Goal: Contribute content: Contribute content

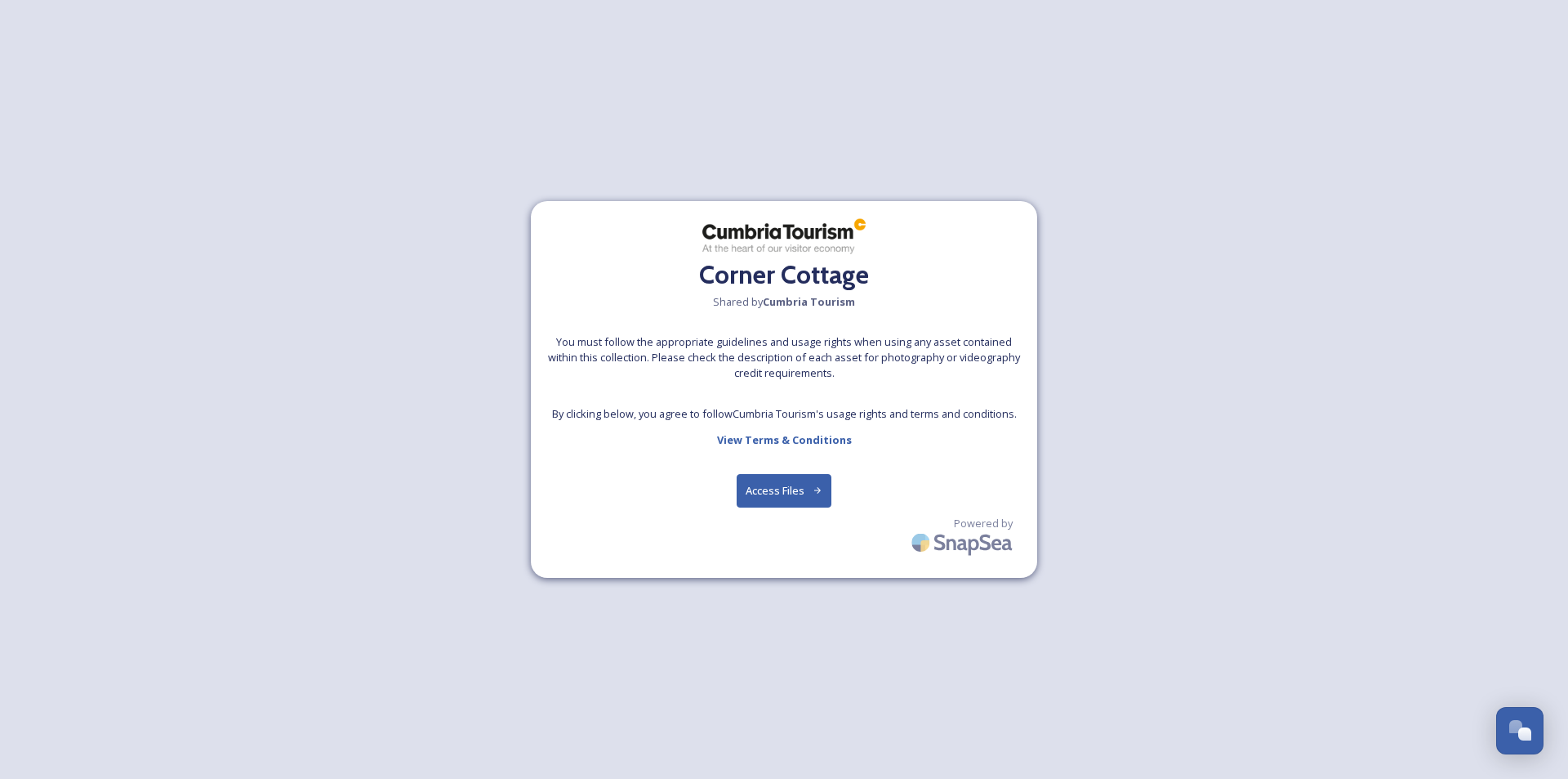
click at [784, 489] on button "Access Files" at bounding box center [784, 490] width 96 height 34
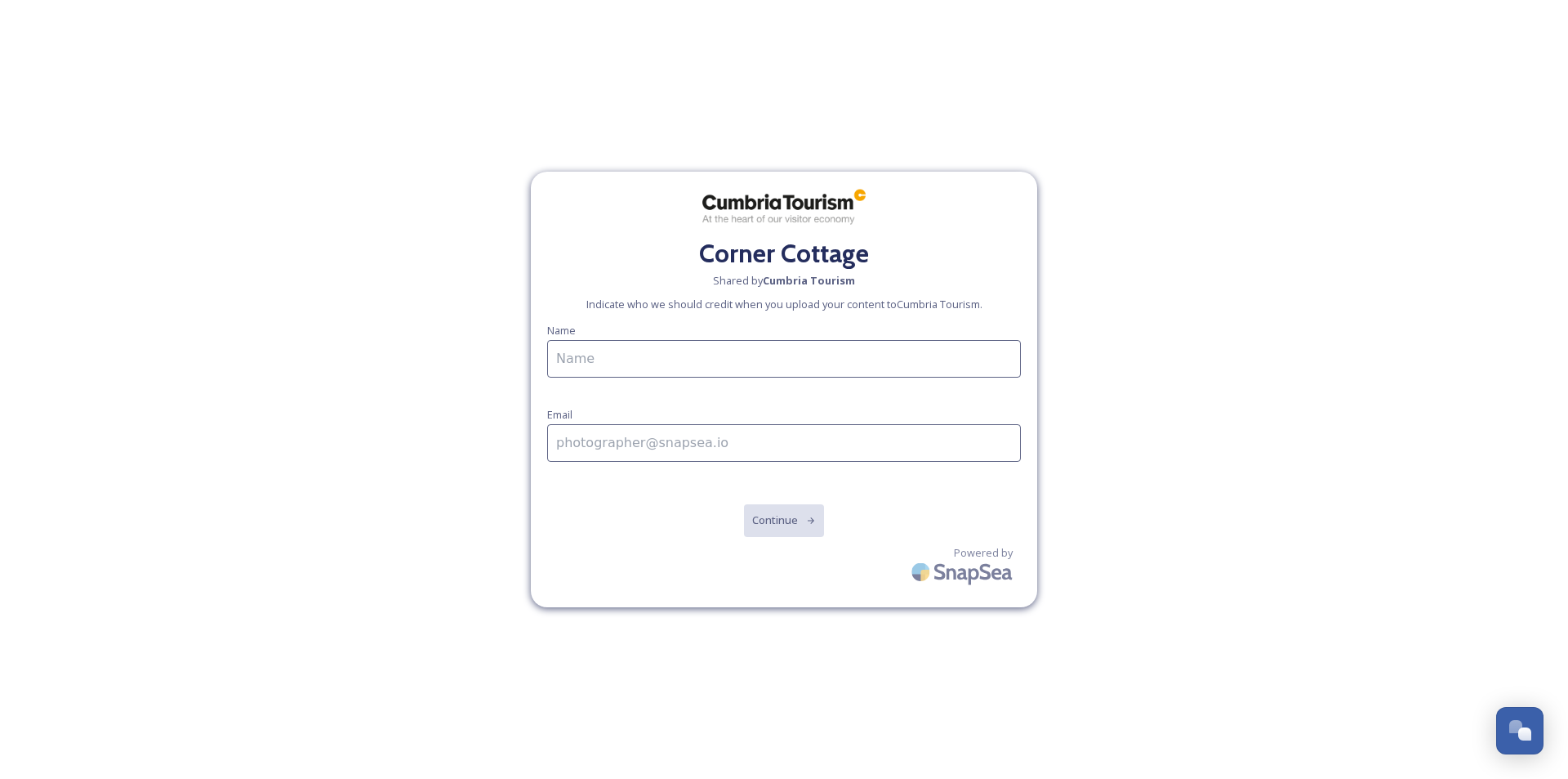
click at [701, 351] on input at bounding box center [784, 359] width 474 height 38
type input "[PERSON_NAME]"
click at [653, 445] on input at bounding box center [784, 443] width 474 height 38
type input "[EMAIL_ADDRESS][DOMAIN_NAME]"
click at [797, 522] on button "Continue" at bounding box center [784, 520] width 83 height 34
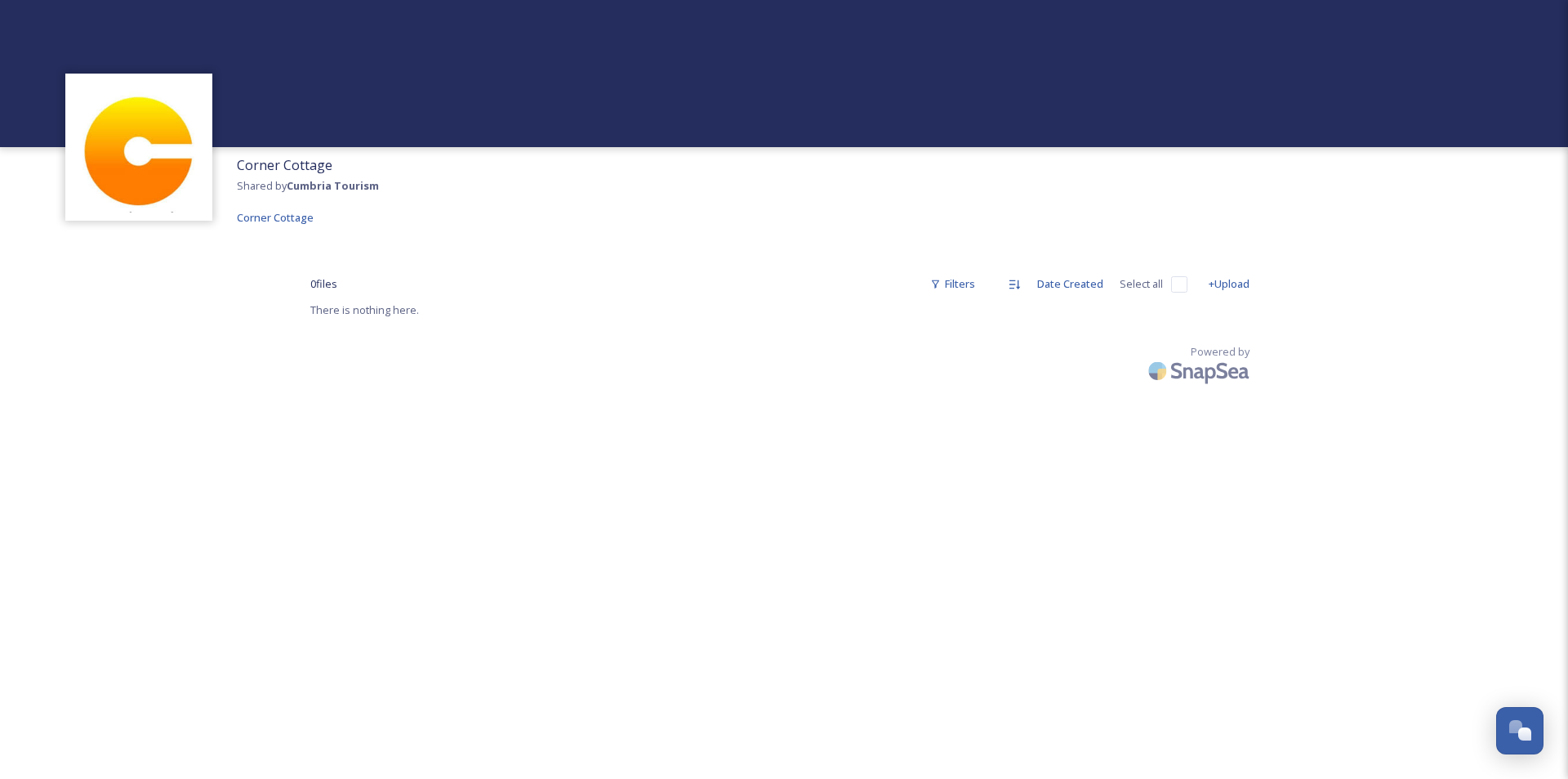
click at [402, 311] on span "There is nothing here." at bounding box center [364, 310] width 109 height 15
click at [127, 162] on img at bounding box center [139, 147] width 131 height 131
click at [536, 293] on div "0 file s Filters Date Created Select all" at bounding box center [749, 284] width 878 height 32
click at [170, 142] on img at bounding box center [139, 147] width 131 height 131
click at [1231, 285] on div "+Upload" at bounding box center [1229, 284] width 57 height 32
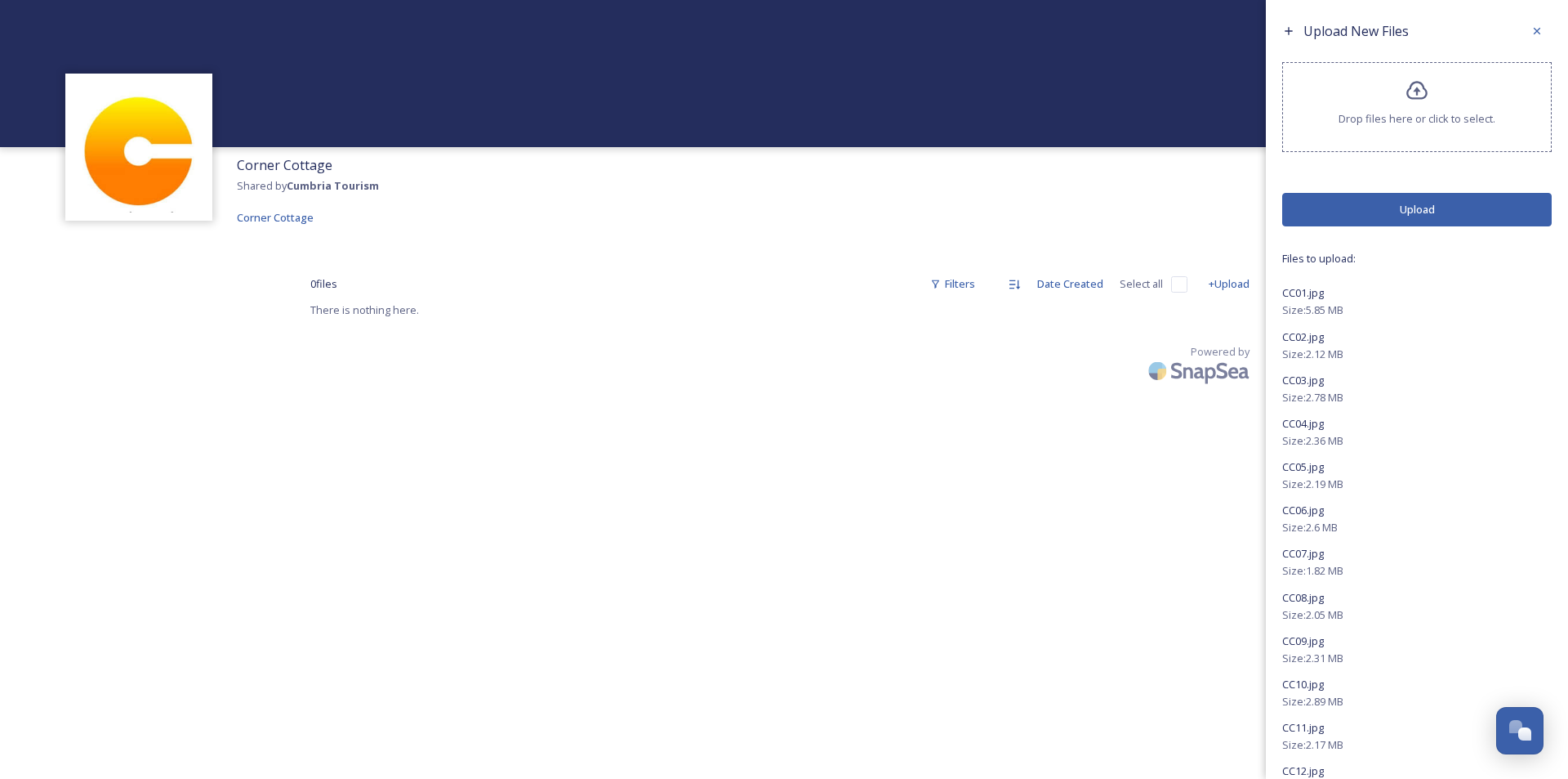
click at [1348, 304] on div "Size: 5.85 MB" at bounding box center [1417, 310] width 270 height 16
click at [1333, 300] on div "CC01.jpg" at bounding box center [1417, 293] width 270 height 20
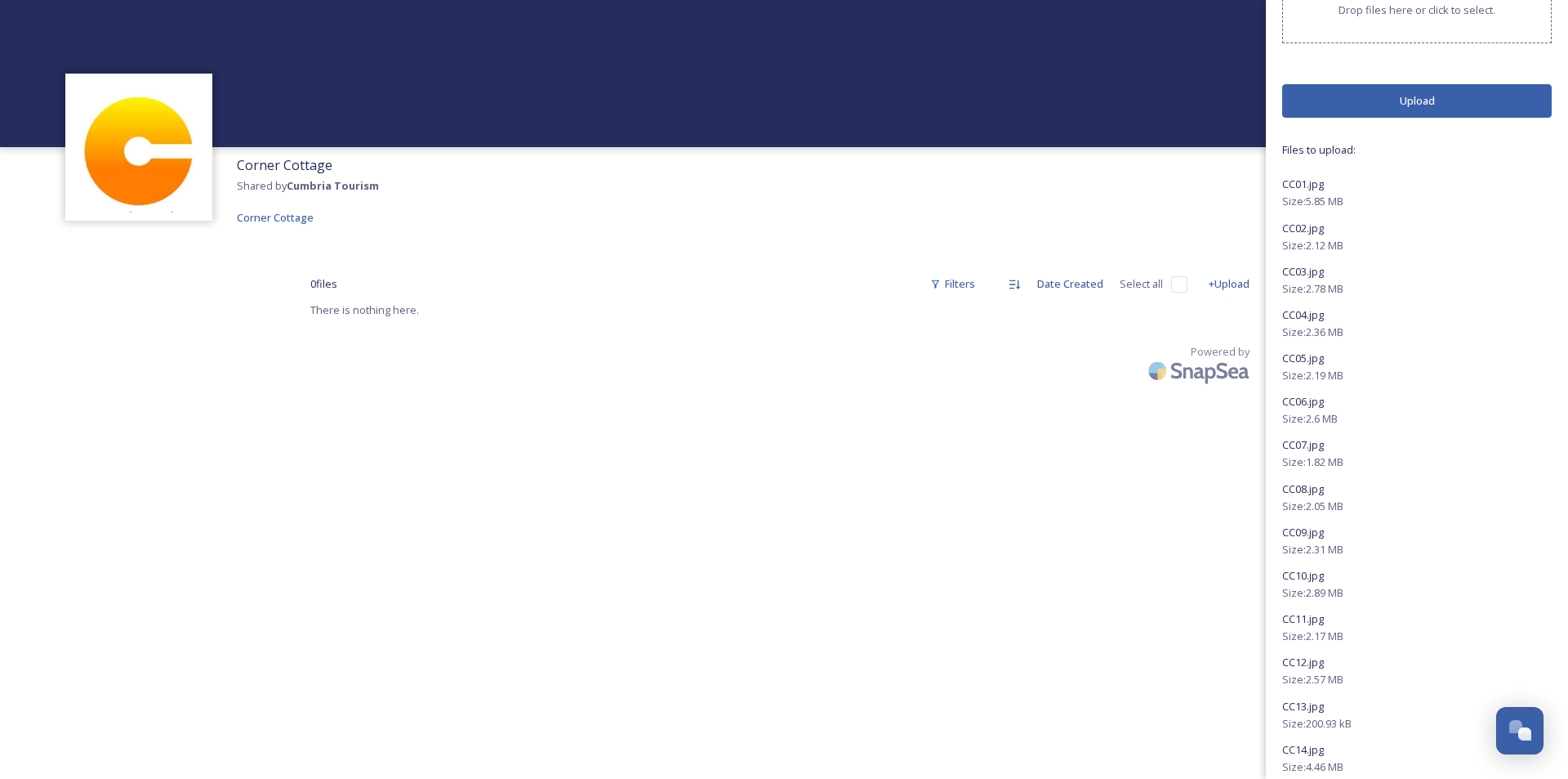
scroll to position [250, 0]
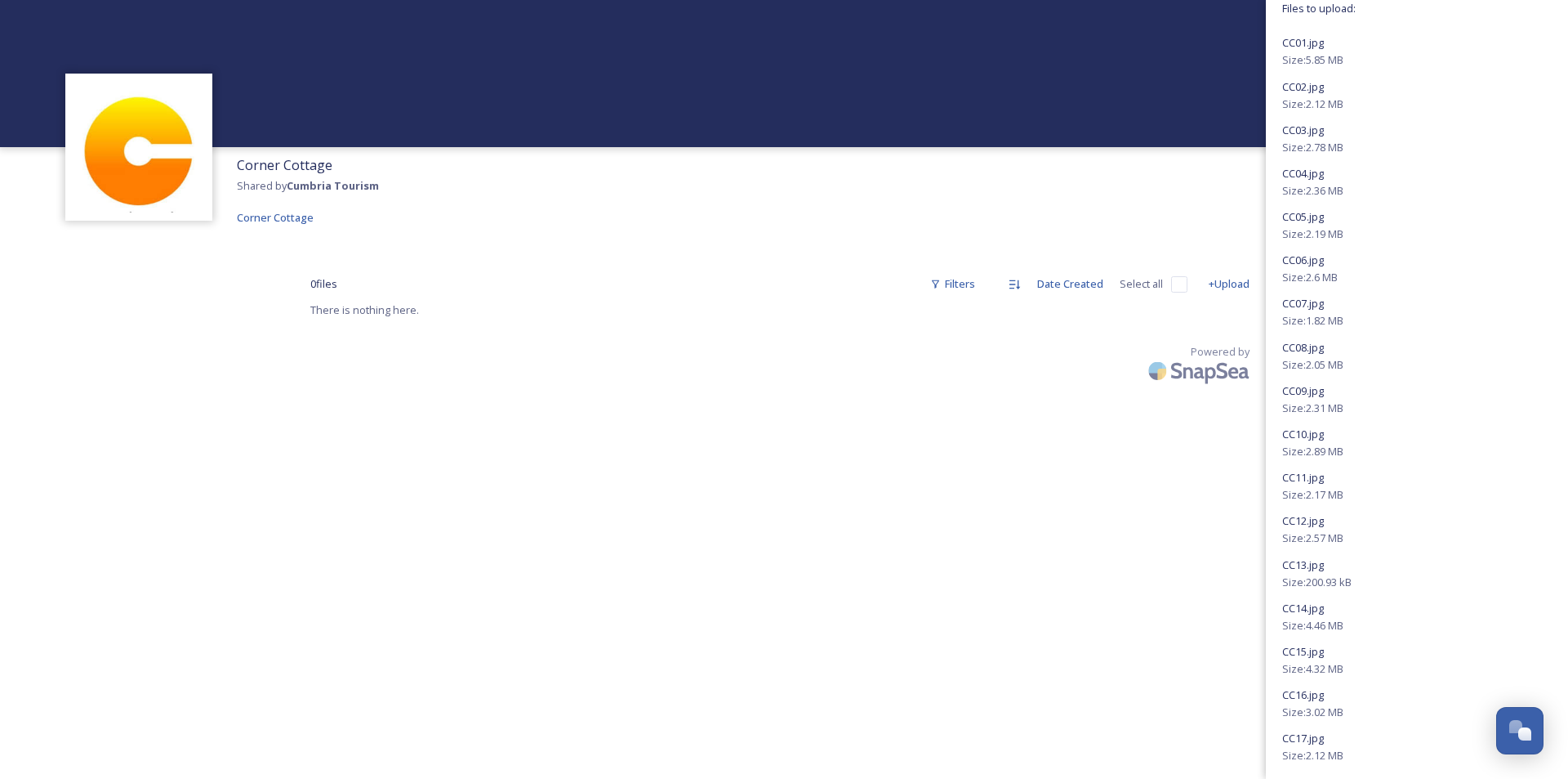
click at [1301, 267] on div "CC06.jpg" at bounding box center [1417, 260] width 270 height 20
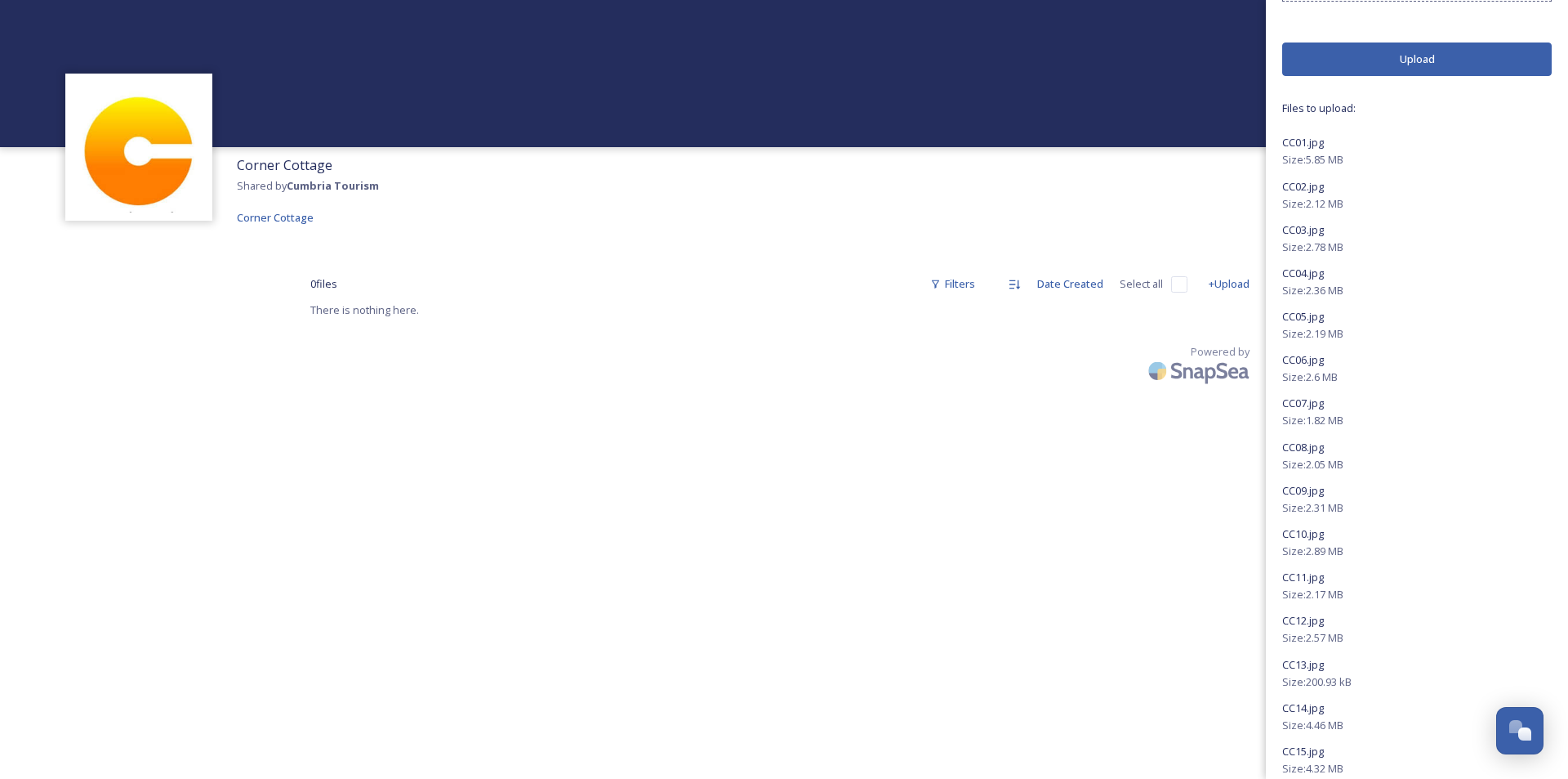
scroll to position [0, 0]
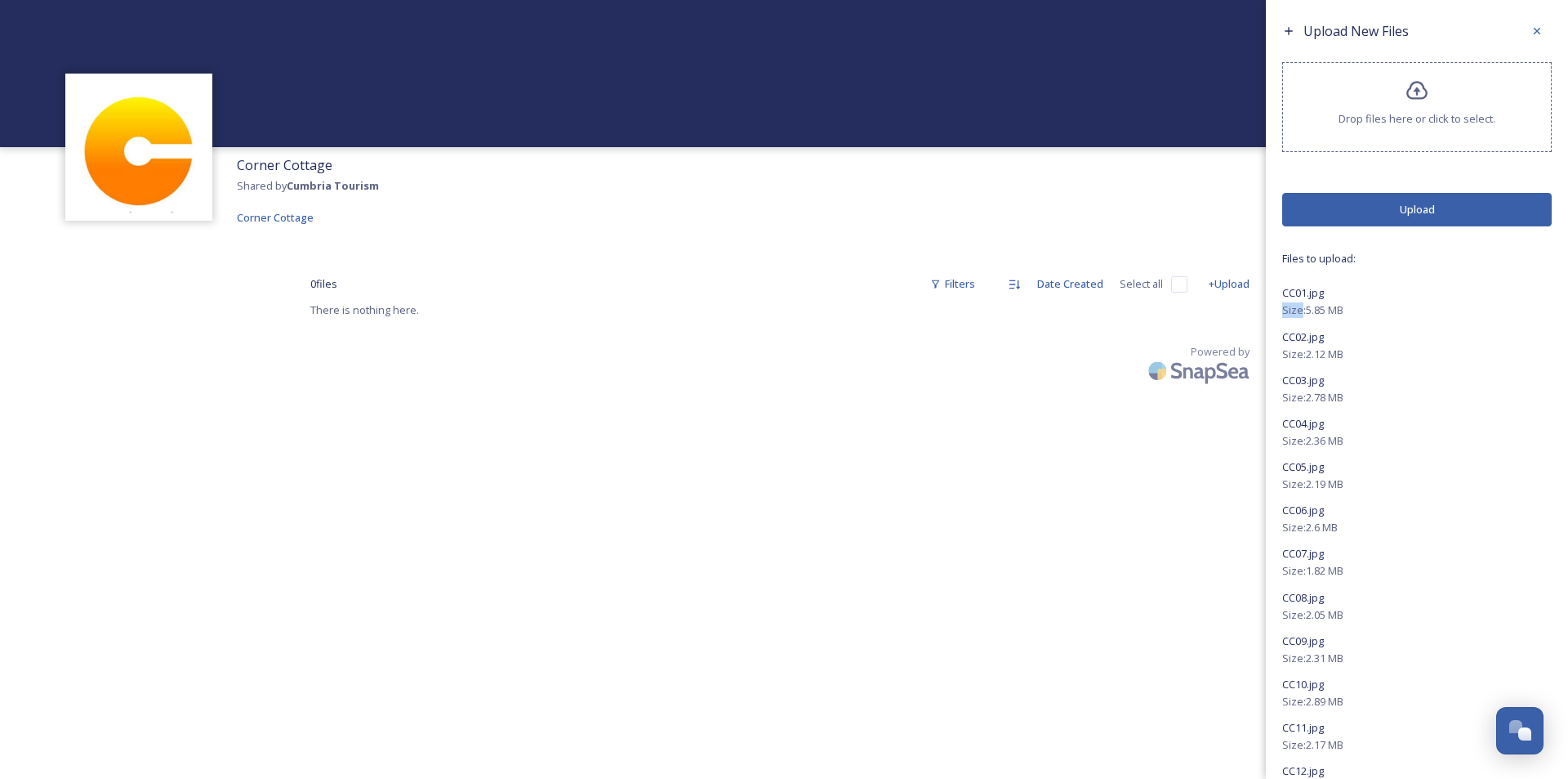
drag, startPoint x: 1300, startPoint y: 315, endPoint x: 1398, endPoint y: 287, distance: 101.9
click at [1398, 287] on div "CC01.jpg Size: 5.85 MB" at bounding box center [1417, 300] width 270 height 35
click at [1406, 296] on div "CC01.jpg" at bounding box center [1417, 293] width 270 height 20
click at [1532, 29] on div at bounding box center [1537, 31] width 29 height 29
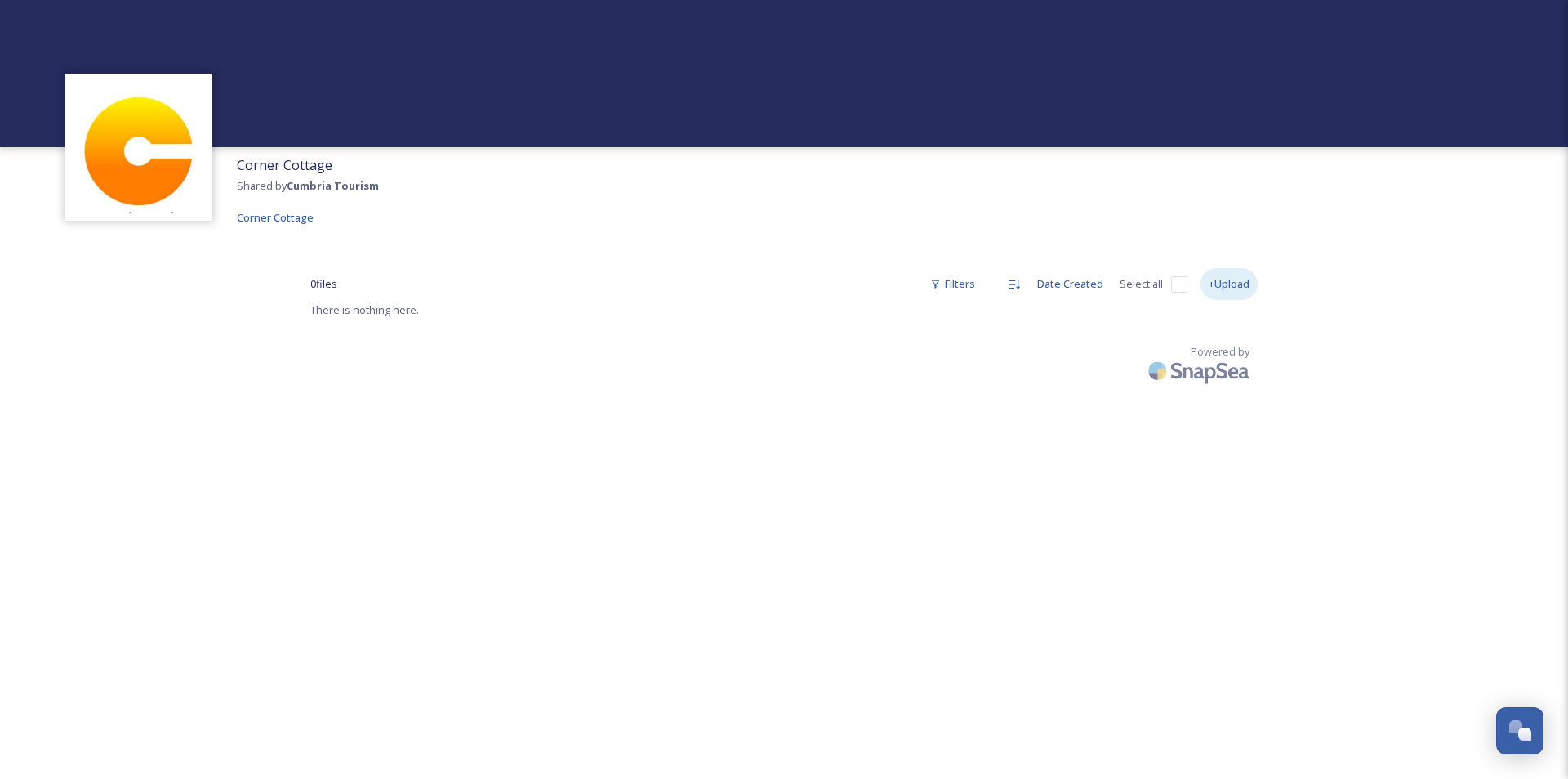
click at [1221, 286] on div "+Upload" at bounding box center [1229, 284] width 57 height 32
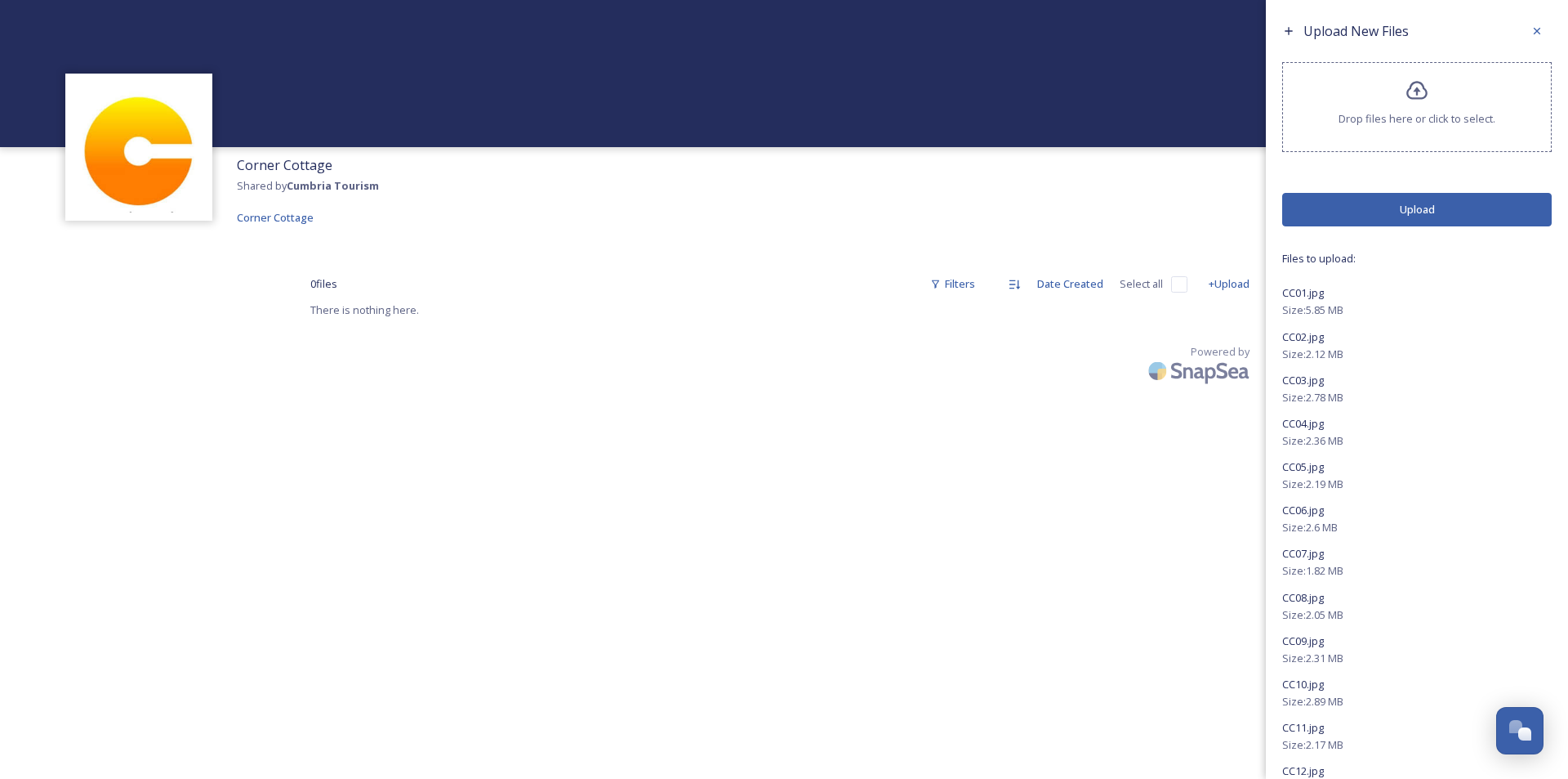
click at [1289, 31] on icon at bounding box center [1288, 30] width 7 height 7
click at [1177, 285] on input "checkbox" at bounding box center [1179, 284] width 16 height 16
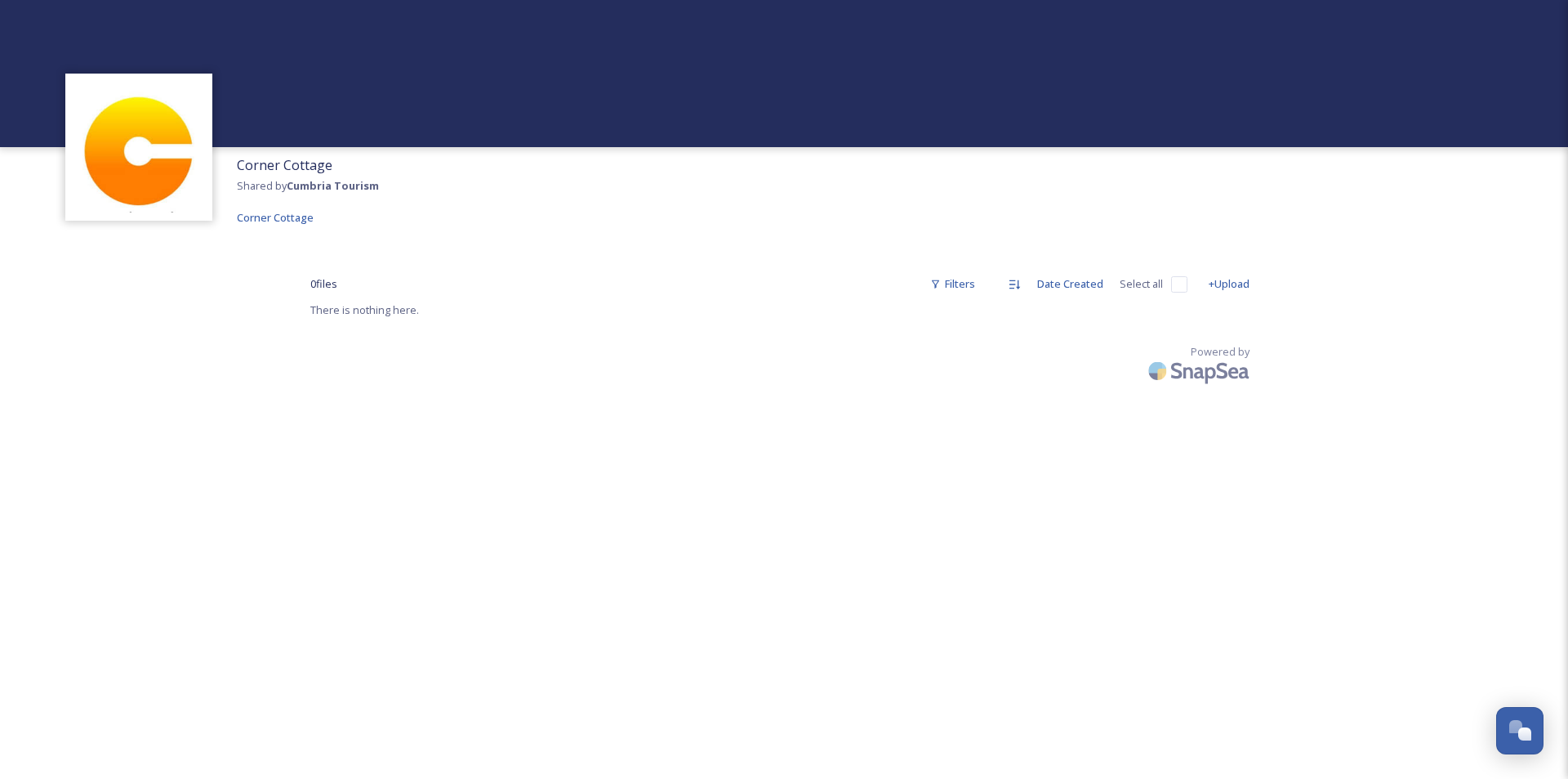
click at [1177, 285] on input "checkbox" at bounding box center [1179, 284] width 16 height 16
checkbox input "false"
click at [1239, 283] on div "+Upload" at bounding box center [1229, 284] width 57 height 32
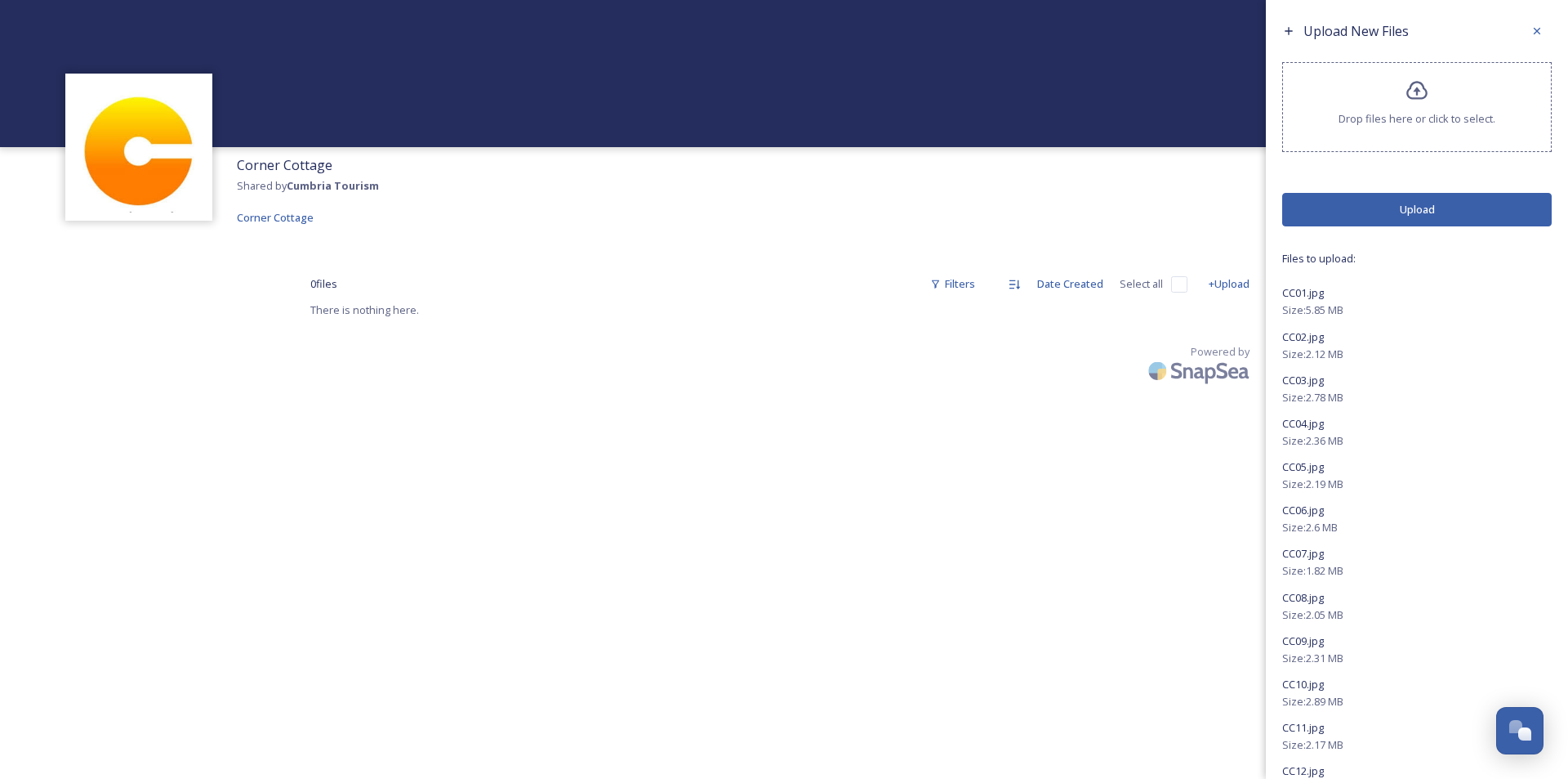
click at [1426, 208] on button "Upload" at bounding box center [1417, 209] width 270 height 34
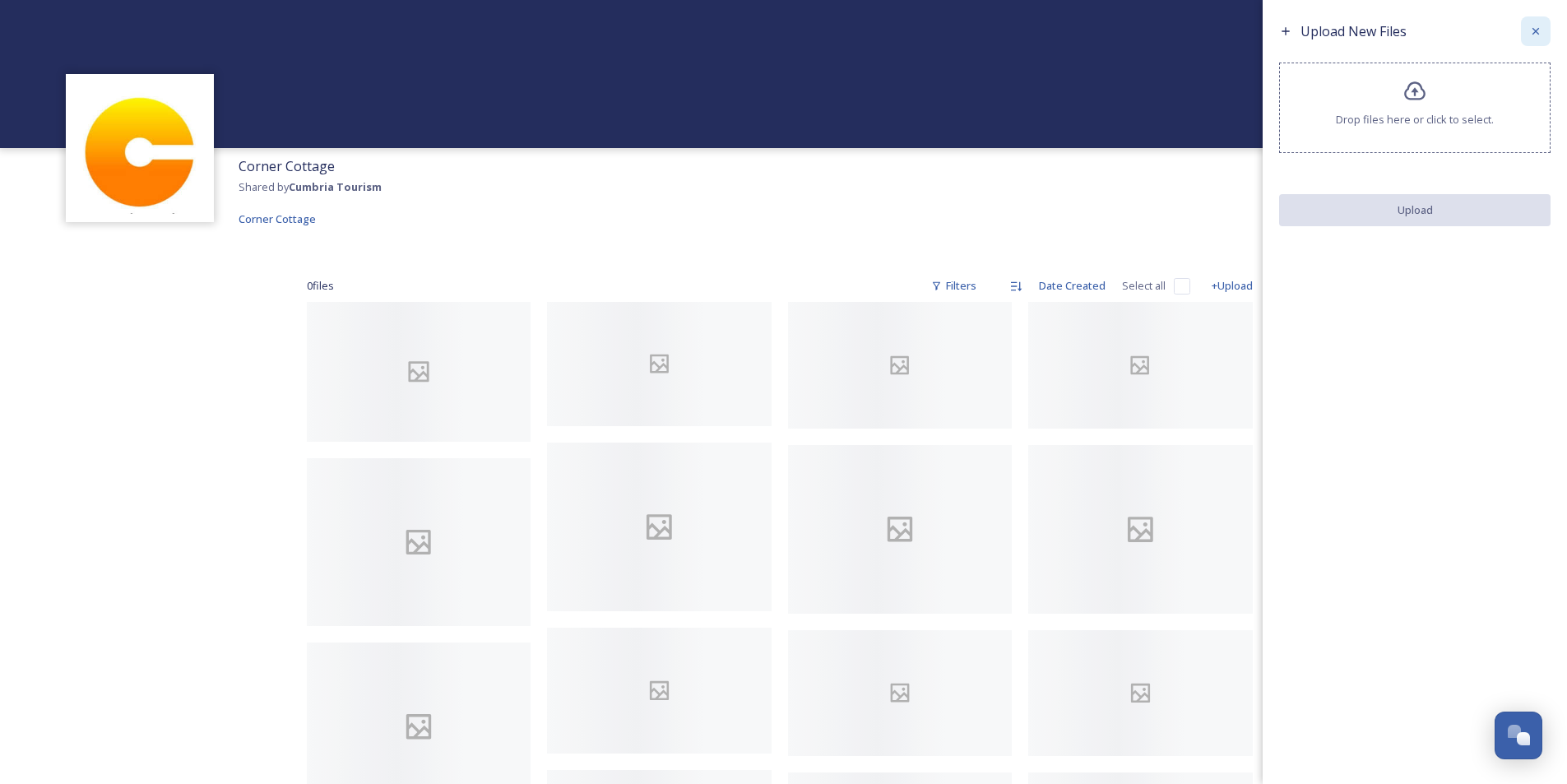
click at [1535, 30] on icon at bounding box center [1536, 31] width 13 height 13
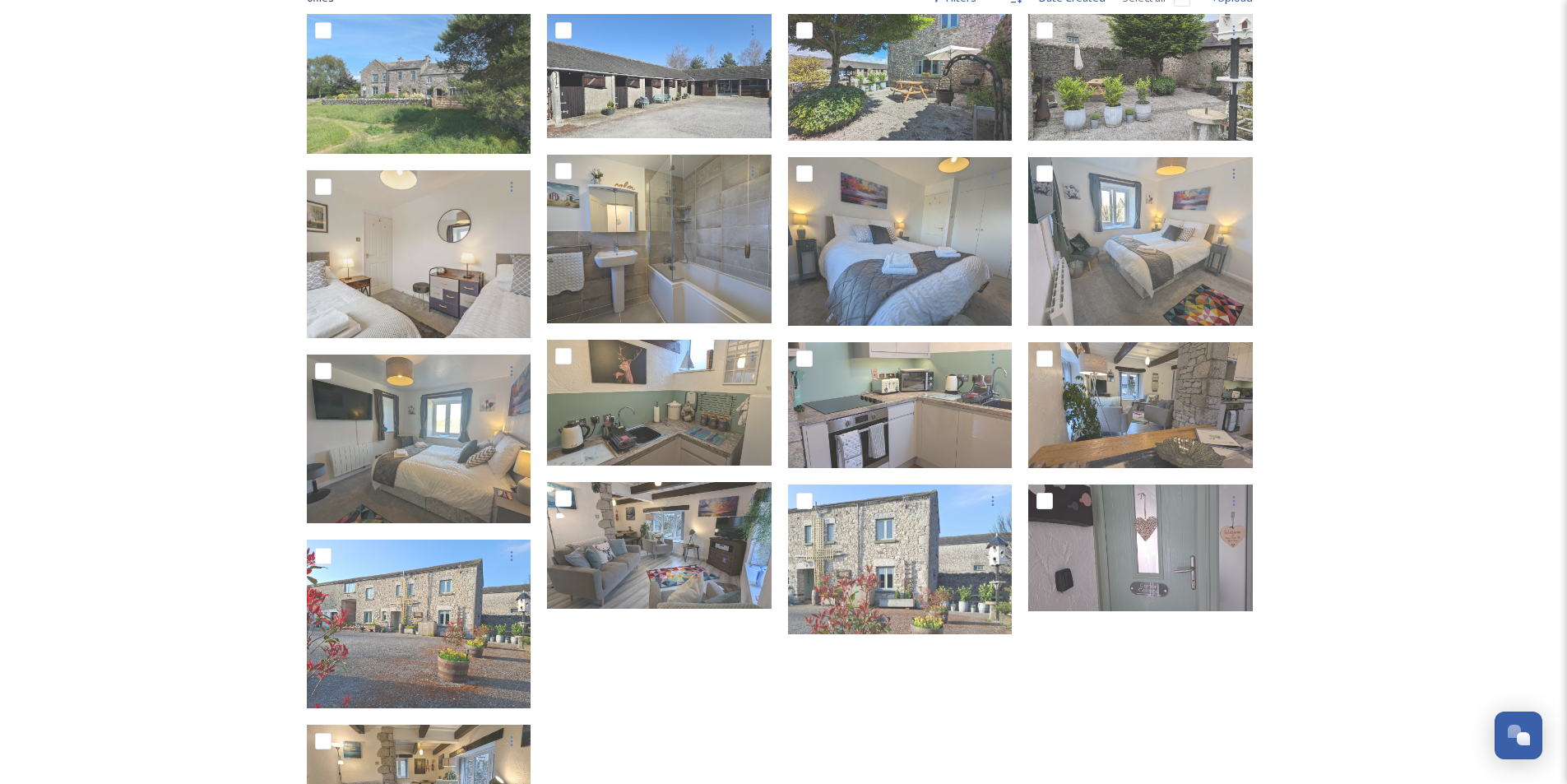
scroll to position [329, 0]
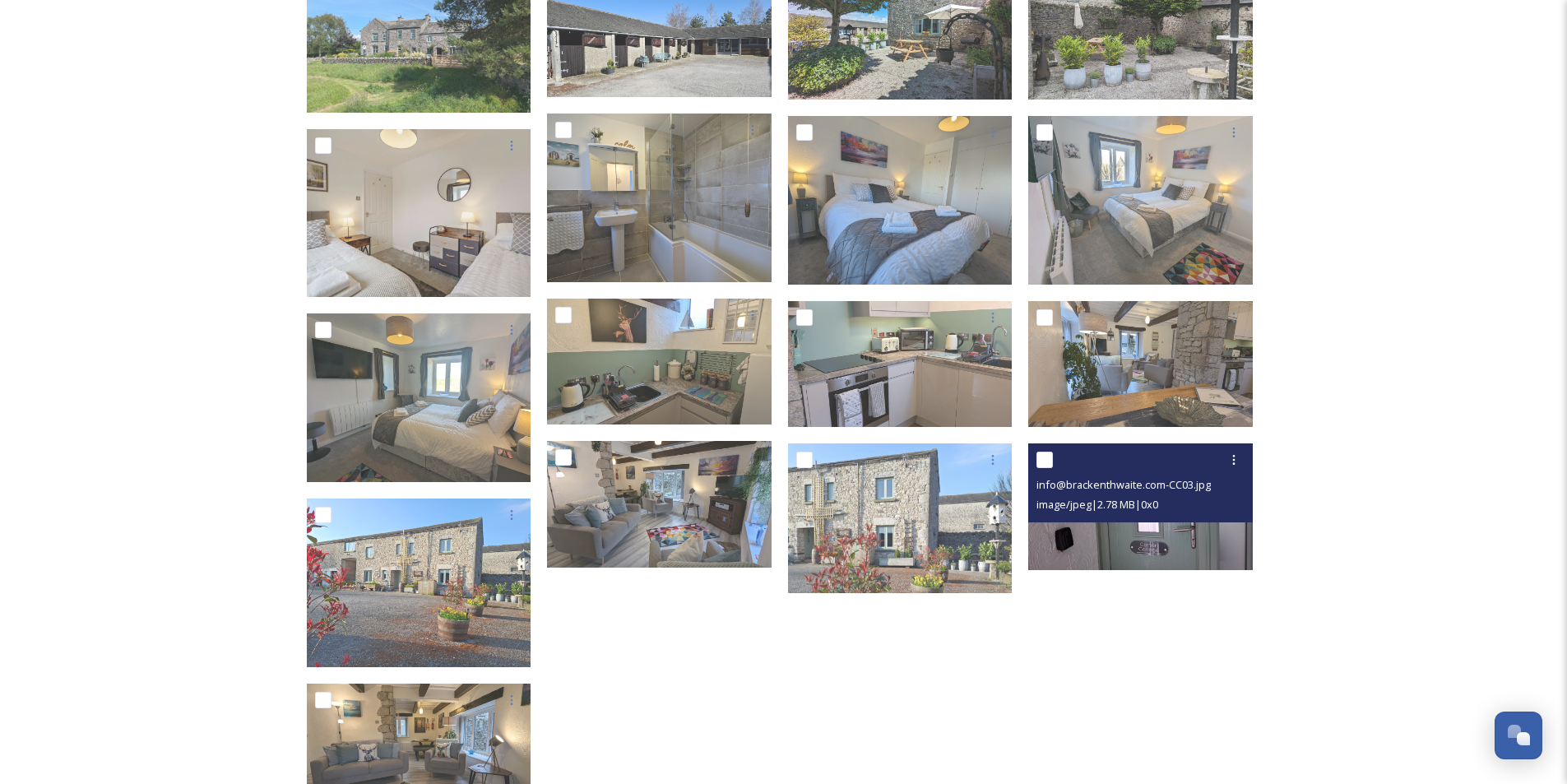
click at [1048, 457] on input "checkbox" at bounding box center [1044, 460] width 16 height 16
checkbox input "true"
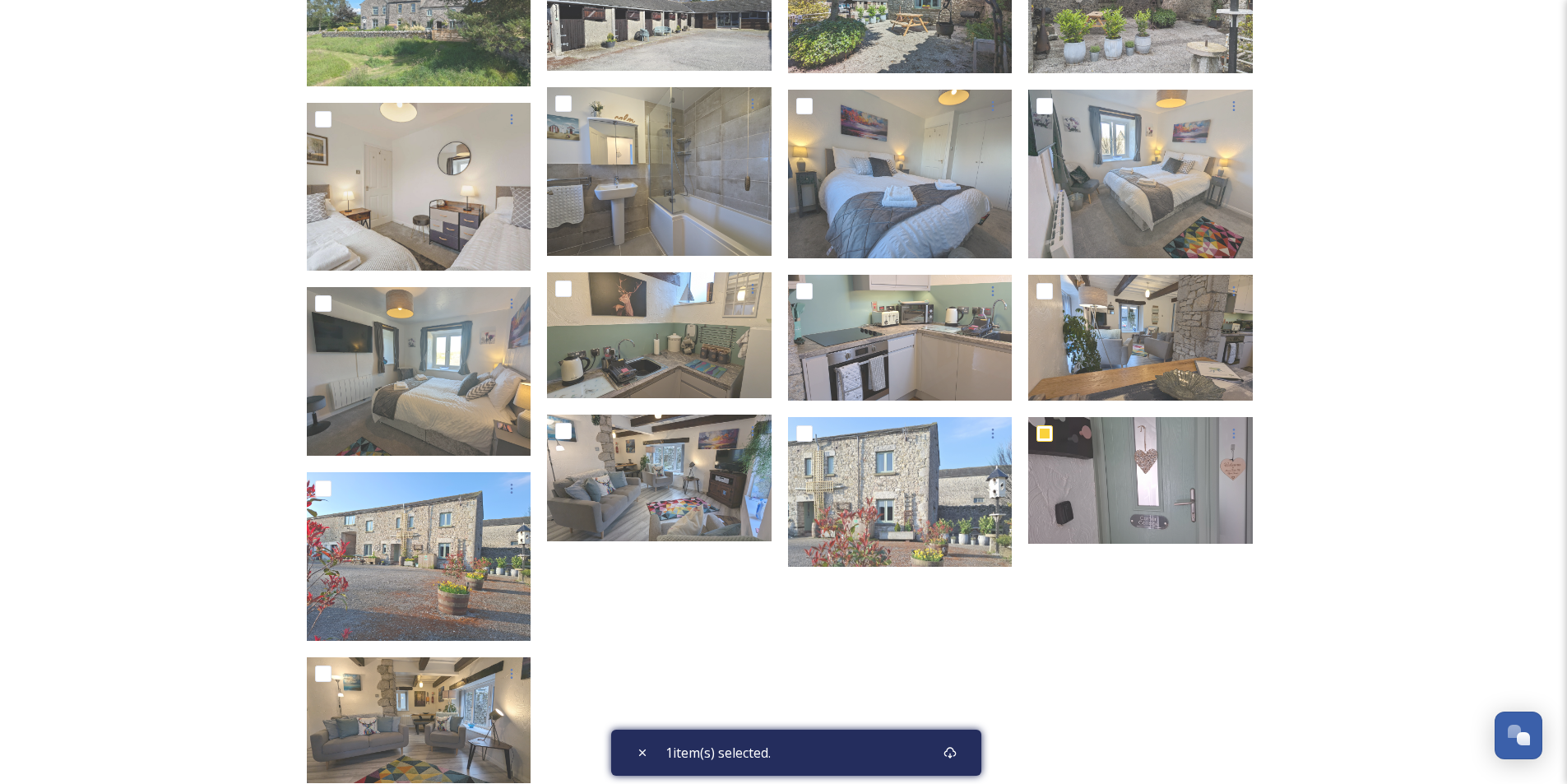
scroll to position [469, 0]
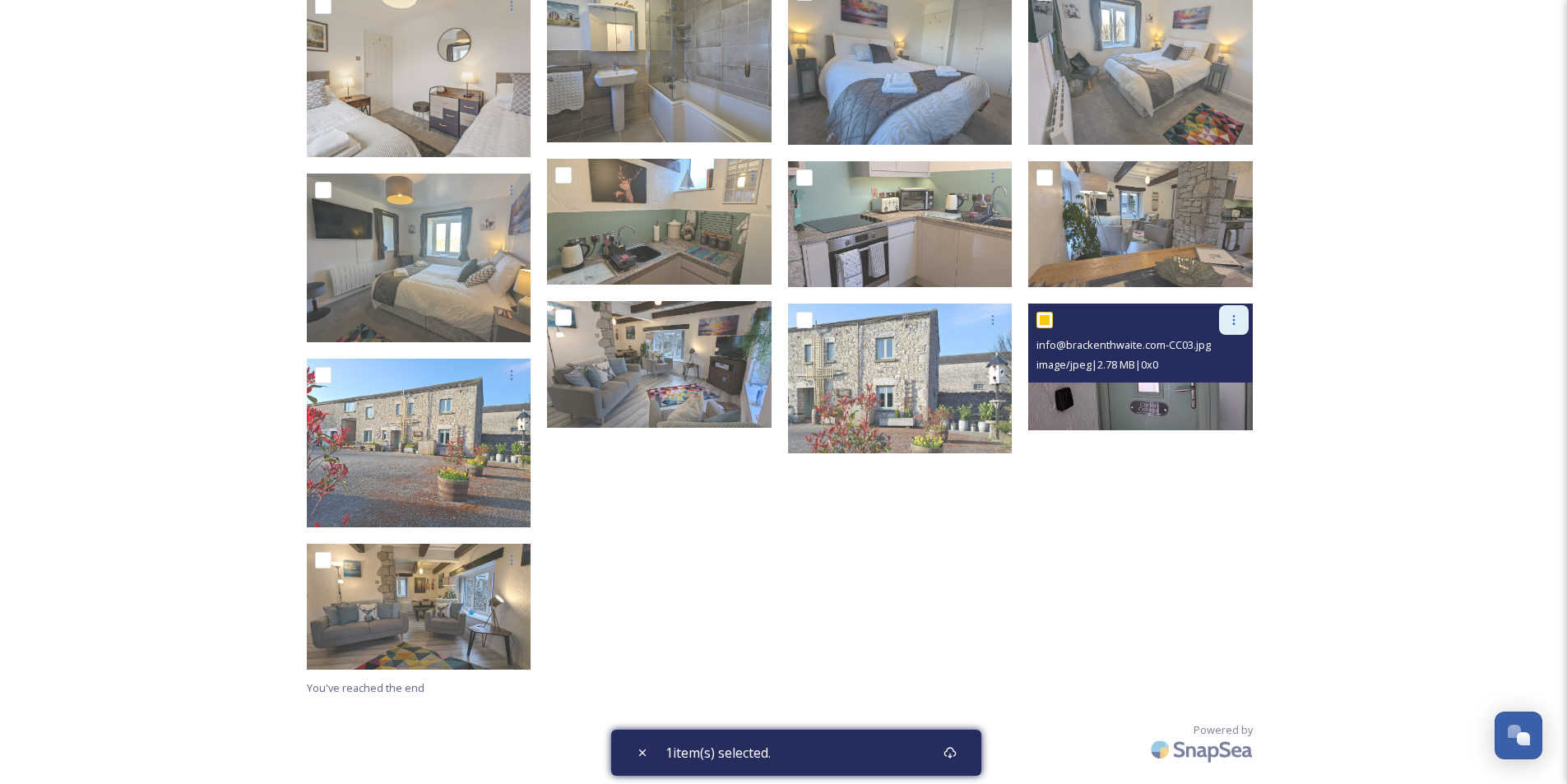
click at [1234, 322] on icon at bounding box center [1234, 320] width 13 height 13
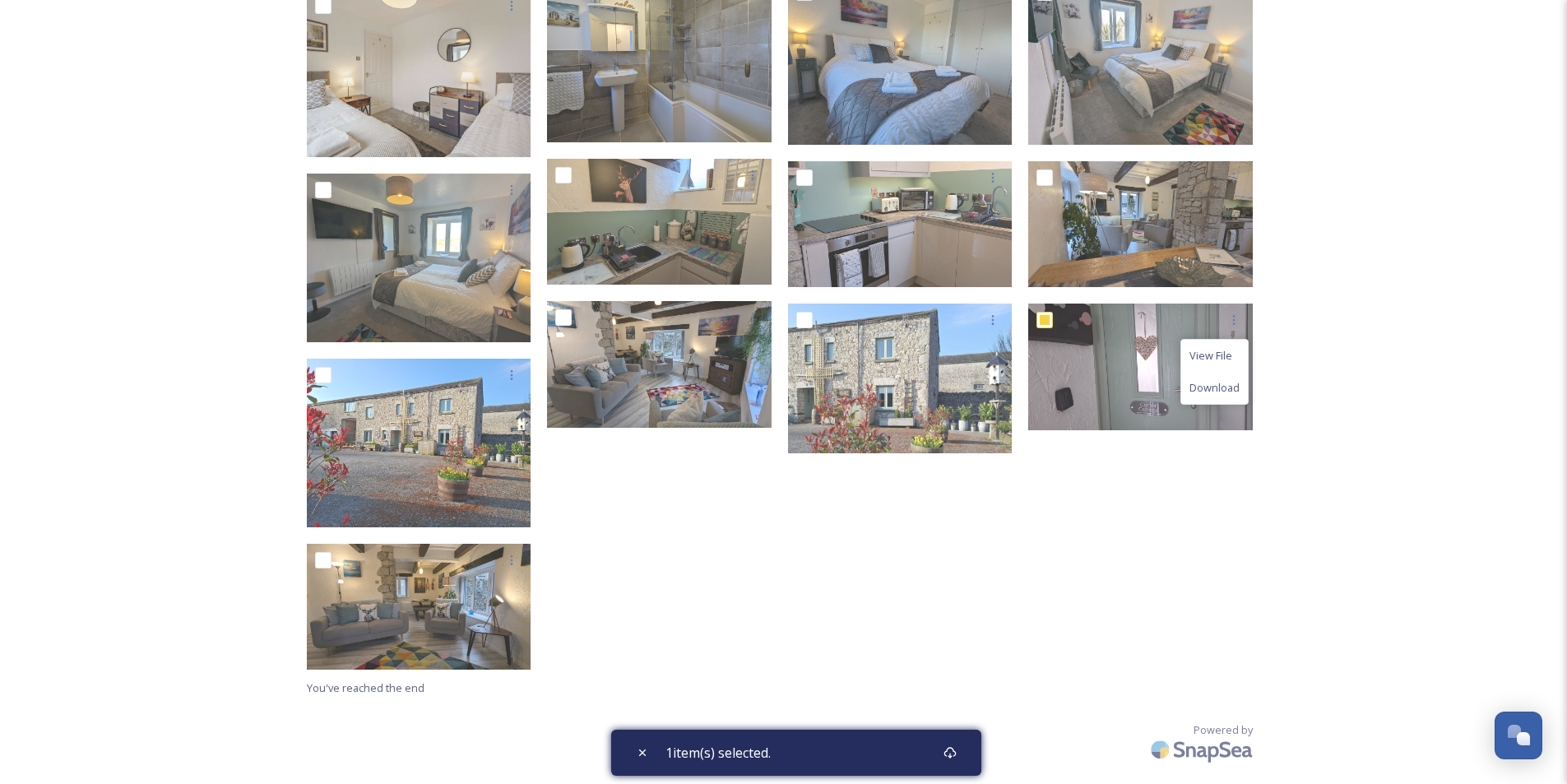
click at [1326, 380] on div "Corner Cottage Shared by Cumbria Tourism Corner Cottage 0 file s Filters Date C…" at bounding box center [784, 157] width 1567 height 1253
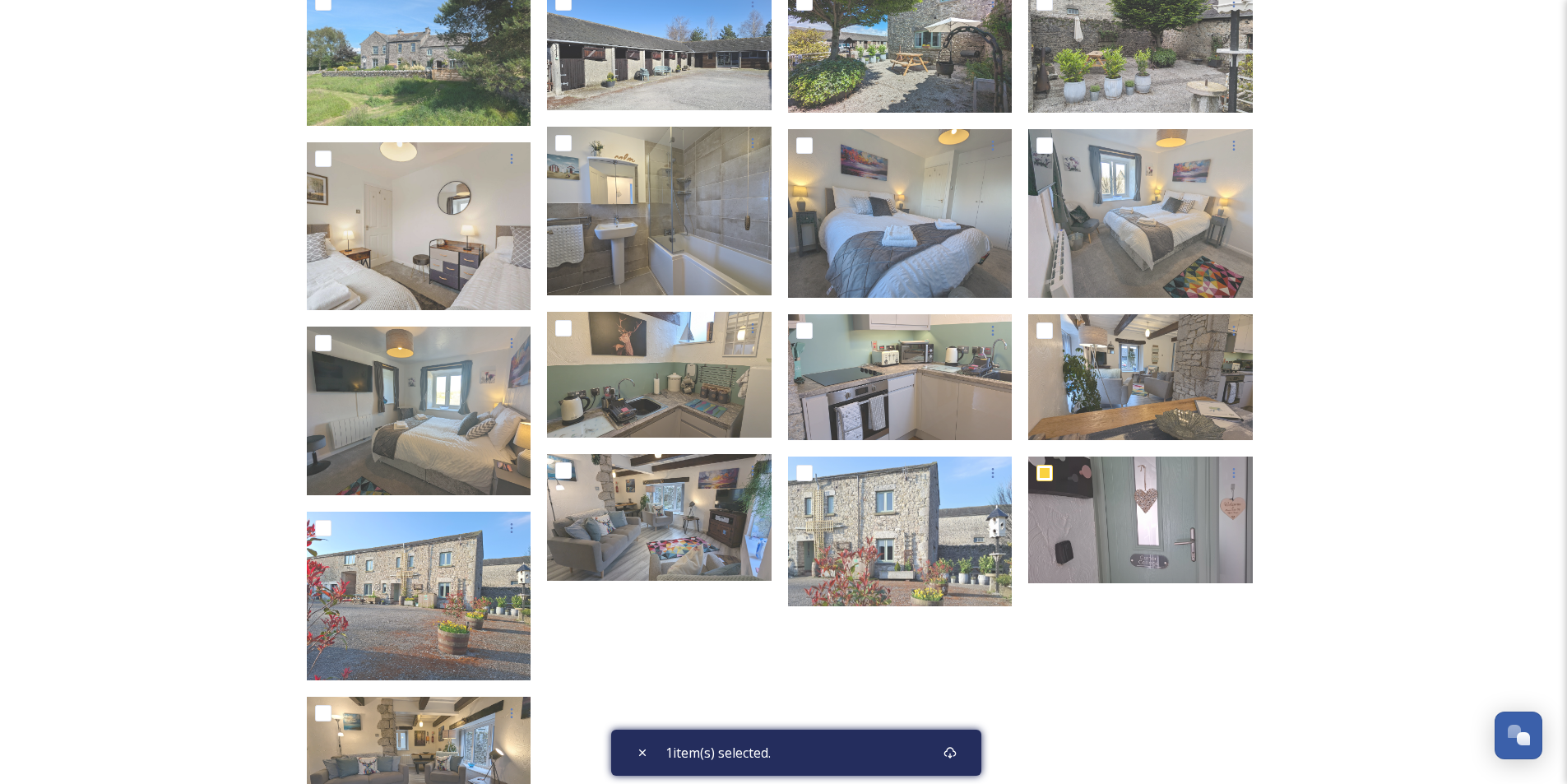
scroll to position [329, 0]
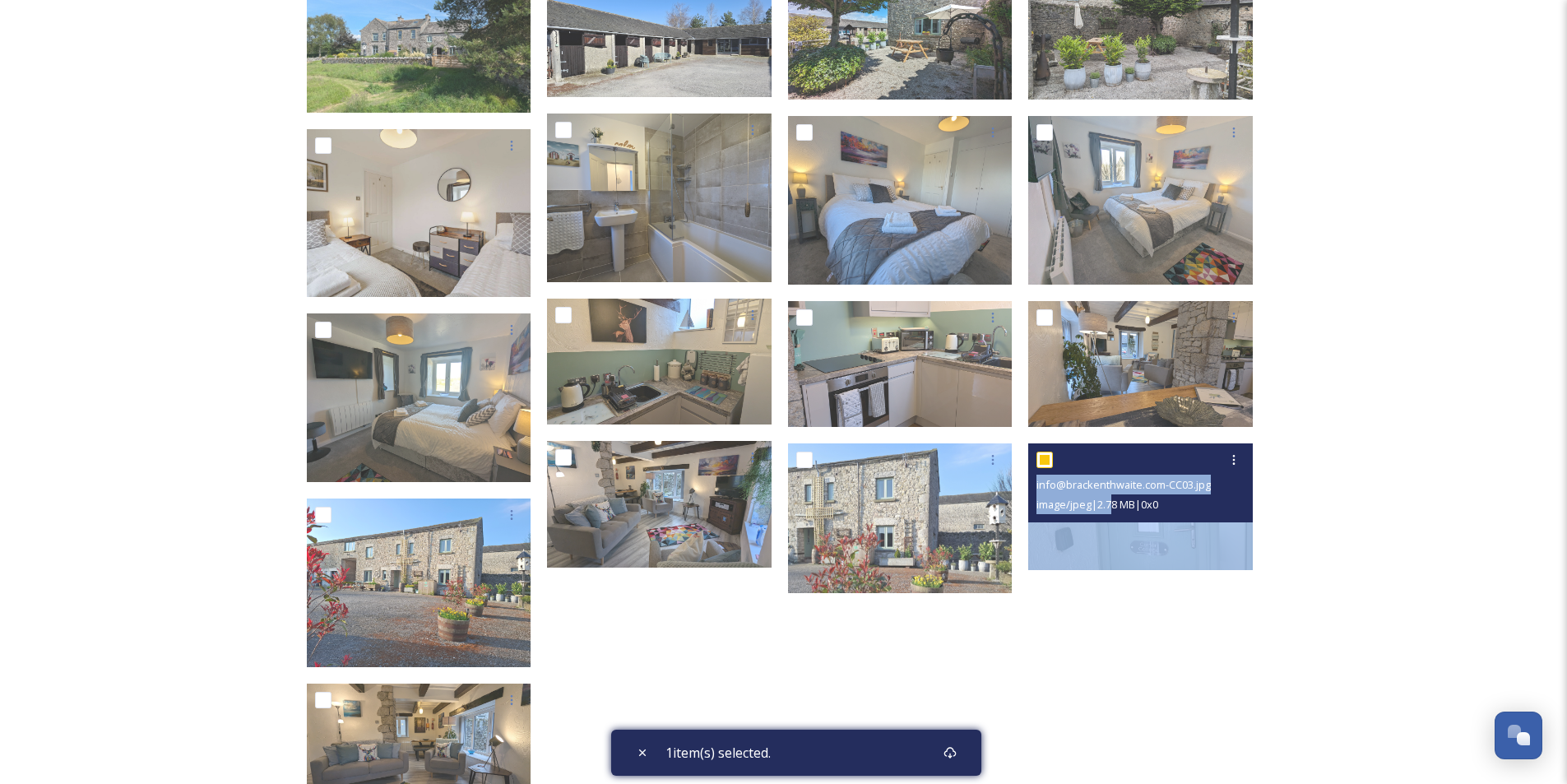
drag, startPoint x: 1128, startPoint y: 518, endPoint x: 1222, endPoint y: 534, distance: 95.4
click at [1222, 534] on div "info@brackenthwaite.com-CC03.jpg image/jpeg | 2.78 MB | 0 x 0" at bounding box center [1140, 507] width 225 height 127
click at [1205, 546] on img at bounding box center [1140, 507] width 225 height 127
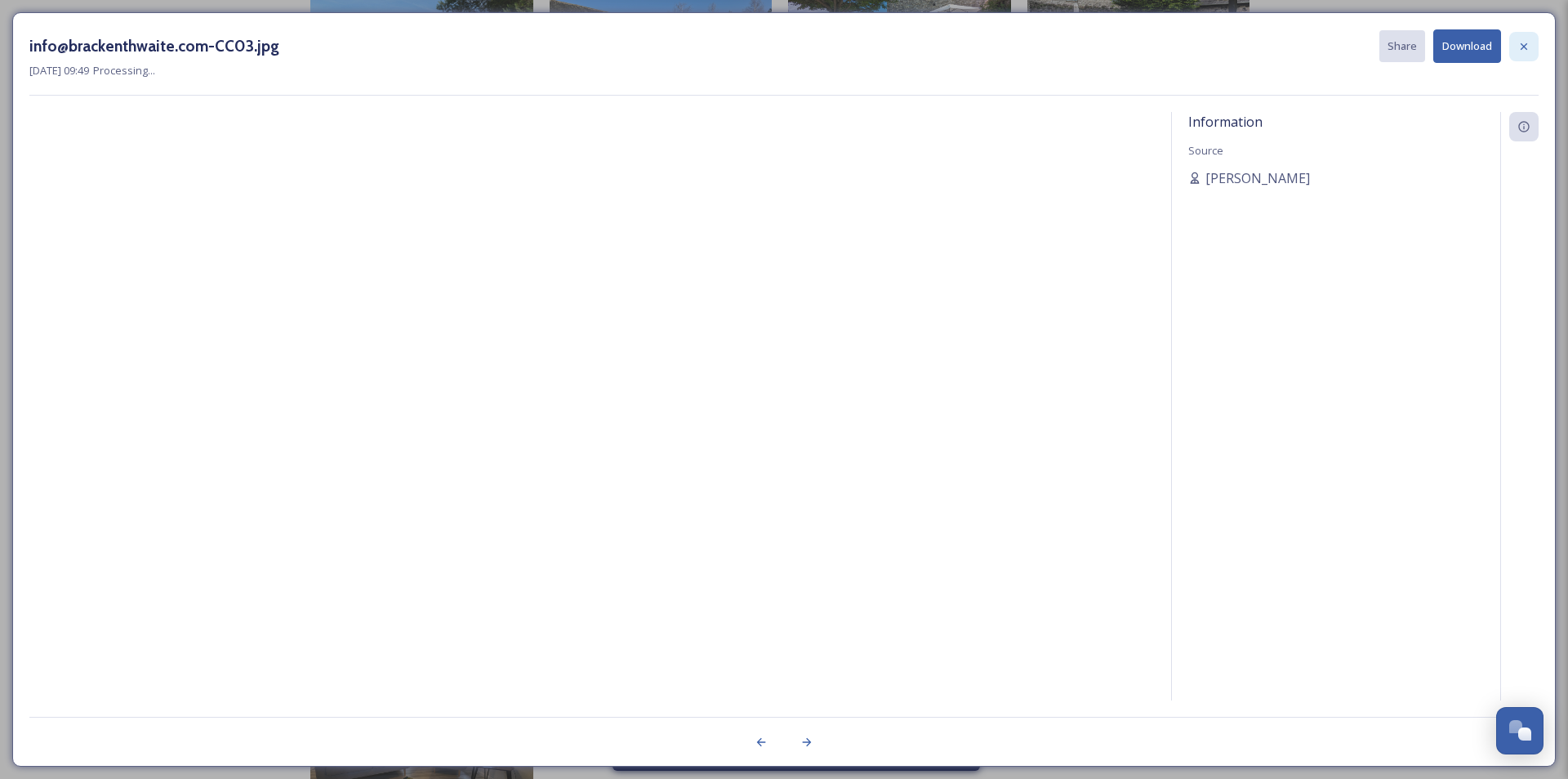
click at [1521, 46] on icon at bounding box center [1524, 47] width 13 height 13
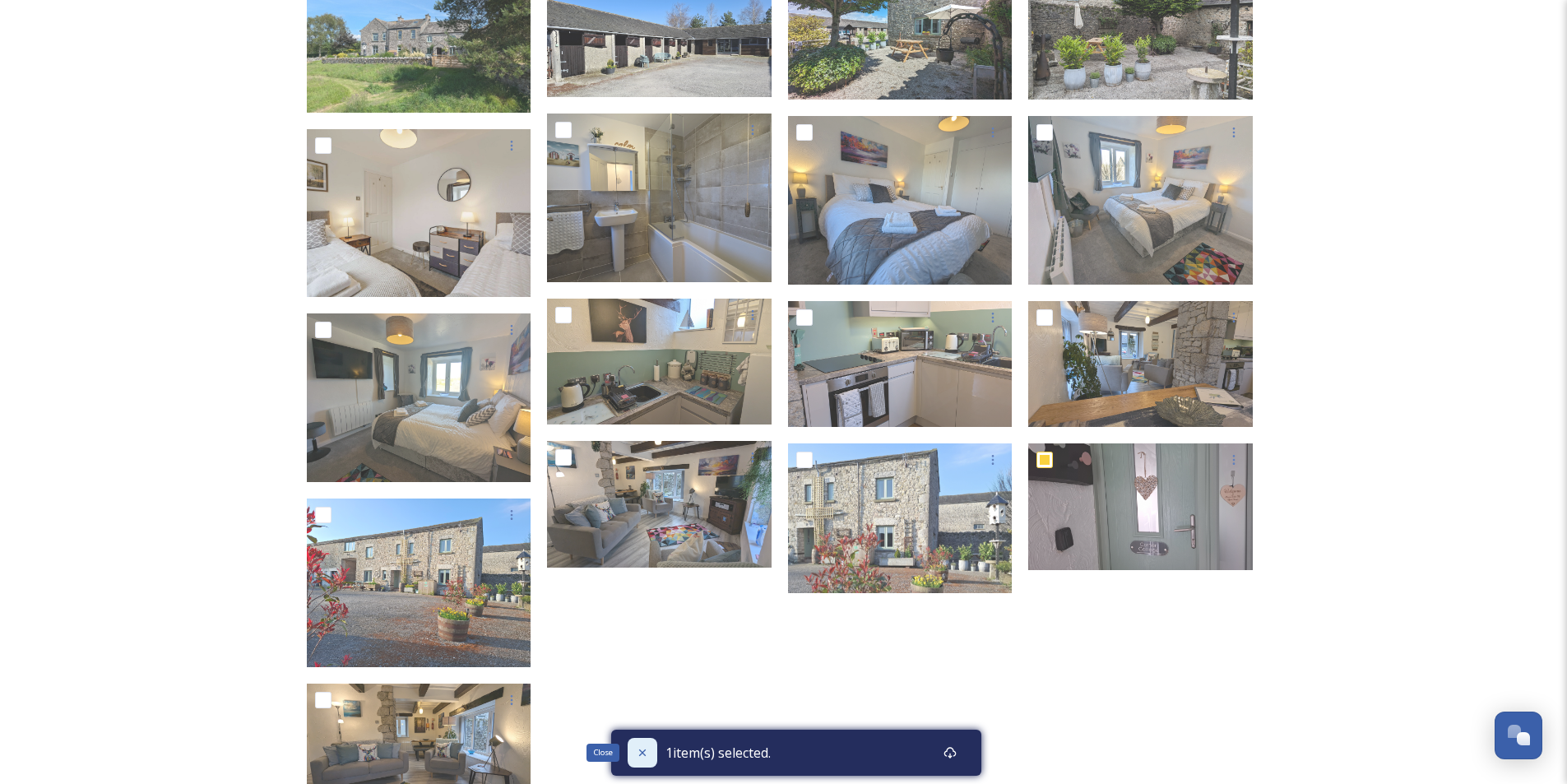
click at [643, 754] on icon at bounding box center [642, 753] width 7 height 7
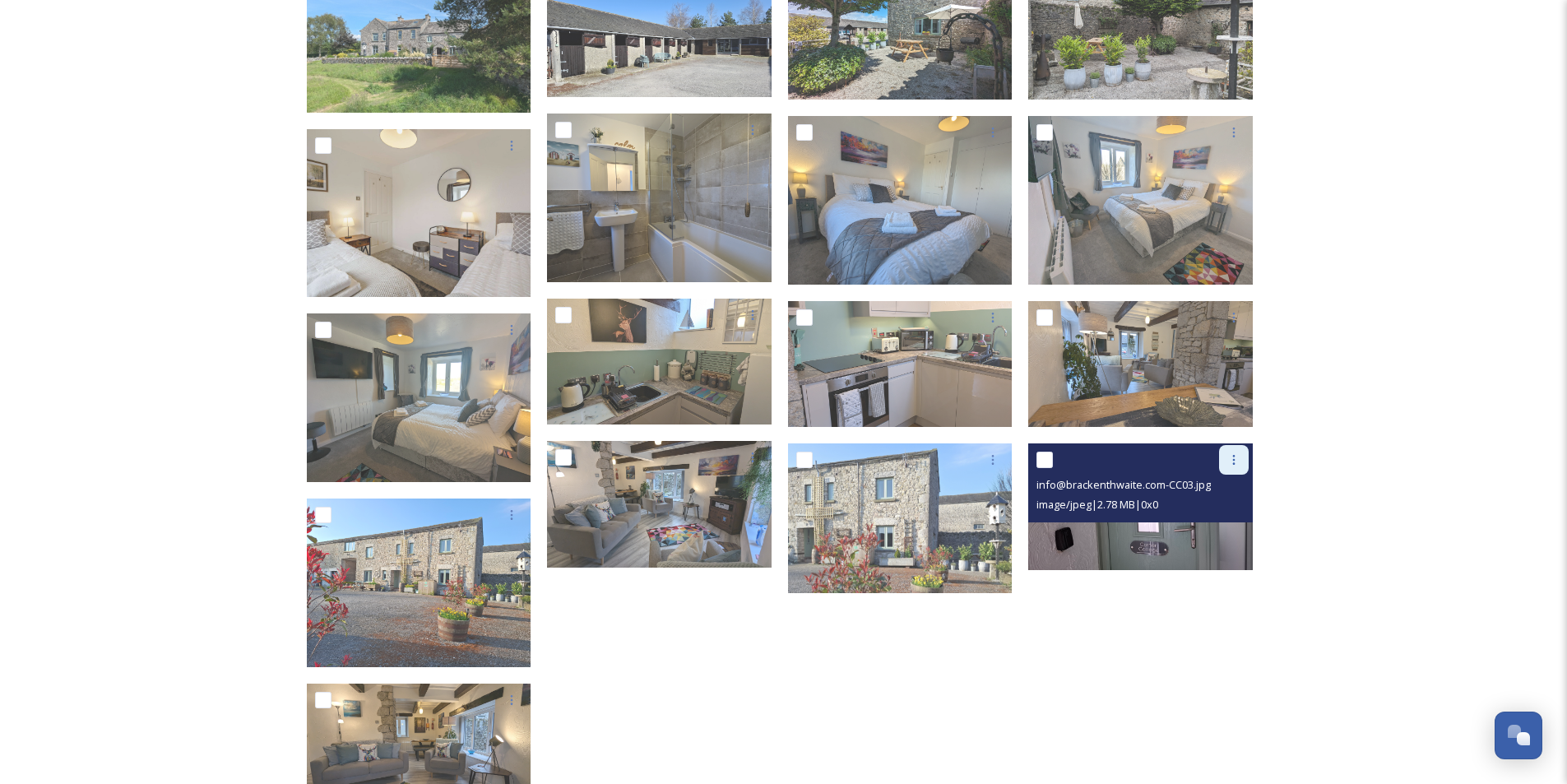
click at [1240, 456] on div at bounding box center [1234, 460] width 30 height 30
click at [1097, 472] on div at bounding box center [1142, 460] width 212 height 30
click at [1041, 453] on input "checkbox" at bounding box center [1044, 460] width 16 height 16
checkbox input "true"
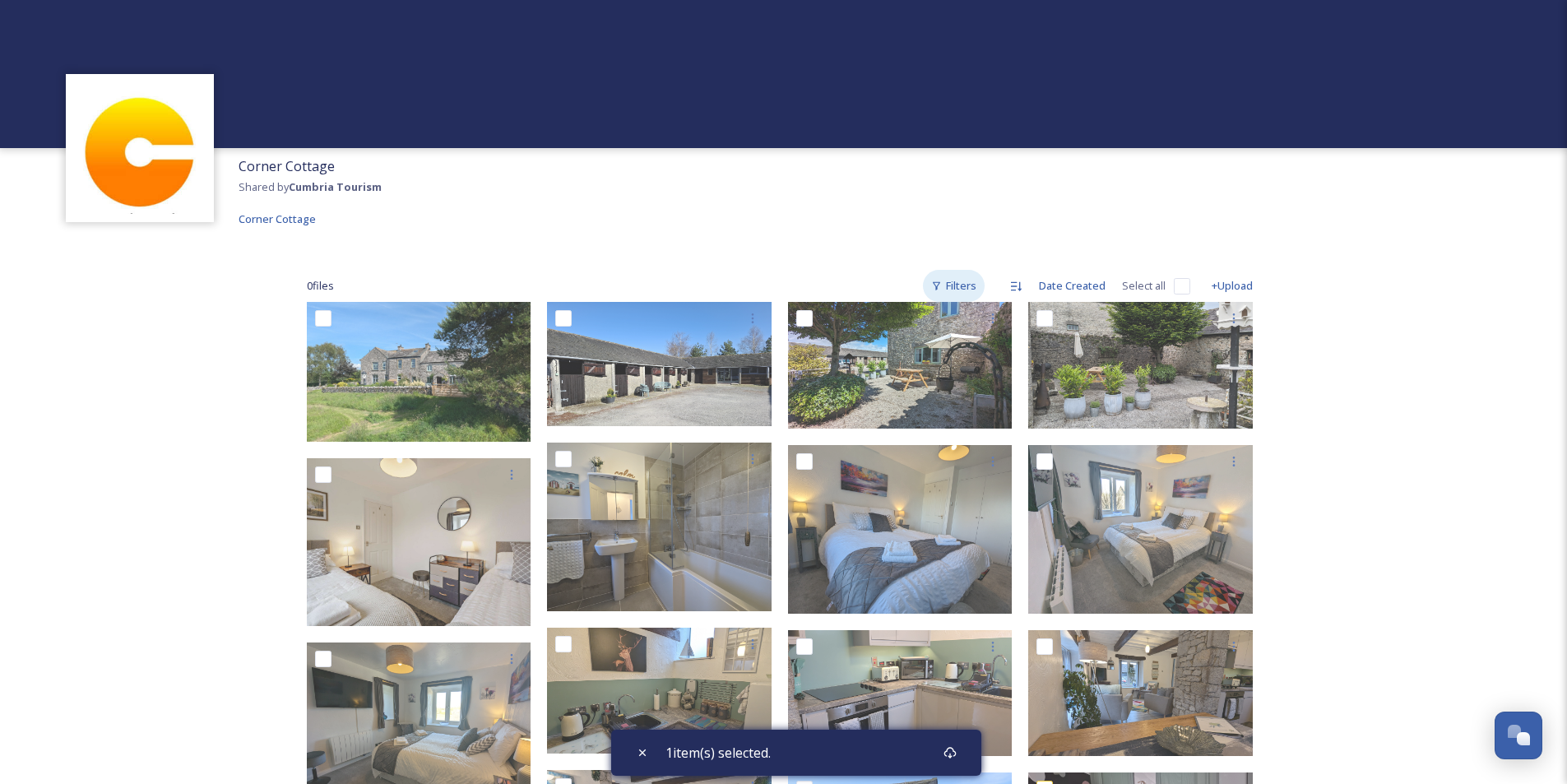
click at [968, 283] on div "Filters" at bounding box center [954, 285] width 62 height 32
click at [1058, 228] on div "Corner Cottage Shared by Cumbria Tourism Corner Cottage" at bounding box center [784, 193] width 1567 height 89
click at [269, 216] on span "Corner Cottage" at bounding box center [277, 219] width 77 height 15
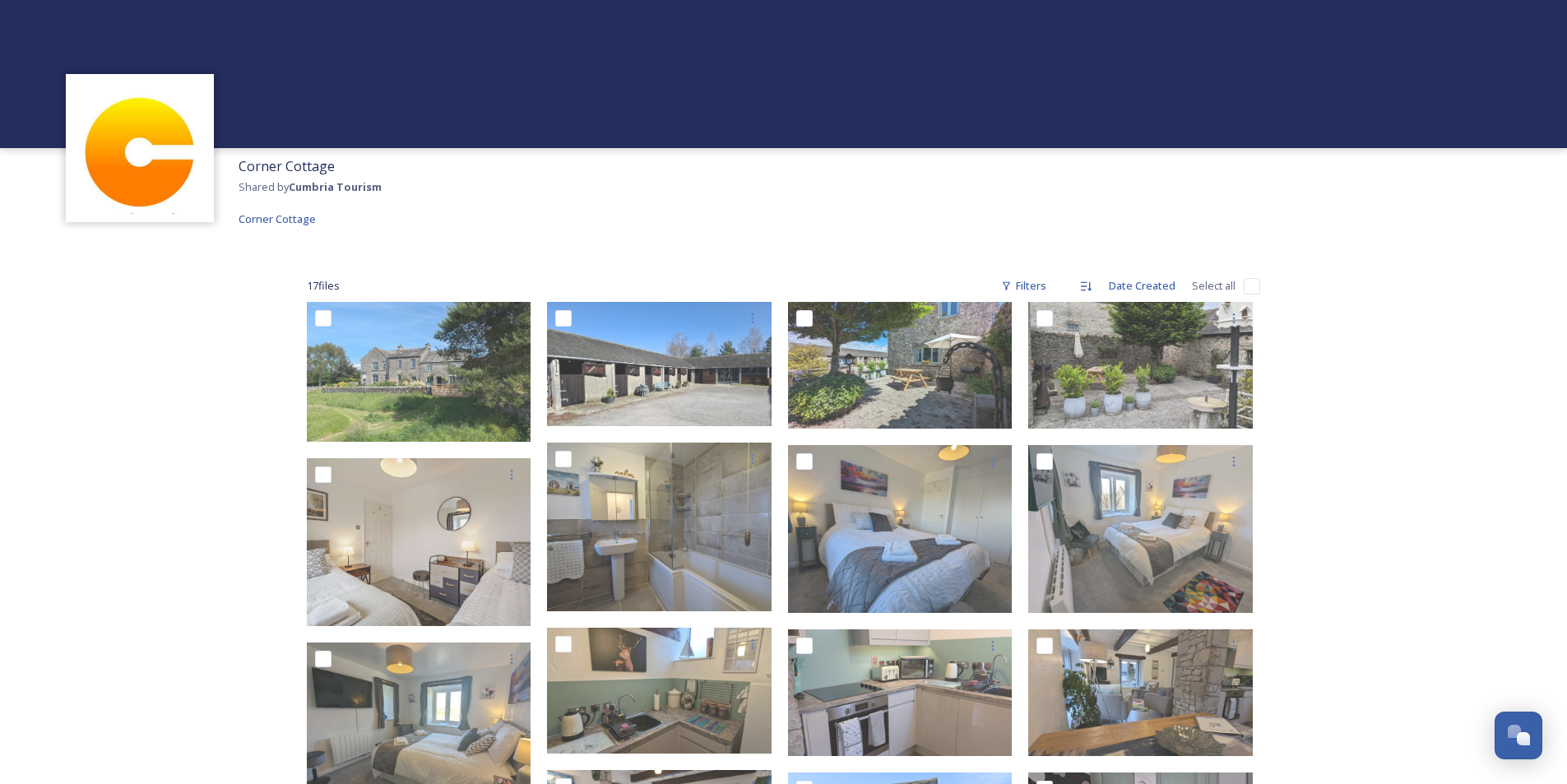
click at [1245, 283] on input "checkbox" at bounding box center [1252, 286] width 16 height 16
checkbox input "true"
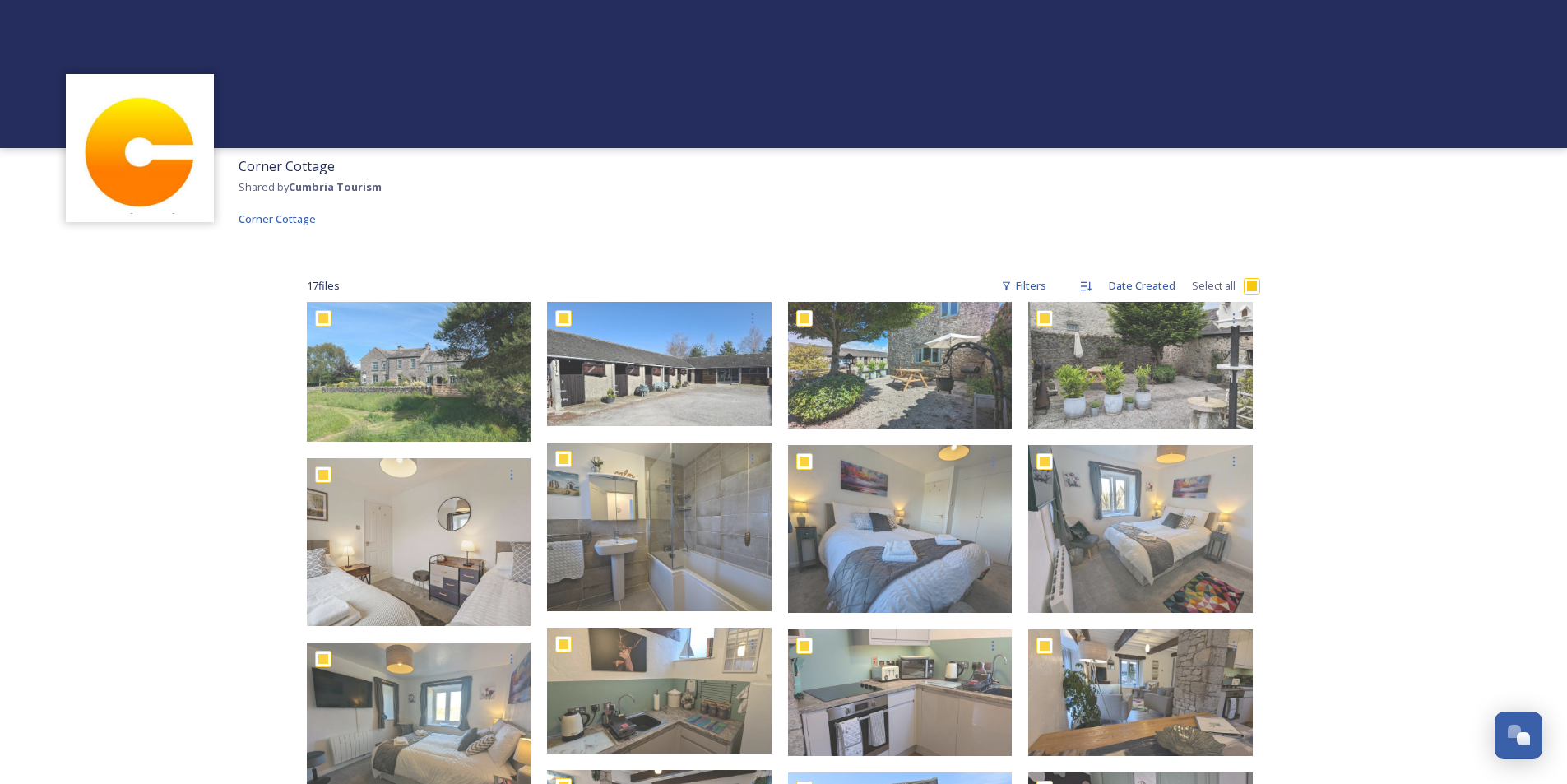
checkbox input "true"
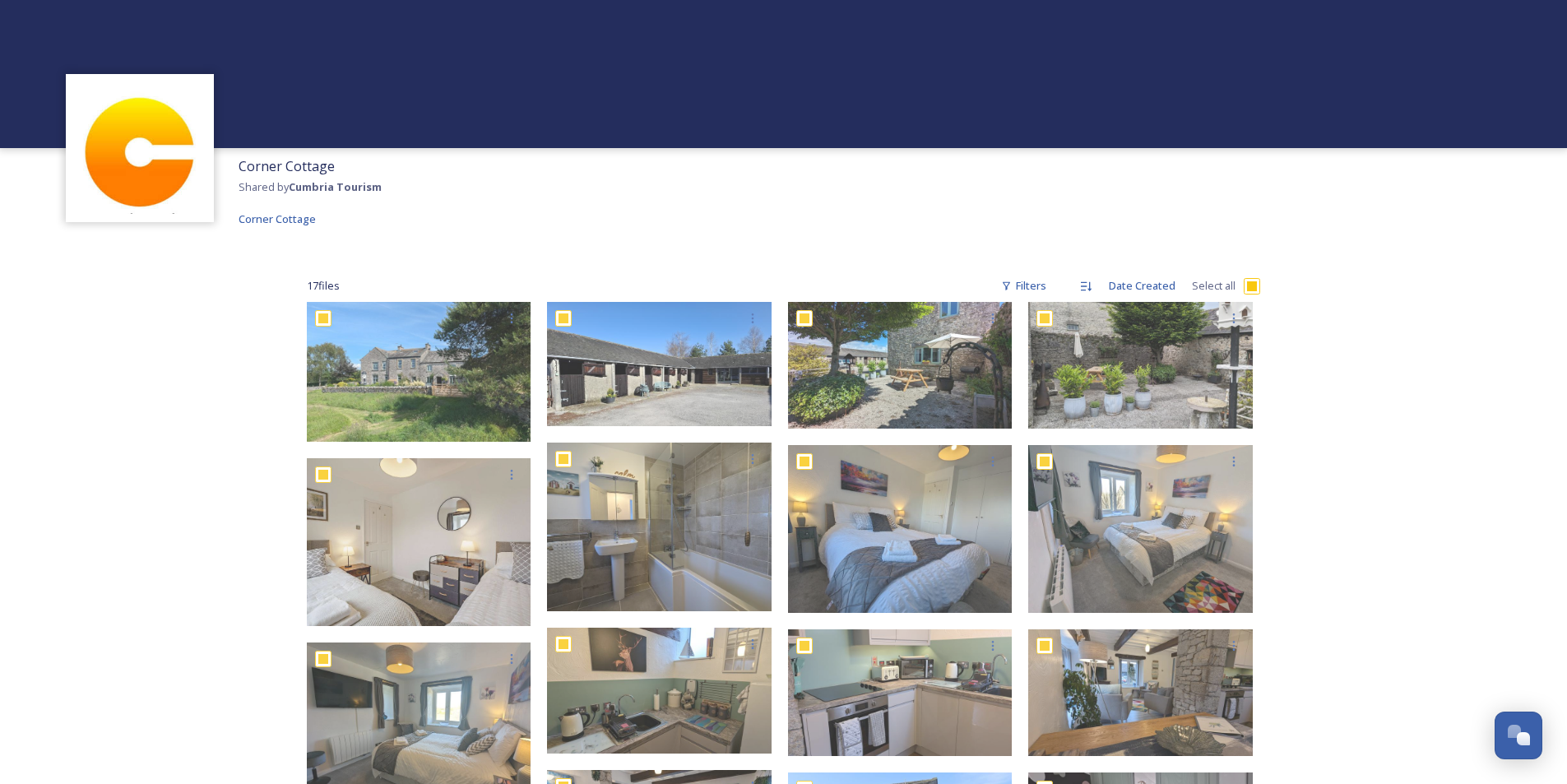
checkbox input "true"
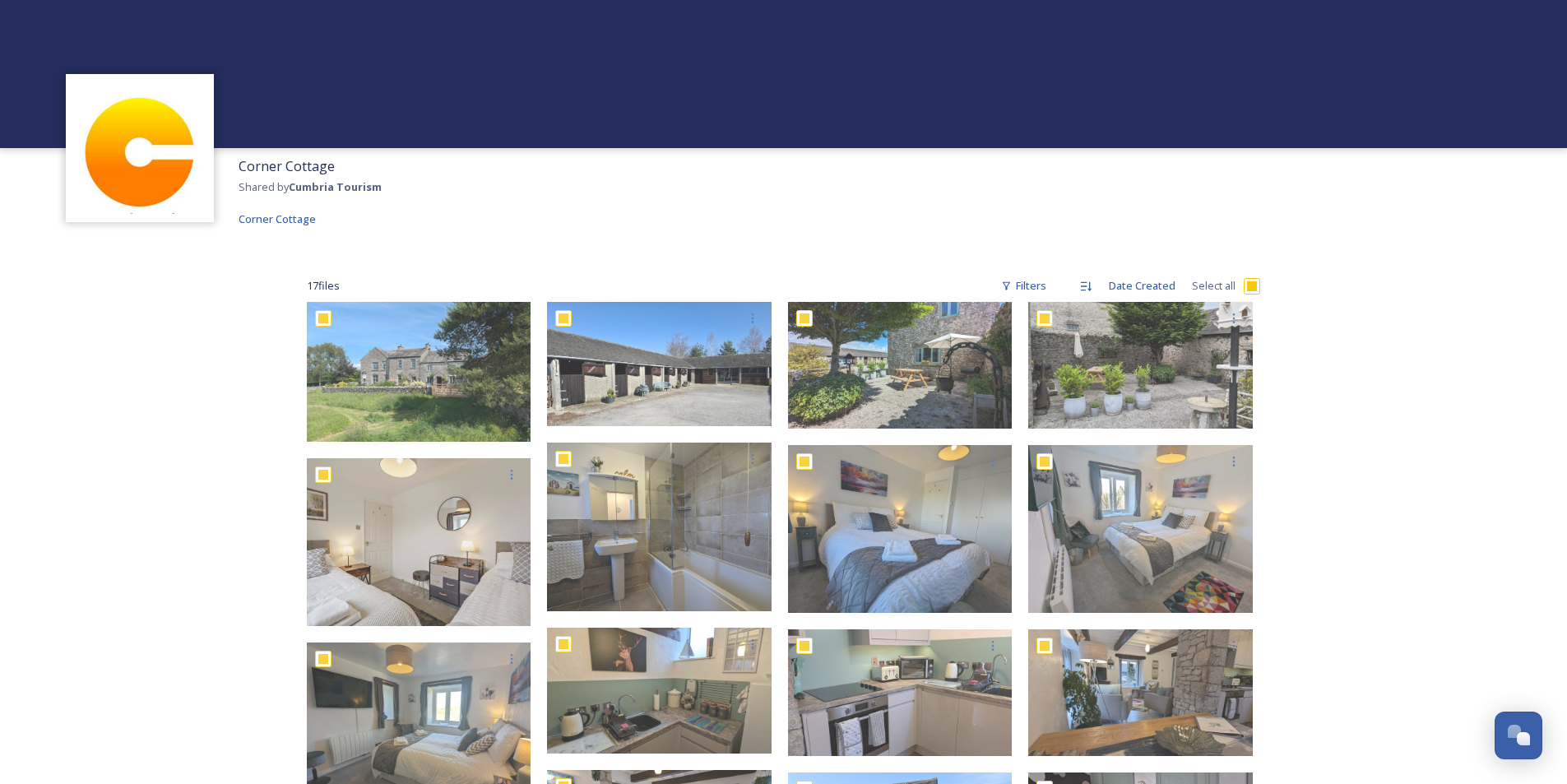
checkbox input "true"
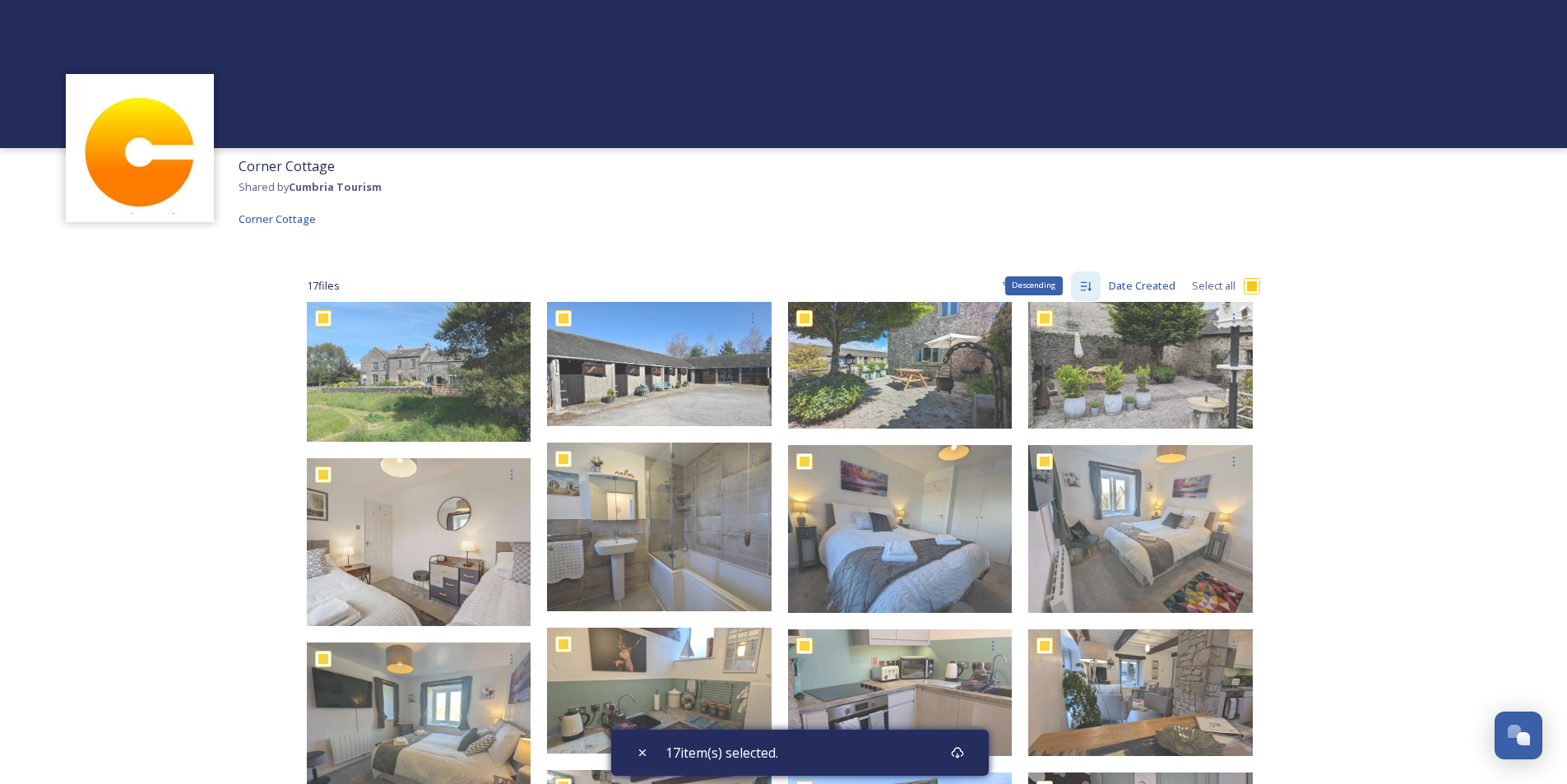
click at [1082, 285] on icon at bounding box center [1086, 286] width 13 height 13
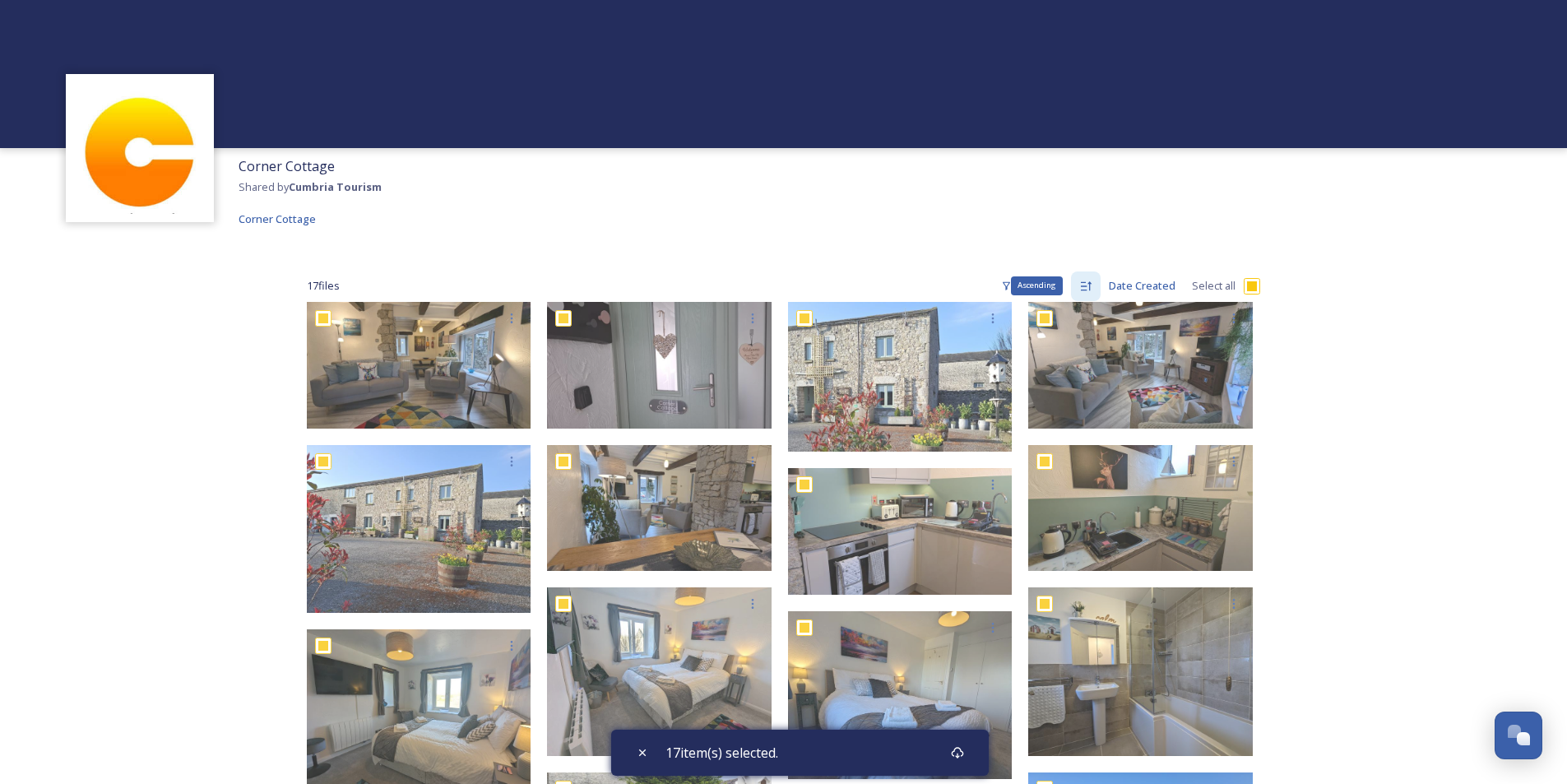
click at [1085, 286] on icon at bounding box center [1086, 286] width 13 height 13
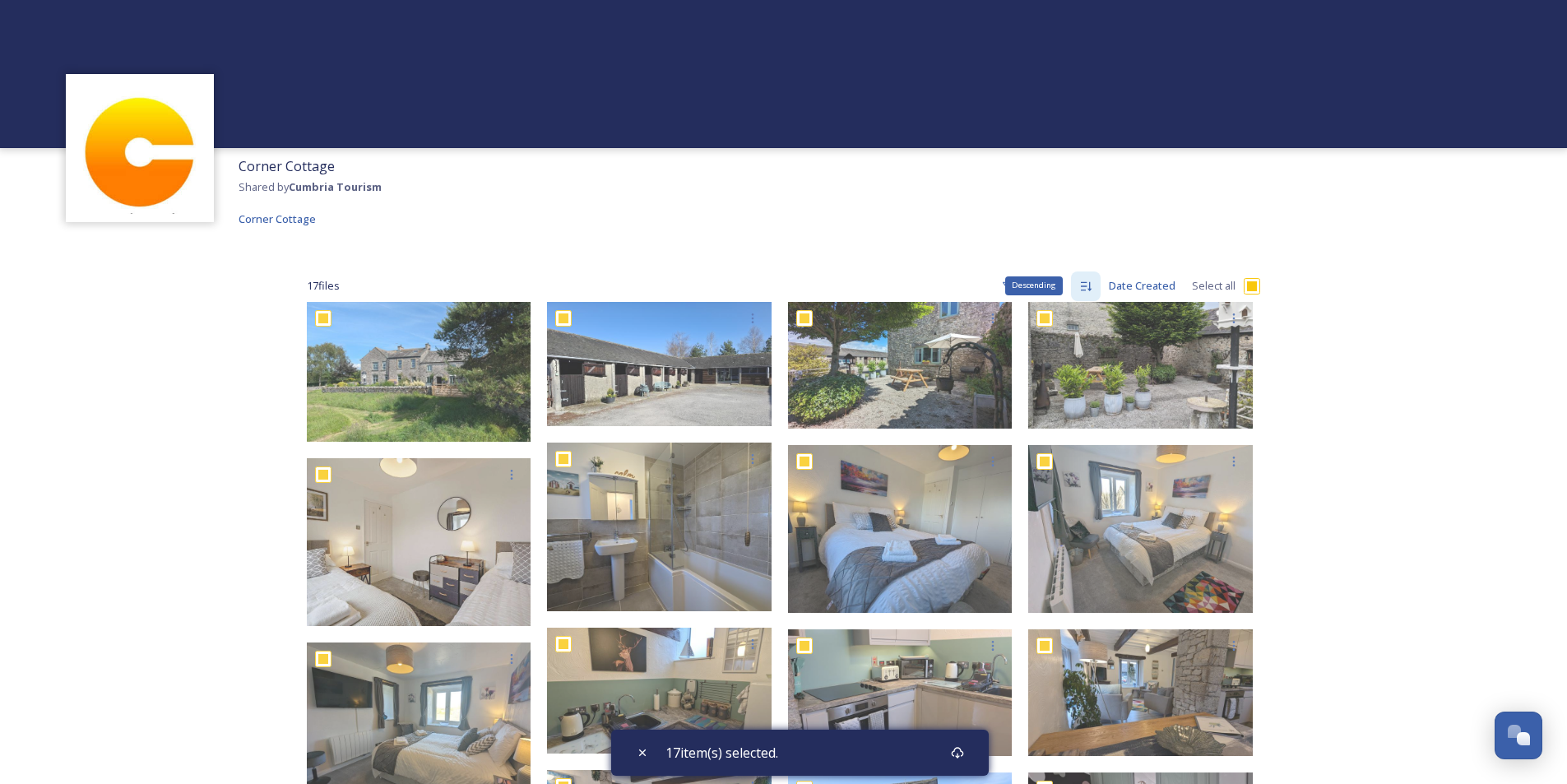
click at [1092, 287] on icon at bounding box center [1086, 286] width 13 height 13
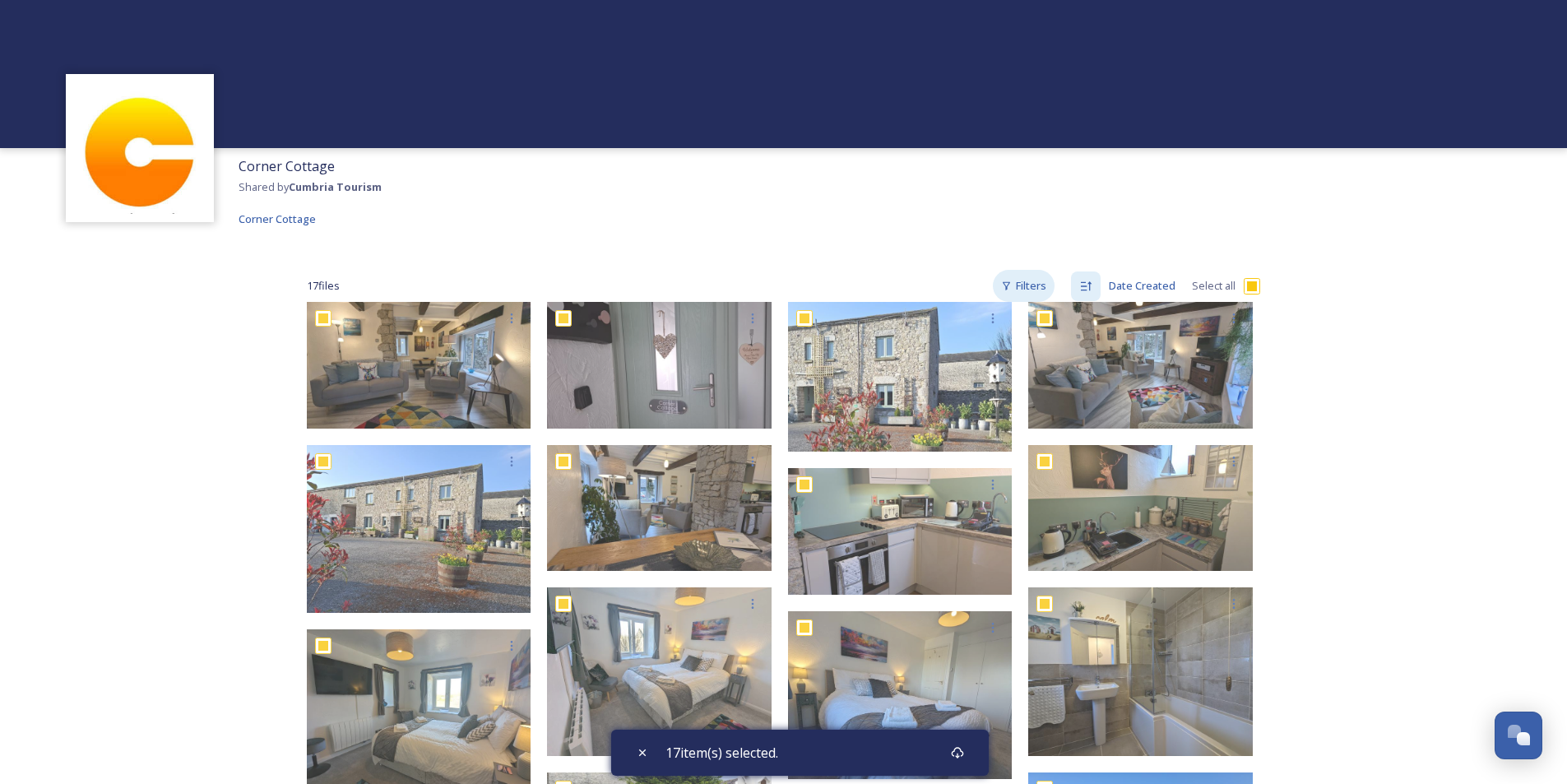
click at [1007, 279] on div "Filters" at bounding box center [1023, 285] width 62 height 32
click at [1346, 396] on div "Corner Cottage Shared by Cumbria Tourism Corner Cottage 17 file s Filters Date …" at bounding box center [784, 626] width 1567 height 1253
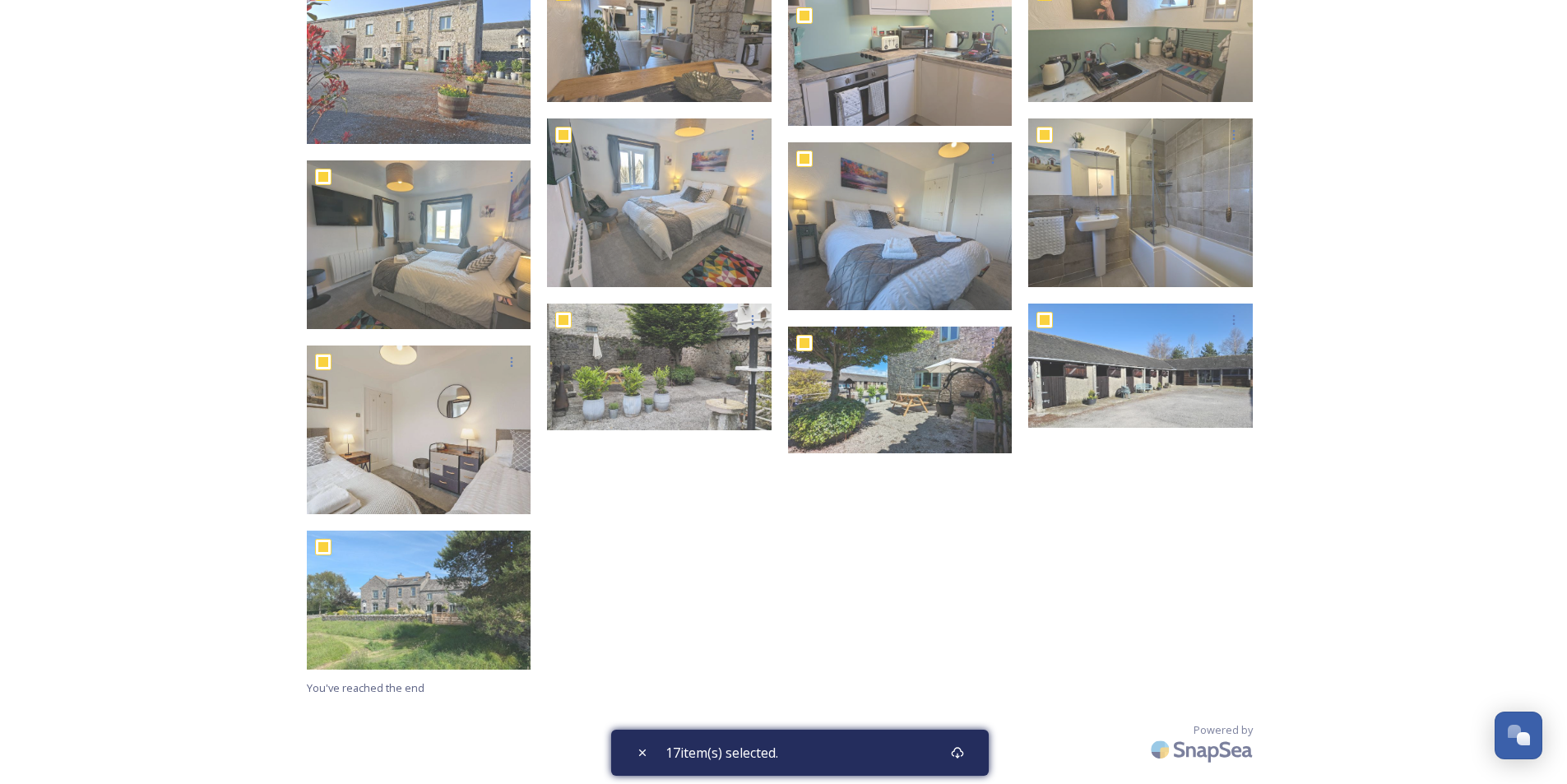
scroll to position [140, 0]
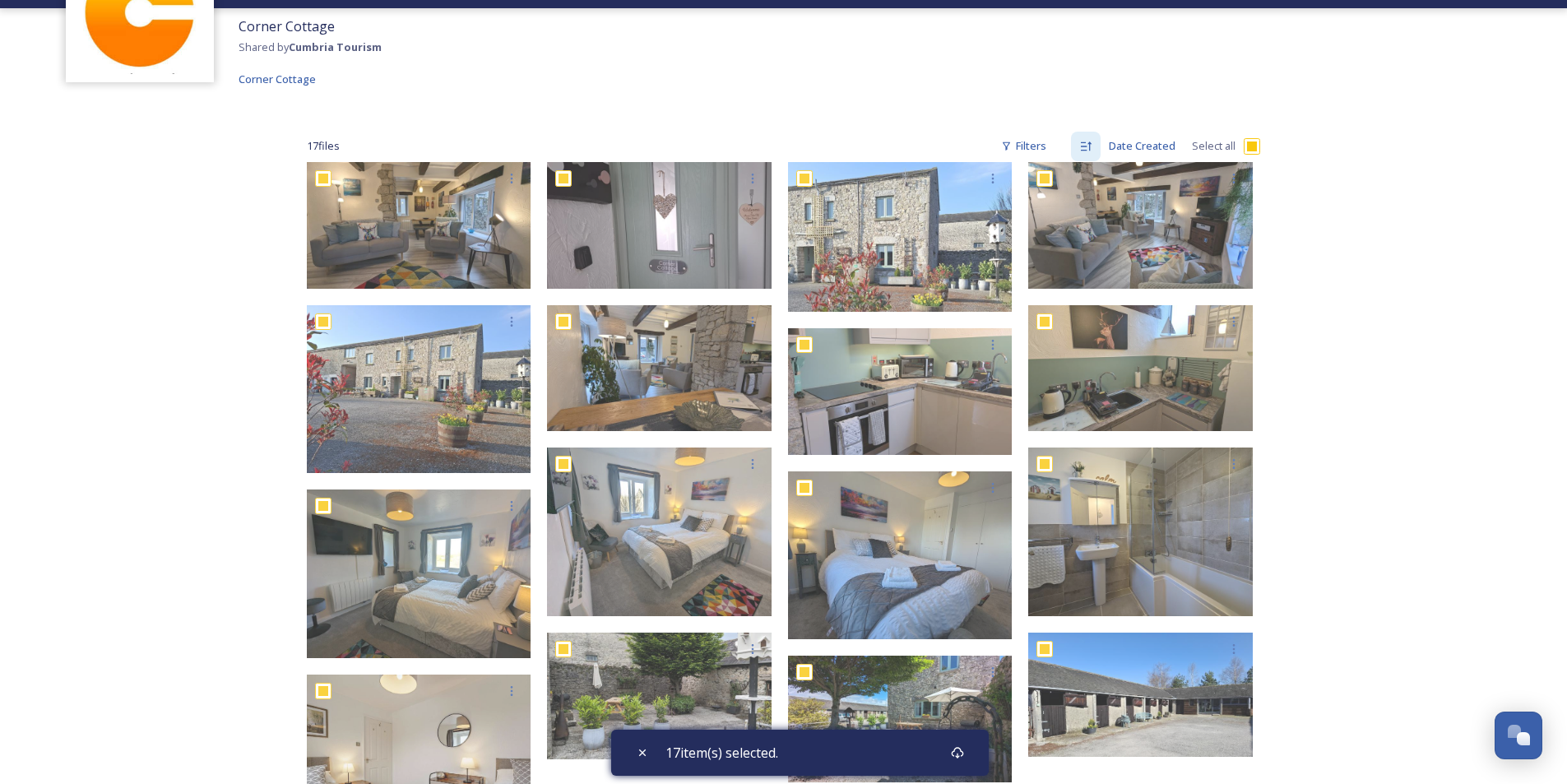
click at [1349, 378] on div "Corner Cottage Shared by Cumbria Tourism Corner Cottage 17 file s Filters Date …" at bounding box center [784, 486] width 1567 height 1253
click at [637, 754] on icon at bounding box center [643, 753] width 13 height 13
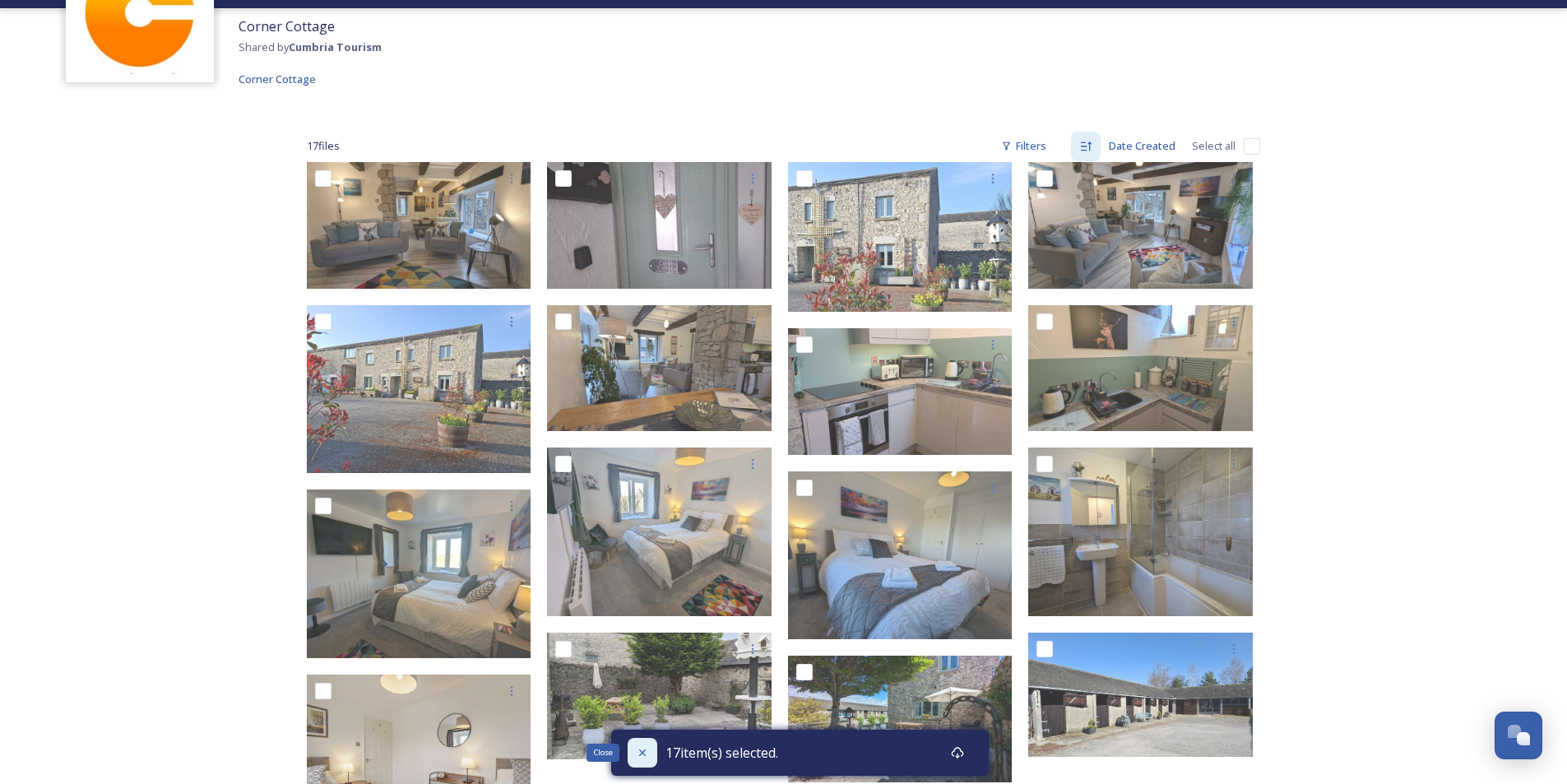
checkbox input "false"
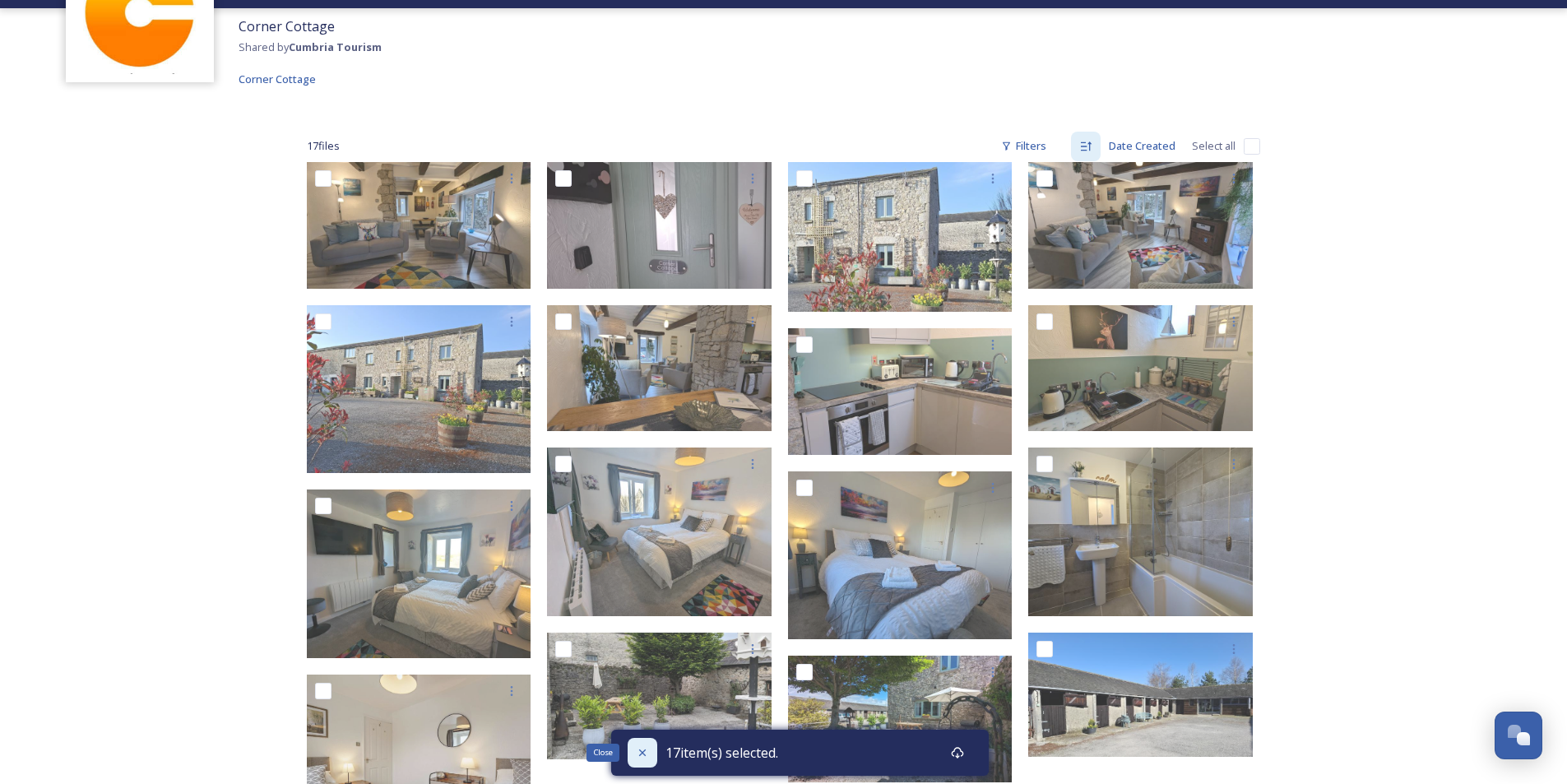
checkbox input "false"
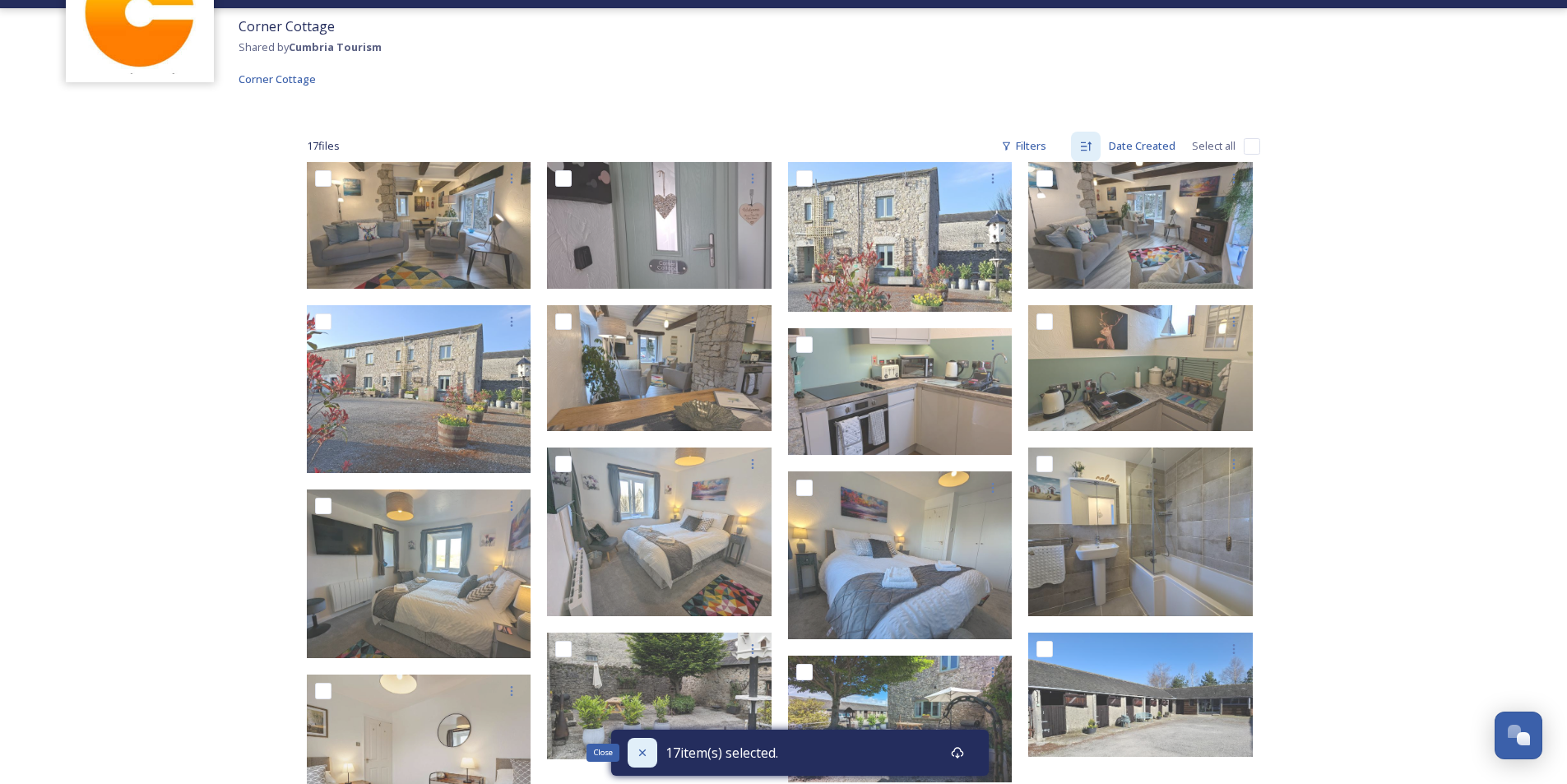
checkbox input "false"
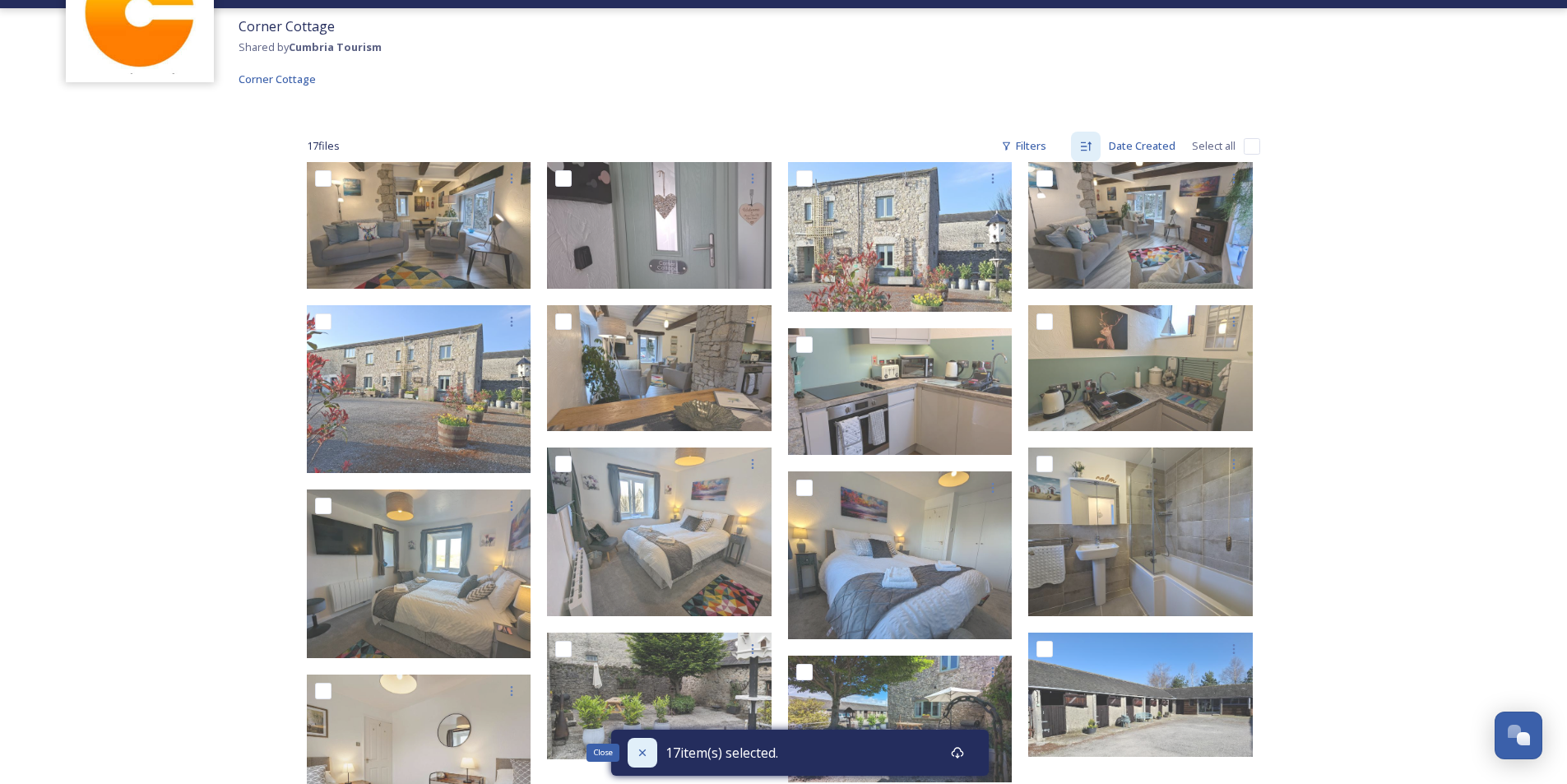
checkbox input "false"
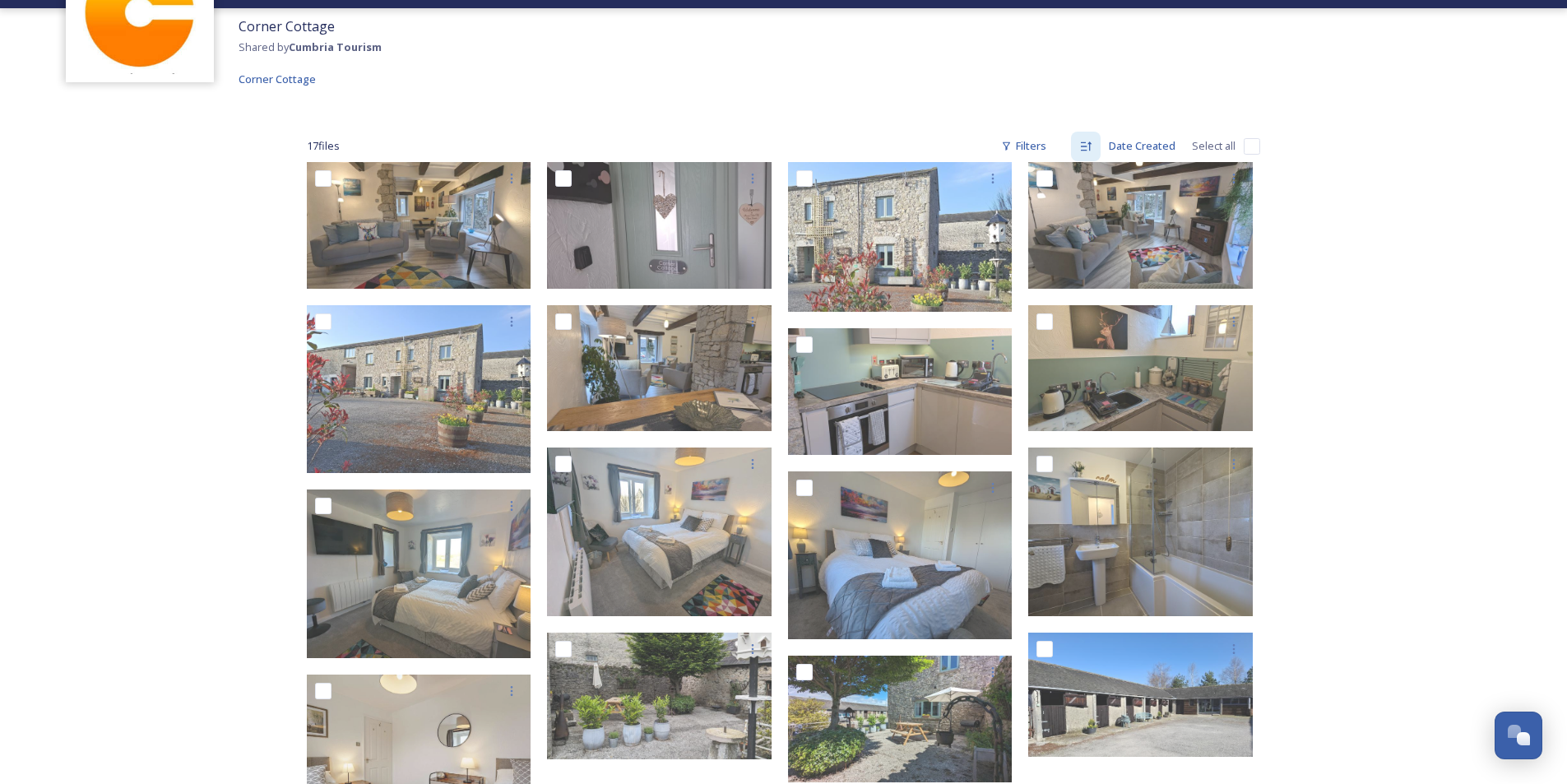
click at [1430, 265] on div "Corner Cottage Shared by Cumbria Tourism Corner Cottage 17 file s Filters Date …" at bounding box center [784, 486] width 1567 height 1253
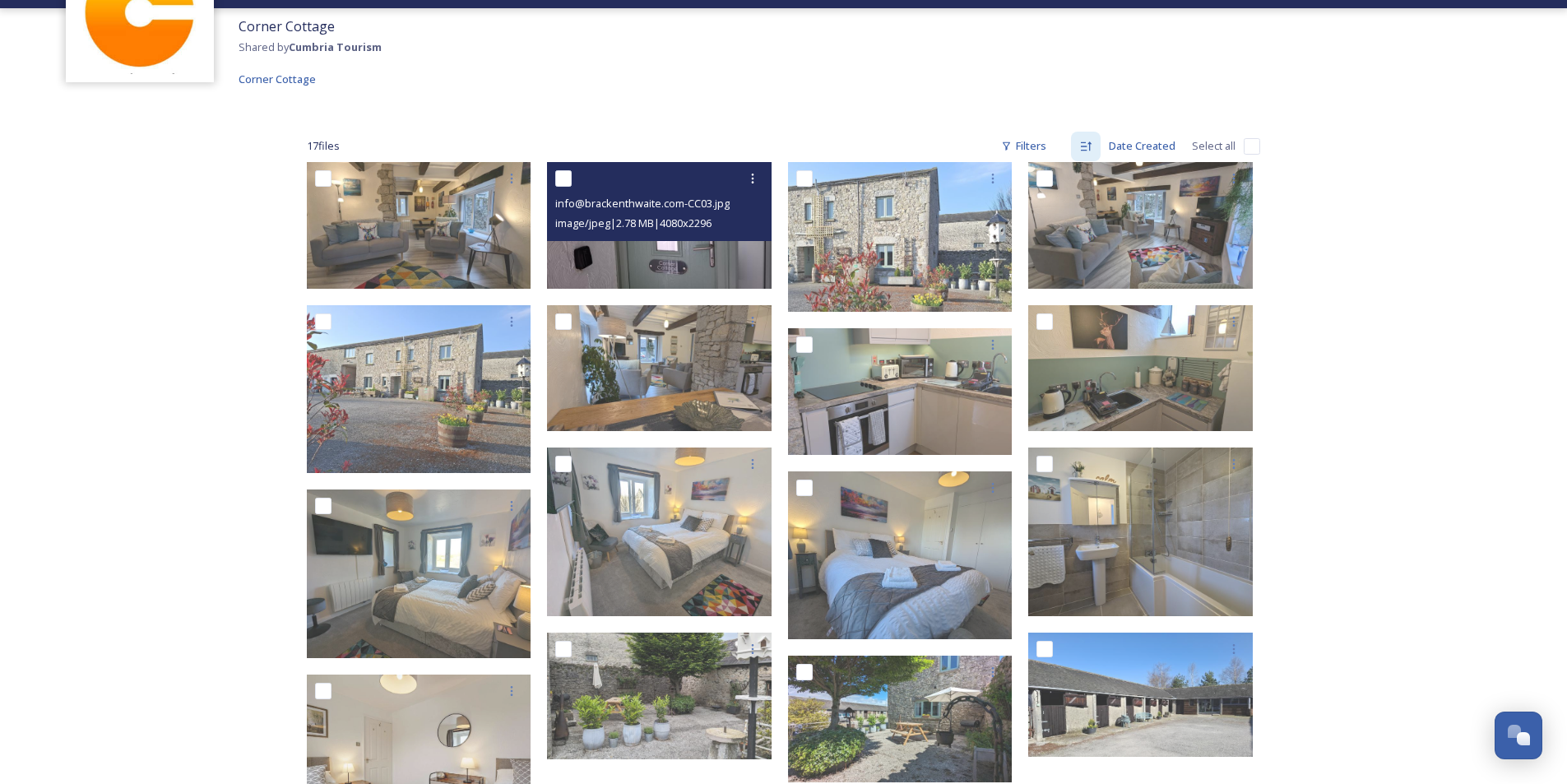
click at [661, 244] on img at bounding box center [659, 225] width 225 height 127
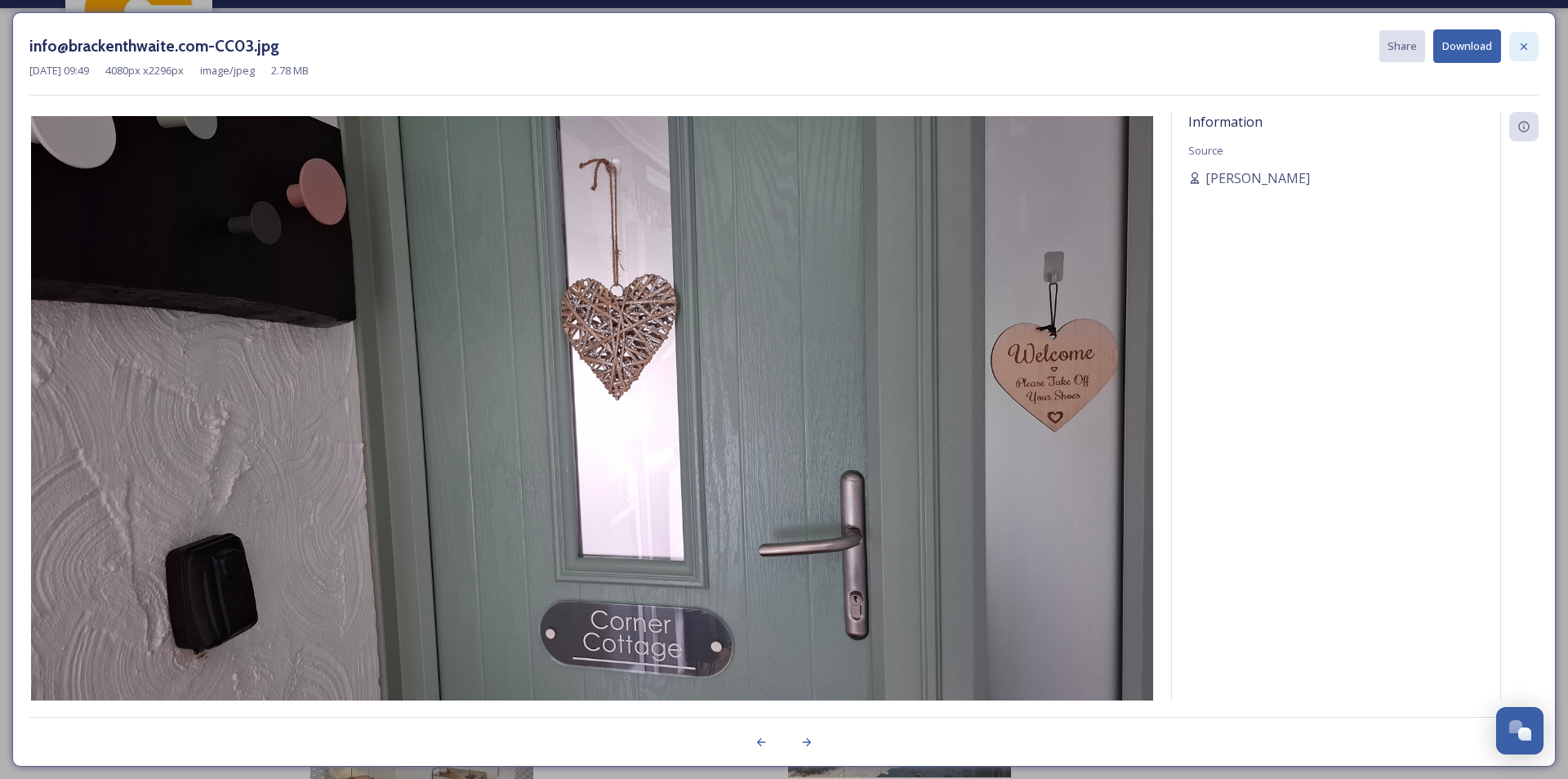
click at [1525, 40] on icon at bounding box center [1524, 47] width 13 height 13
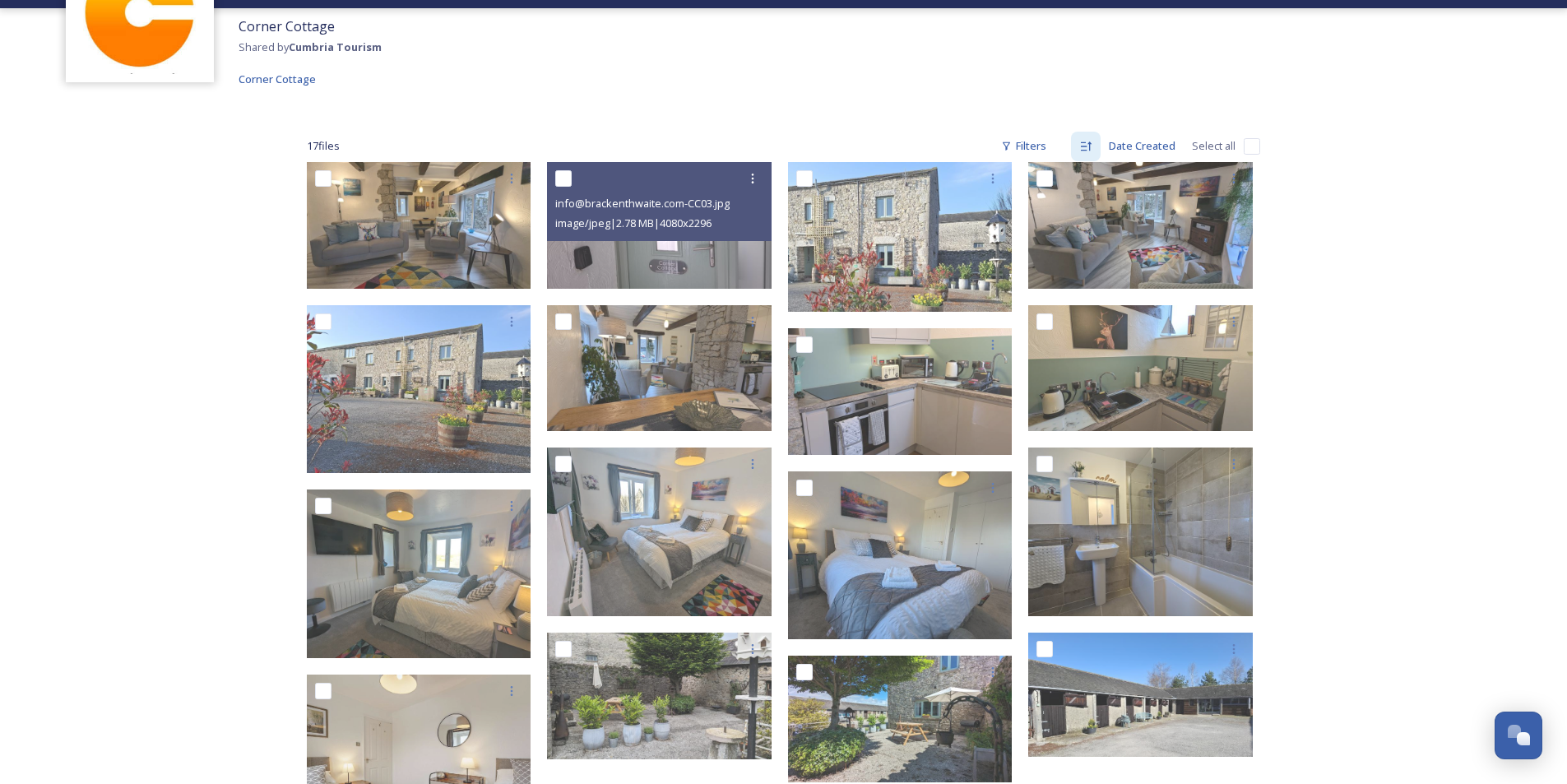
click at [194, 234] on div "Corner Cottage Shared by Cumbria Tourism Corner Cottage 17 file s Filters Date …" at bounding box center [784, 486] width 1567 height 1253
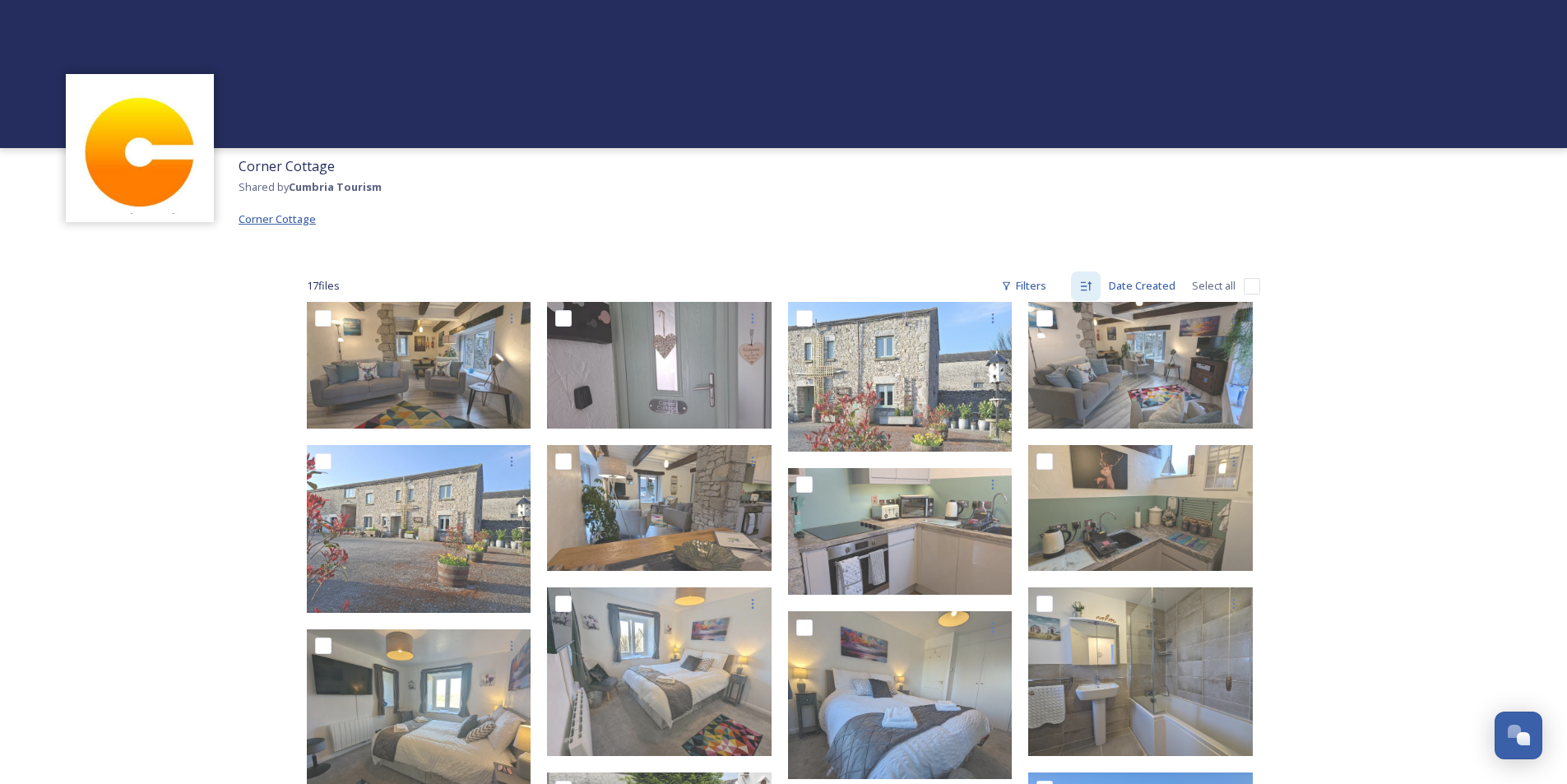
click at [264, 219] on span "Corner Cottage" at bounding box center [277, 219] width 77 height 15
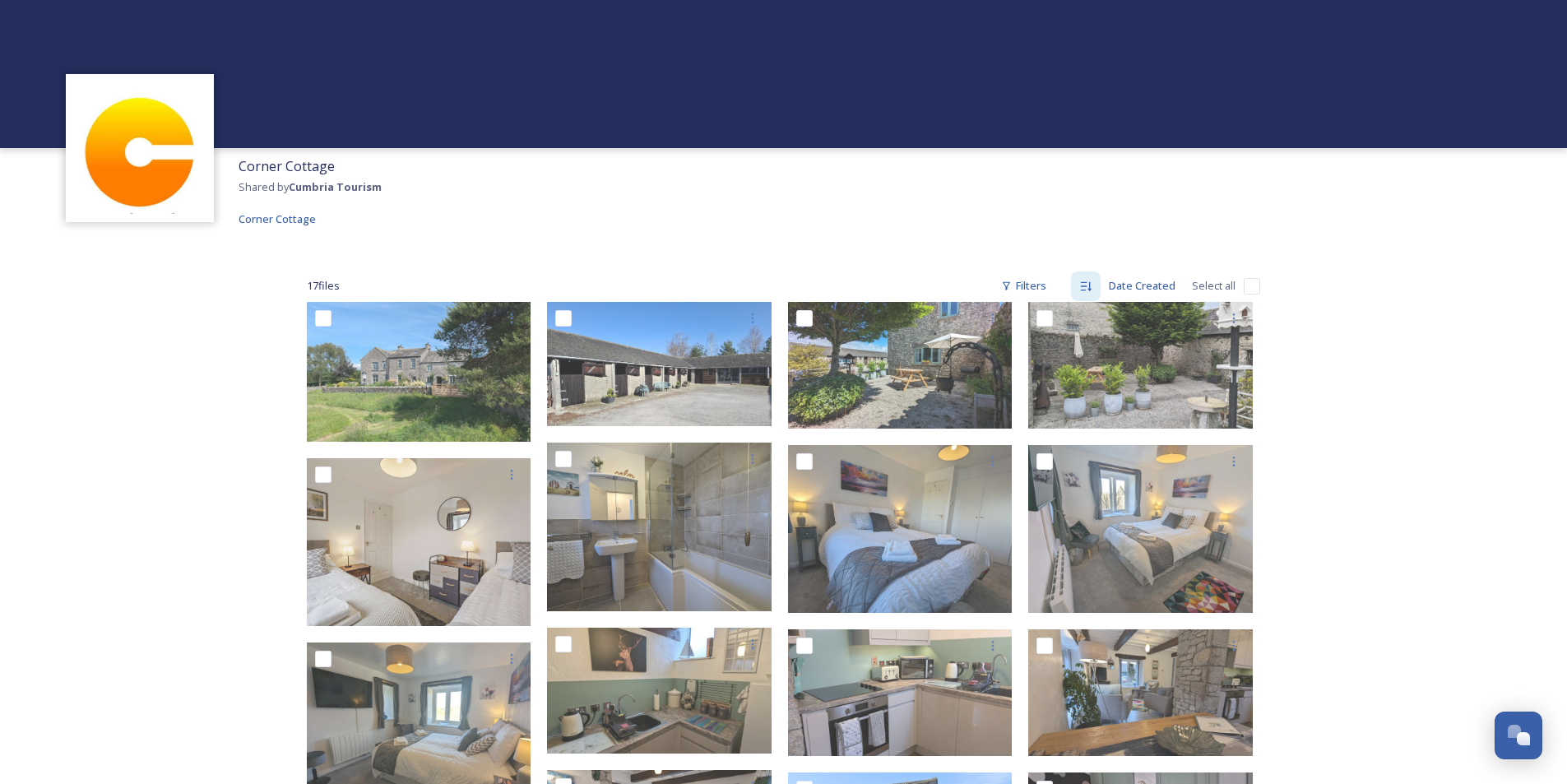
click at [1256, 285] on input "checkbox" at bounding box center [1252, 286] width 16 height 16
checkbox input "true"
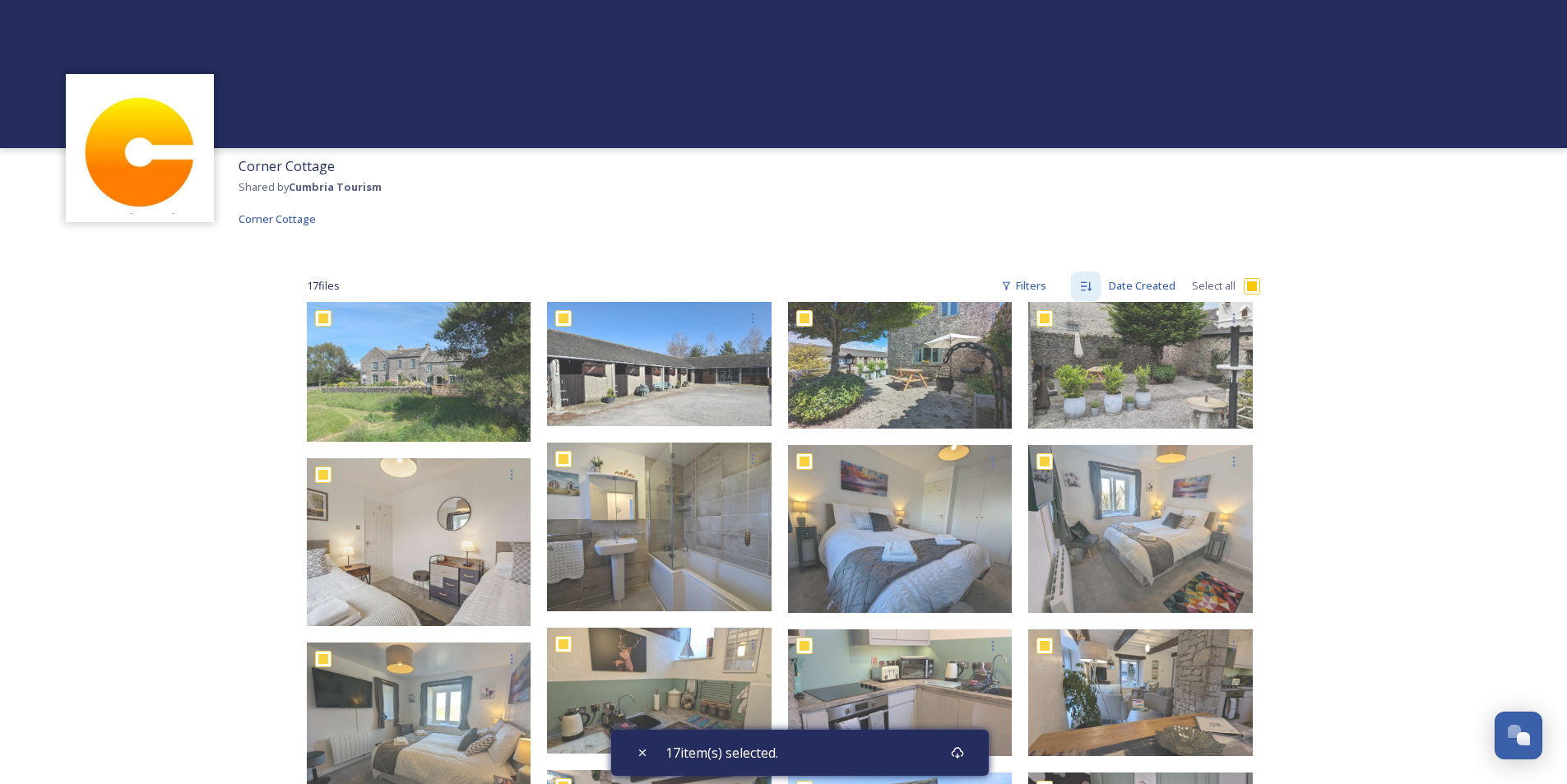
checkbox input "true"
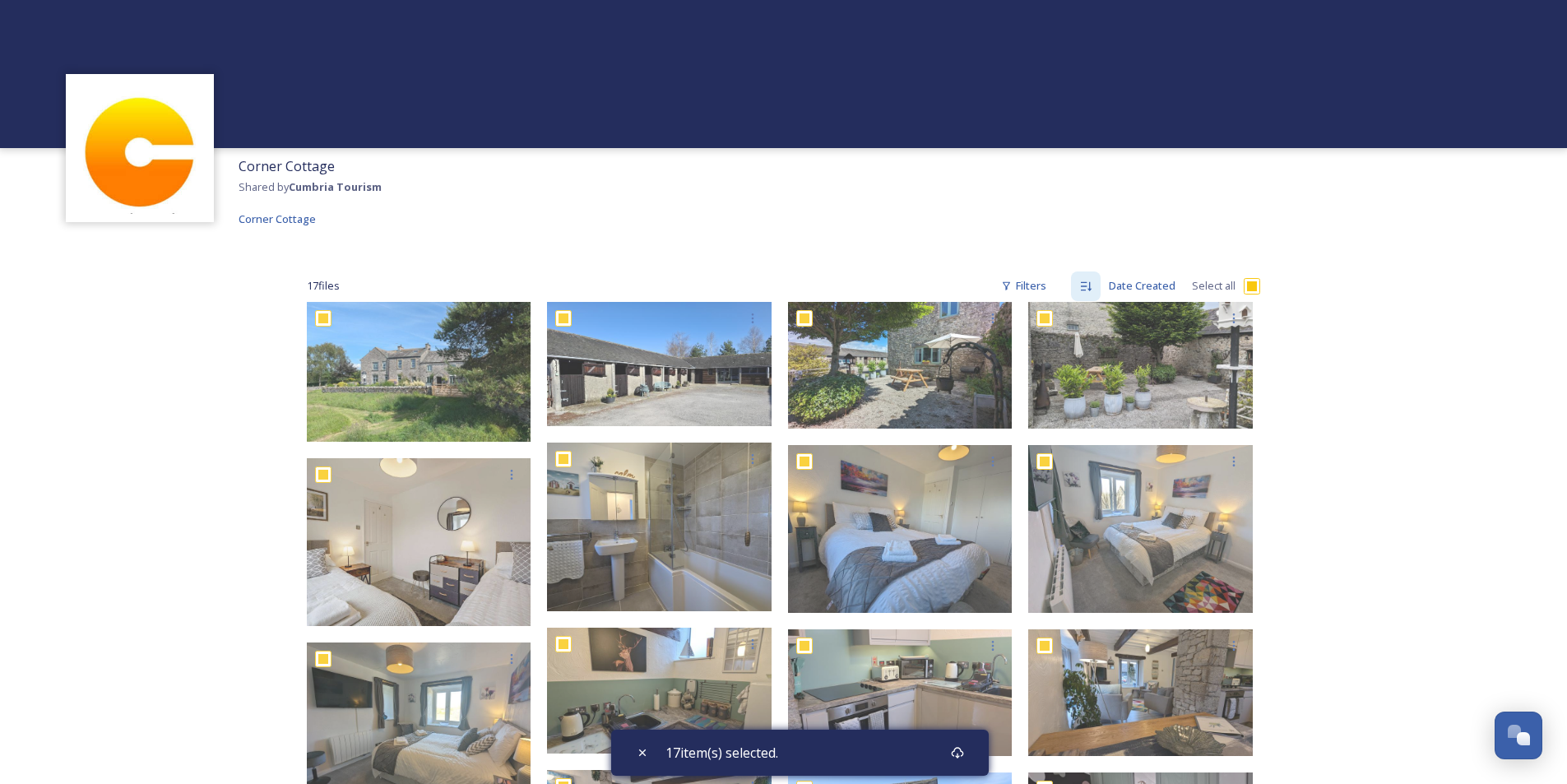
checkbox input "true"
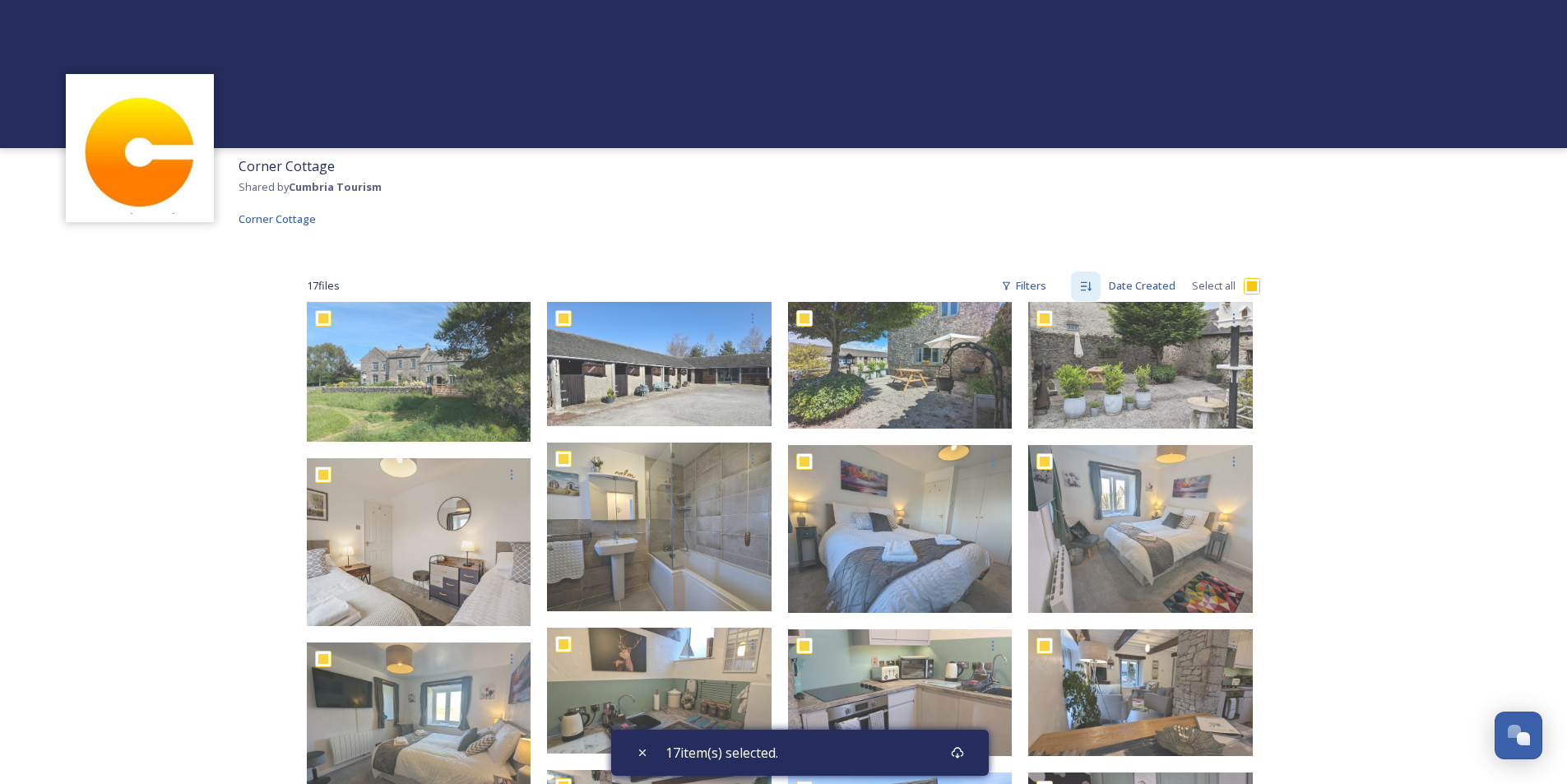
checkbox input "true"
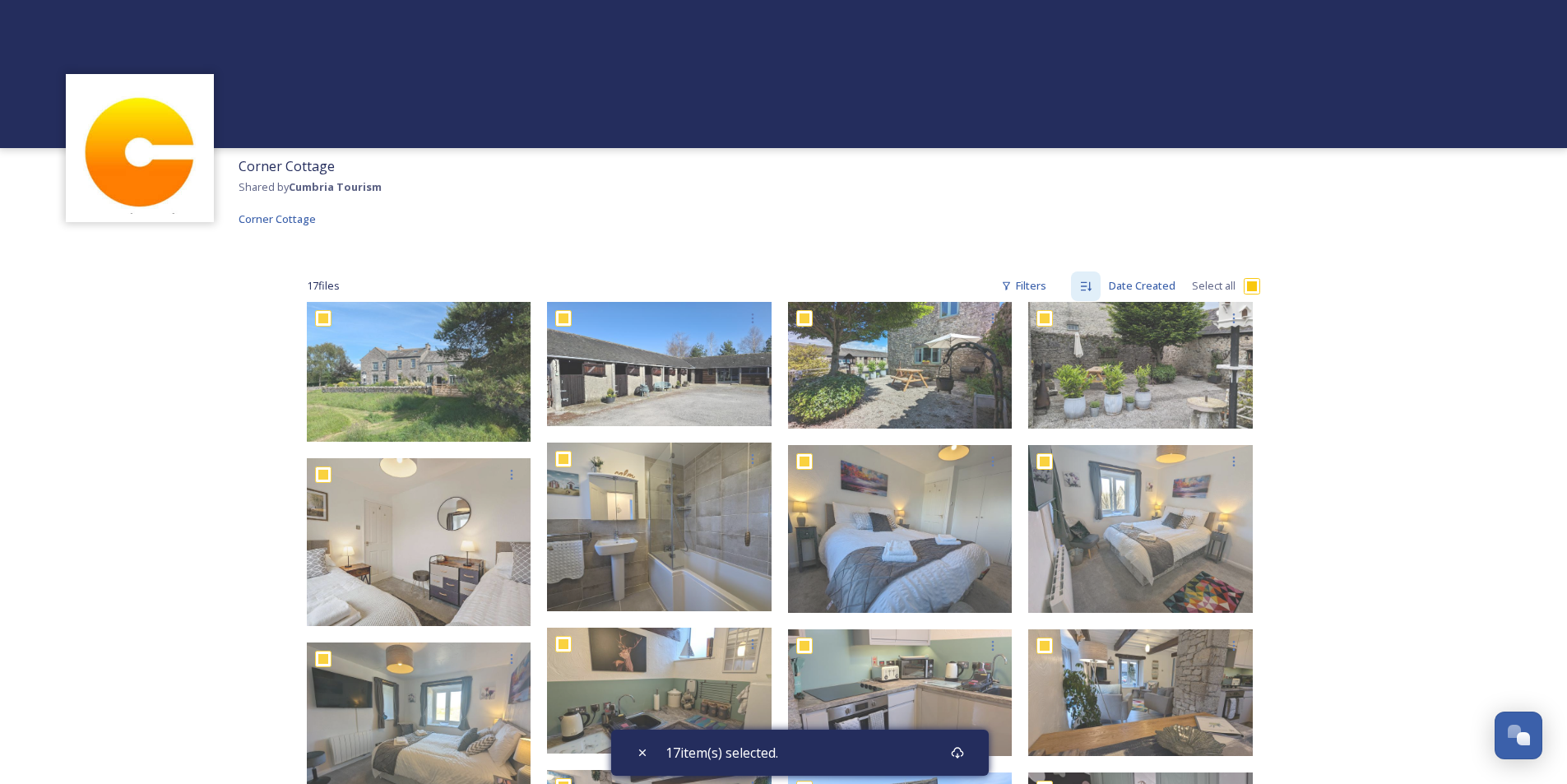
checkbox input "true"
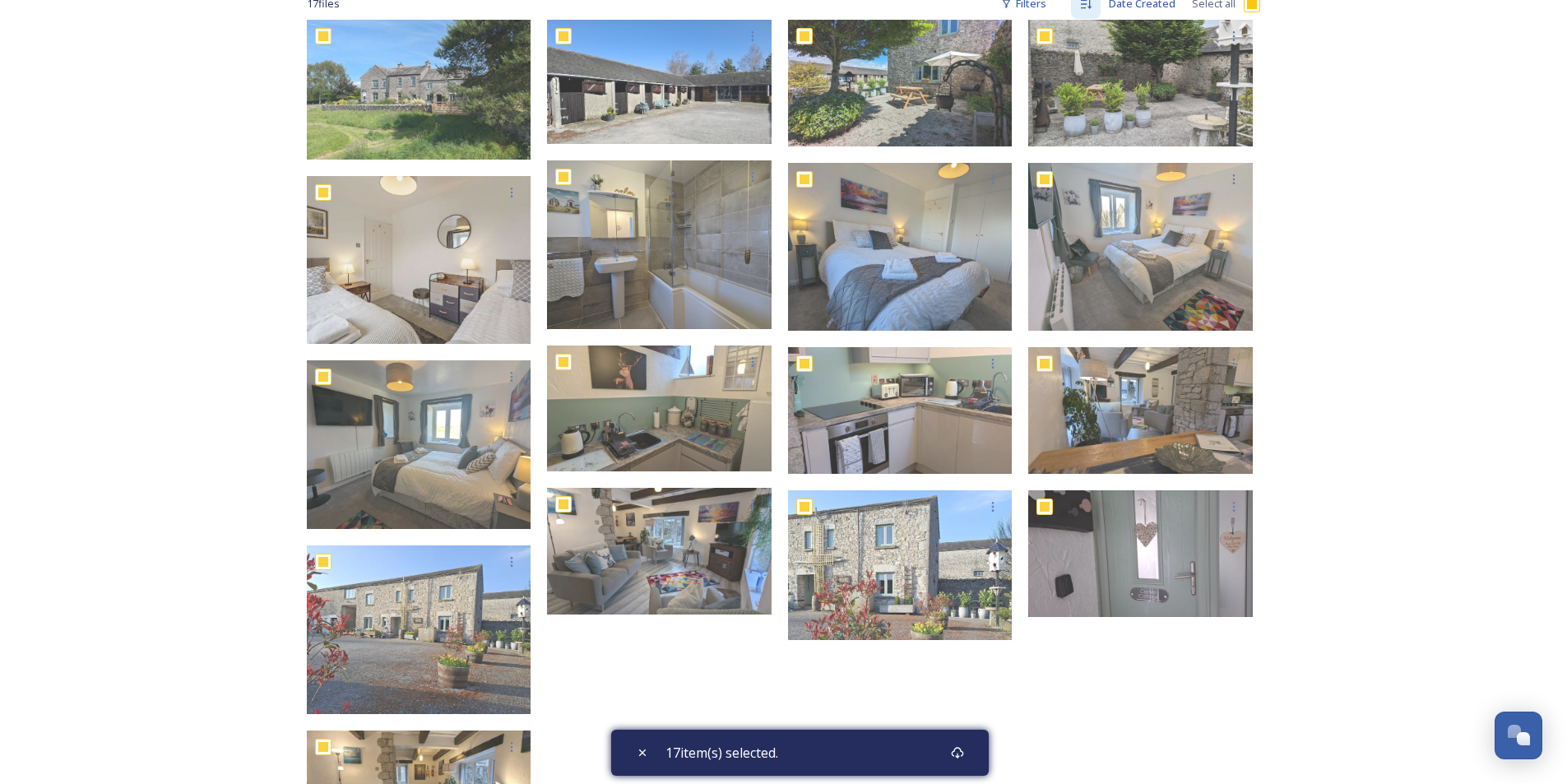
scroll to position [469, 0]
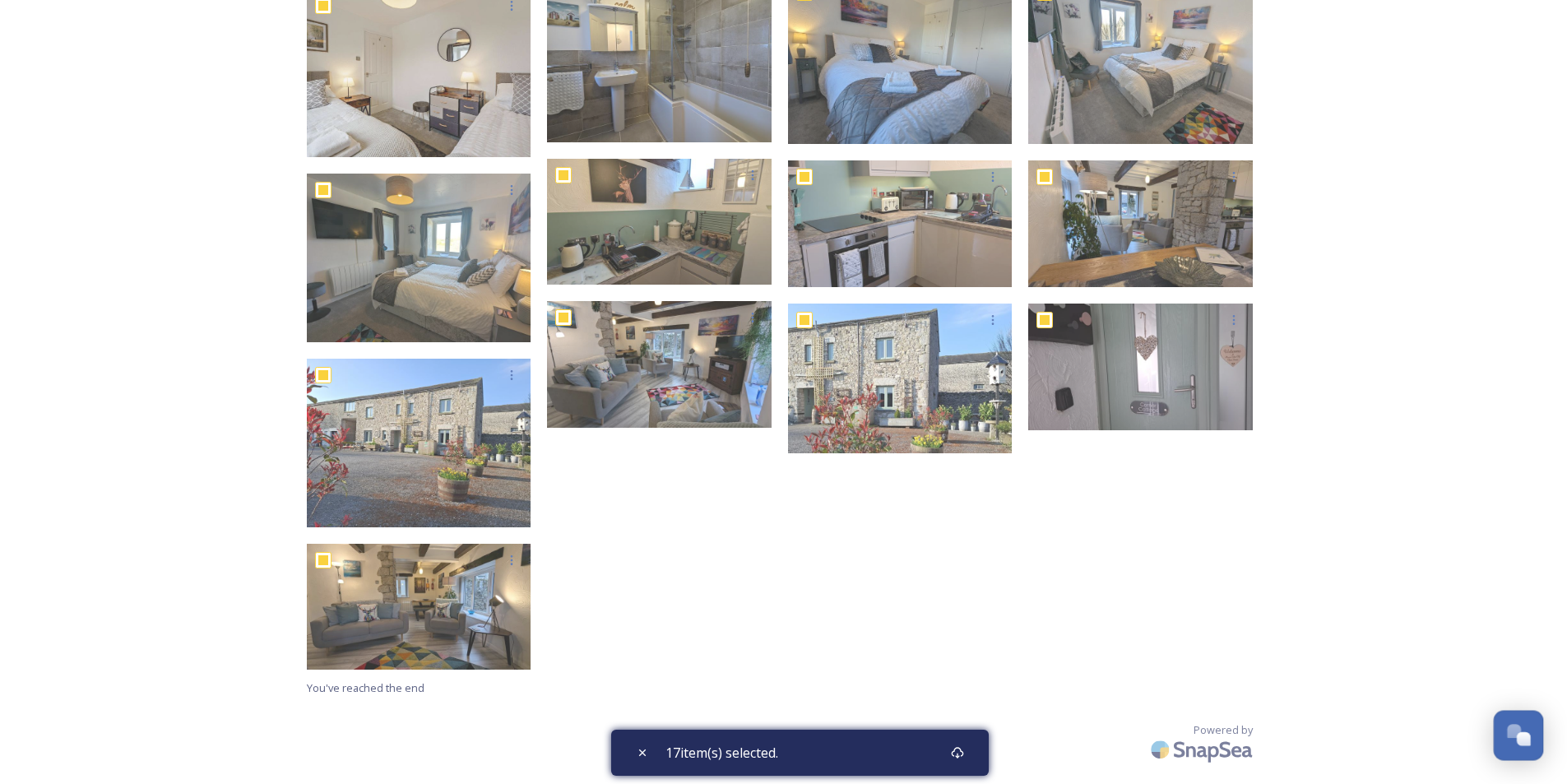
click at [1517, 745] on div "Open Chat" at bounding box center [1518, 734] width 49 height 28
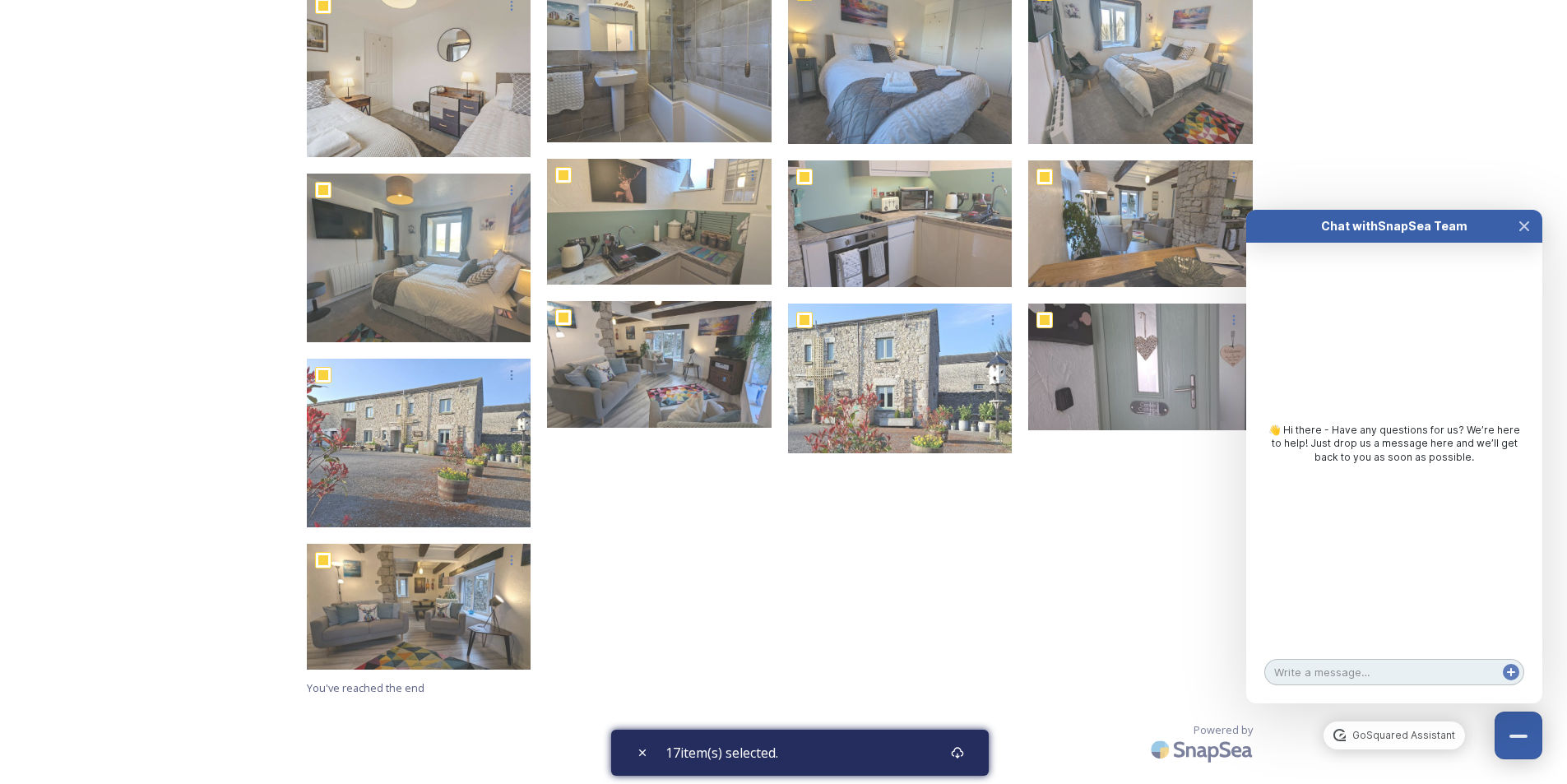
click at [1396, 673] on textarea at bounding box center [1394, 672] width 260 height 26
click at [1337, 672] on textarea at bounding box center [1394, 672] width 260 height 26
type textarea "how do i delete uploaded files?"
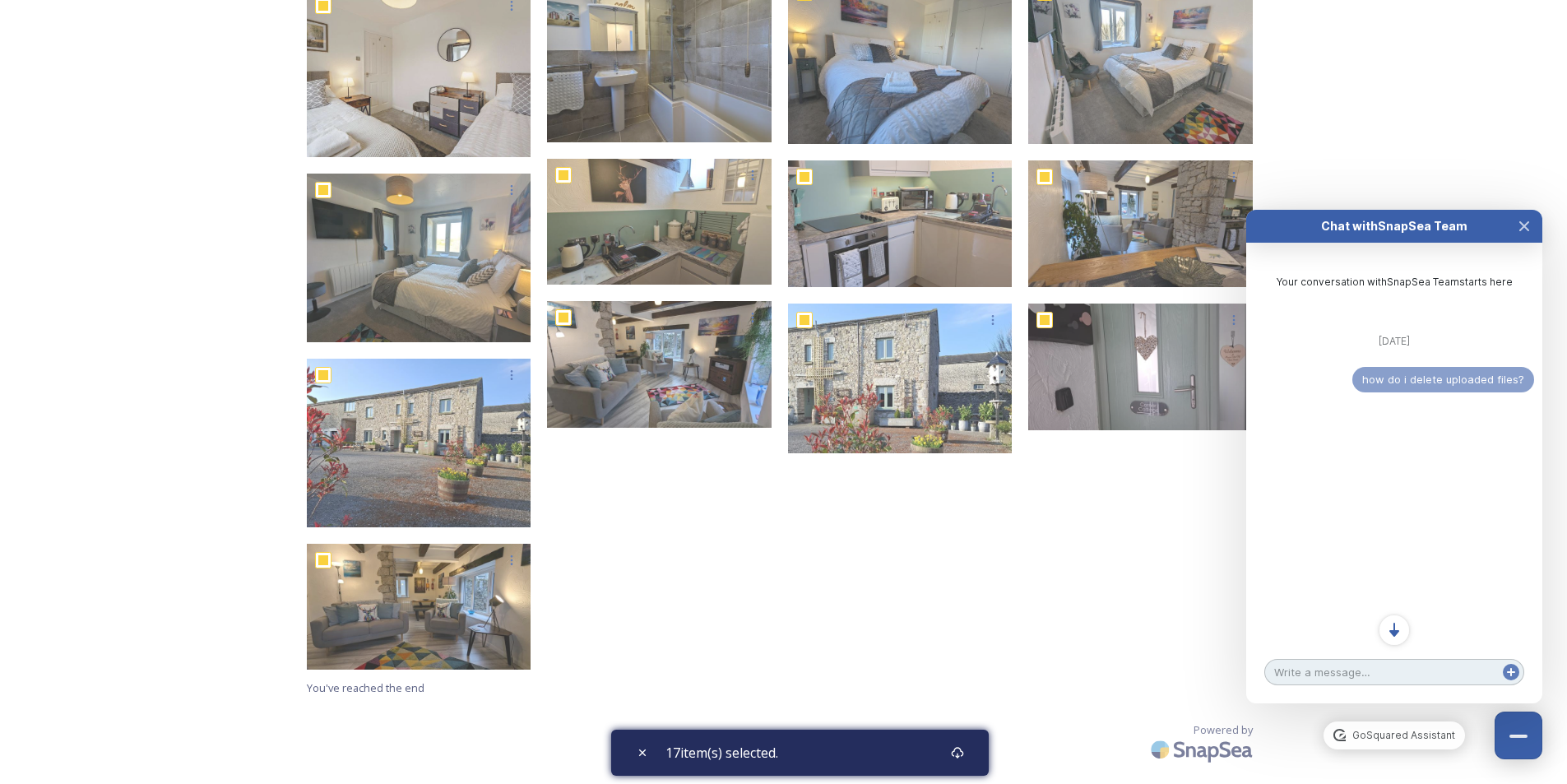
scroll to position [8, 0]
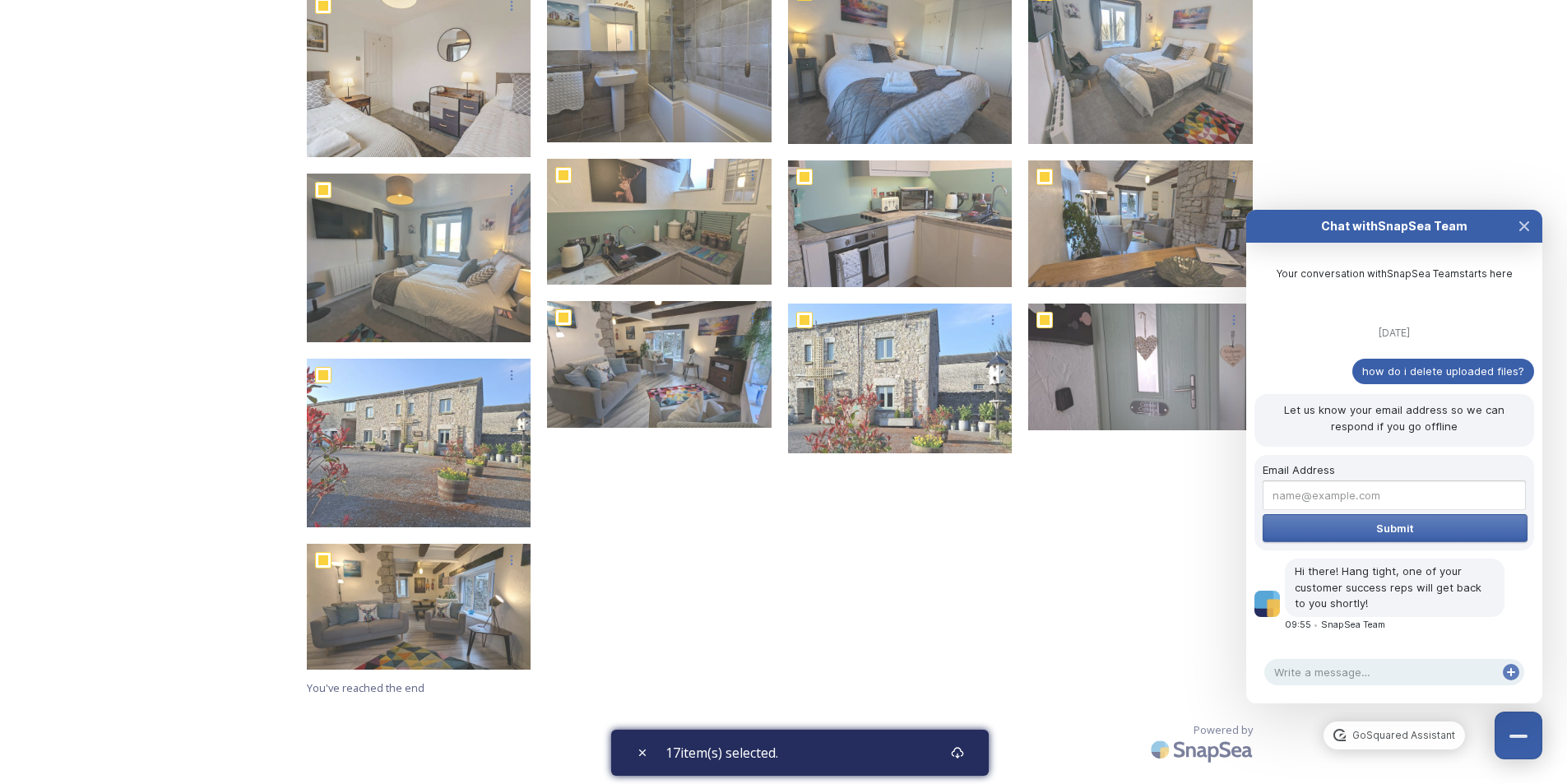
click at [1453, 502] on input "Email Address" at bounding box center [1394, 495] width 263 height 30
click at [1291, 495] on input "harry@brackenthwaite.com" at bounding box center [1394, 495] width 263 height 30
type input "[EMAIL_ADDRESS][DOMAIN_NAME]"
click at [1407, 531] on span "Submit" at bounding box center [1395, 528] width 38 height 13
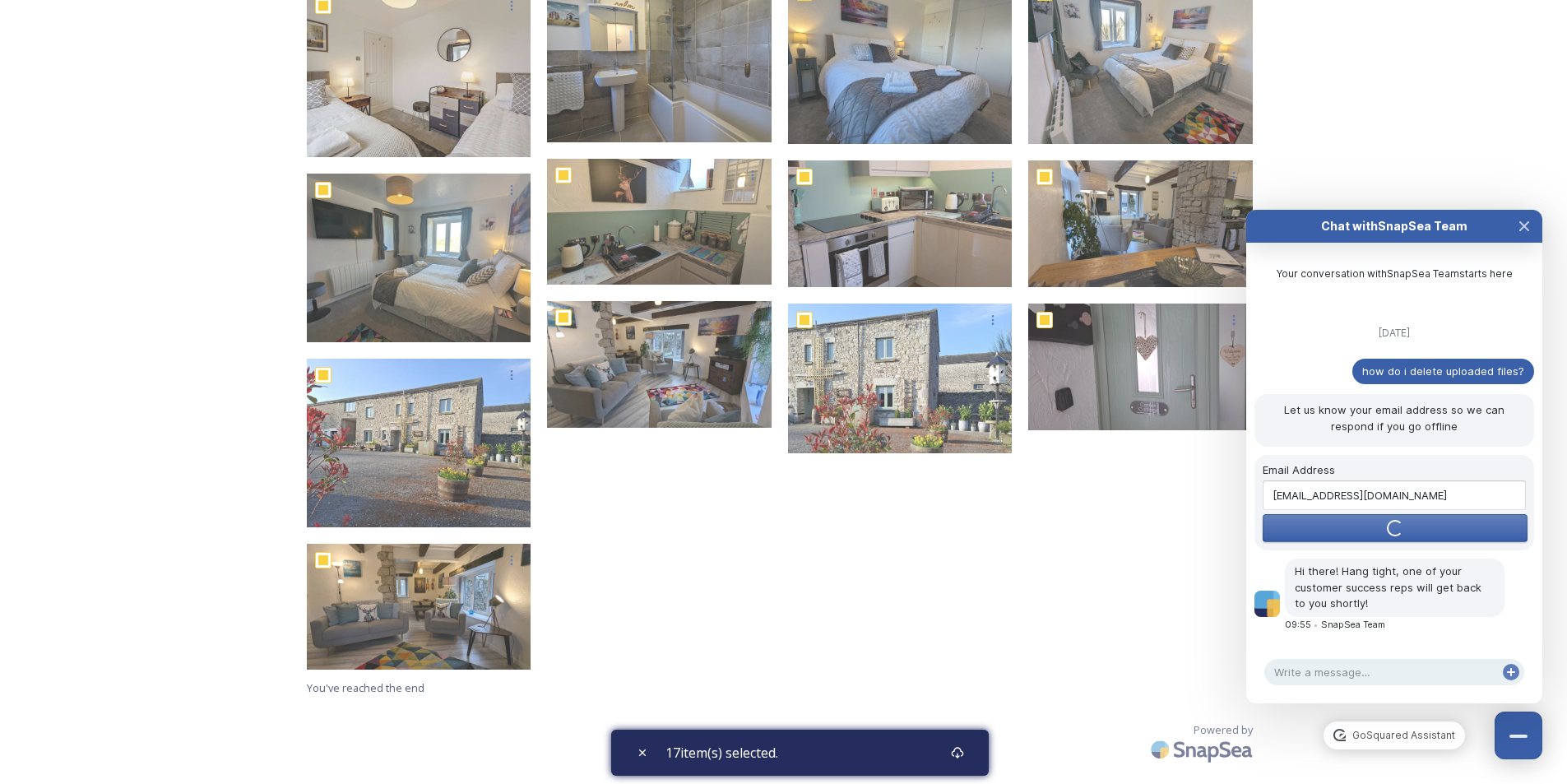
click at [1004, 561] on div at bounding box center [904, 255] width 233 height 845
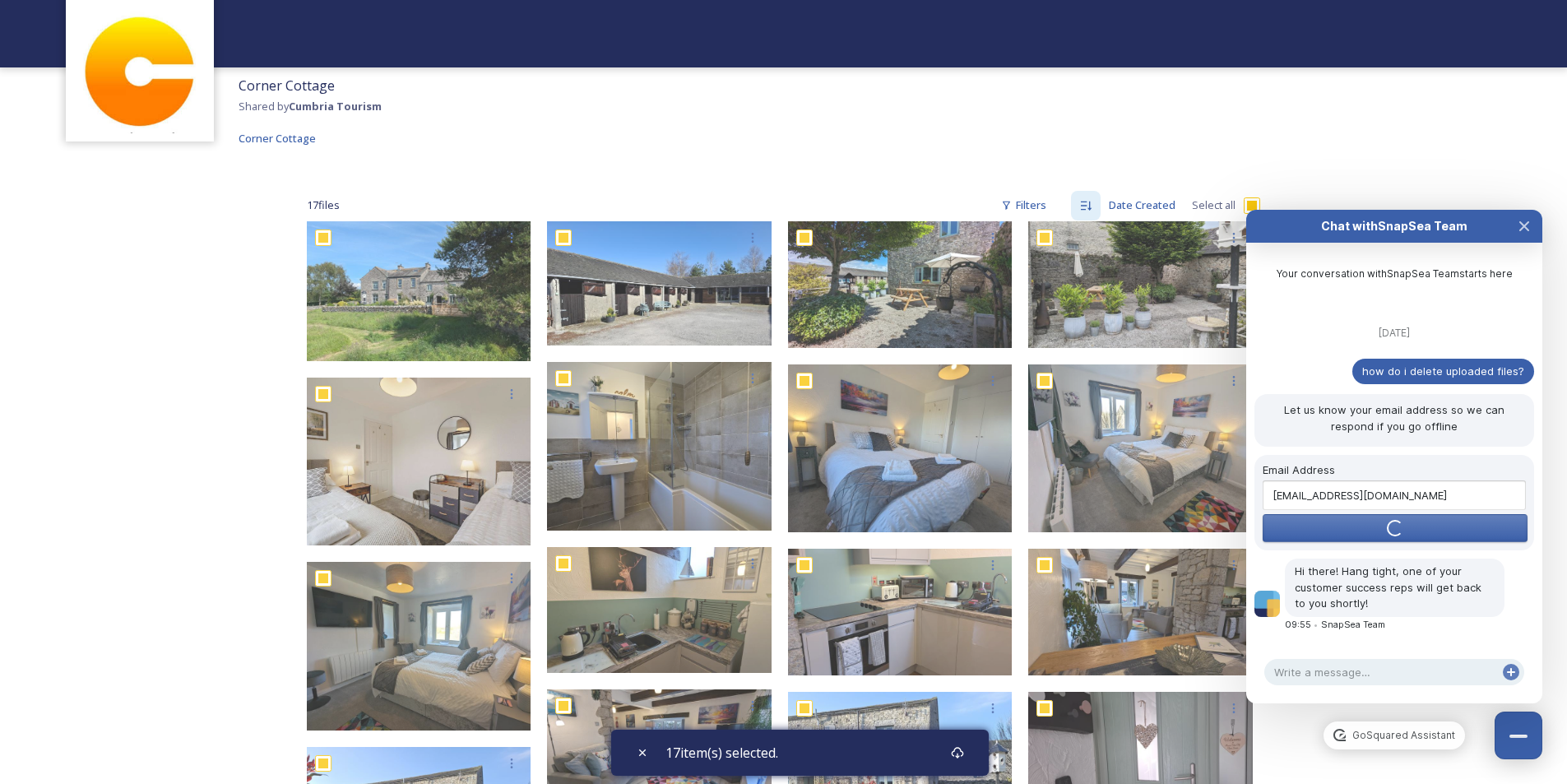
scroll to position [0, 0]
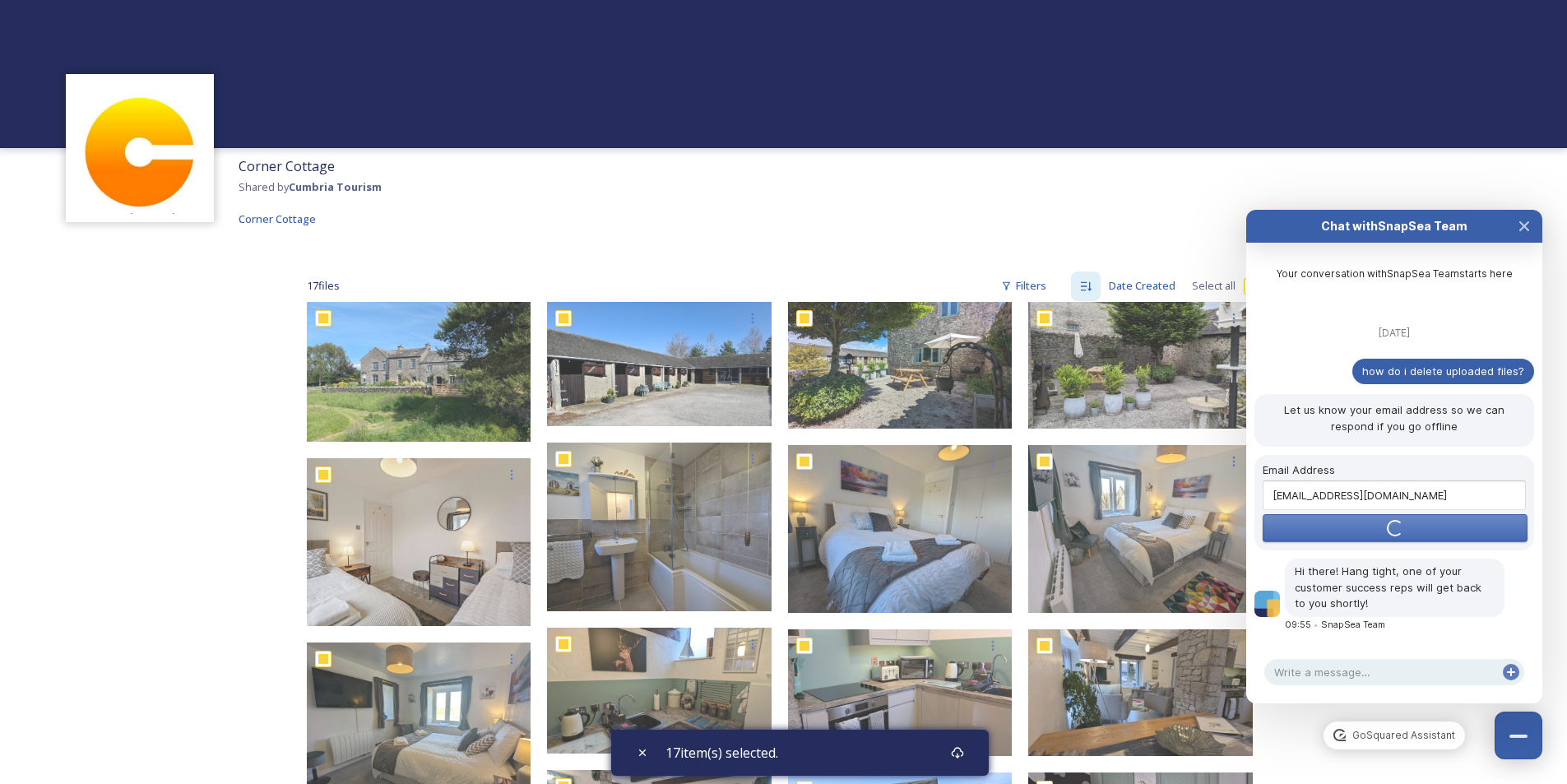
click at [1396, 525] on span "Submit" at bounding box center [1395, 528] width 38 height 13
click at [1374, 675] on textarea at bounding box center [1394, 672] width 260 height 26
click at [1534, 225] on button "Close Chat" at bounding box center [1524, 226] width 36 height 33
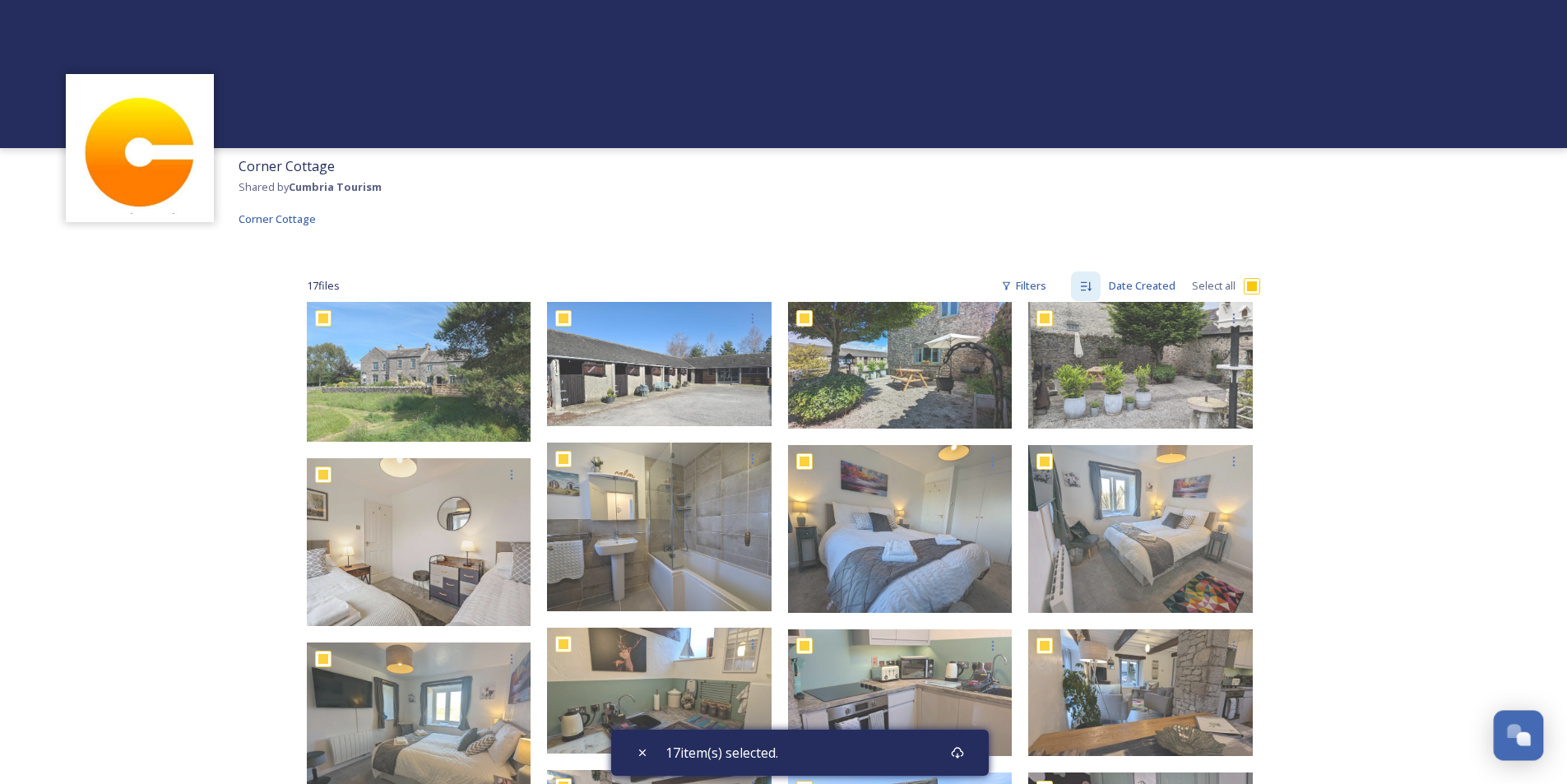
click at [1523, 740] on div "Open Chat" at bounding box center [1523, 739] width 14 height 14
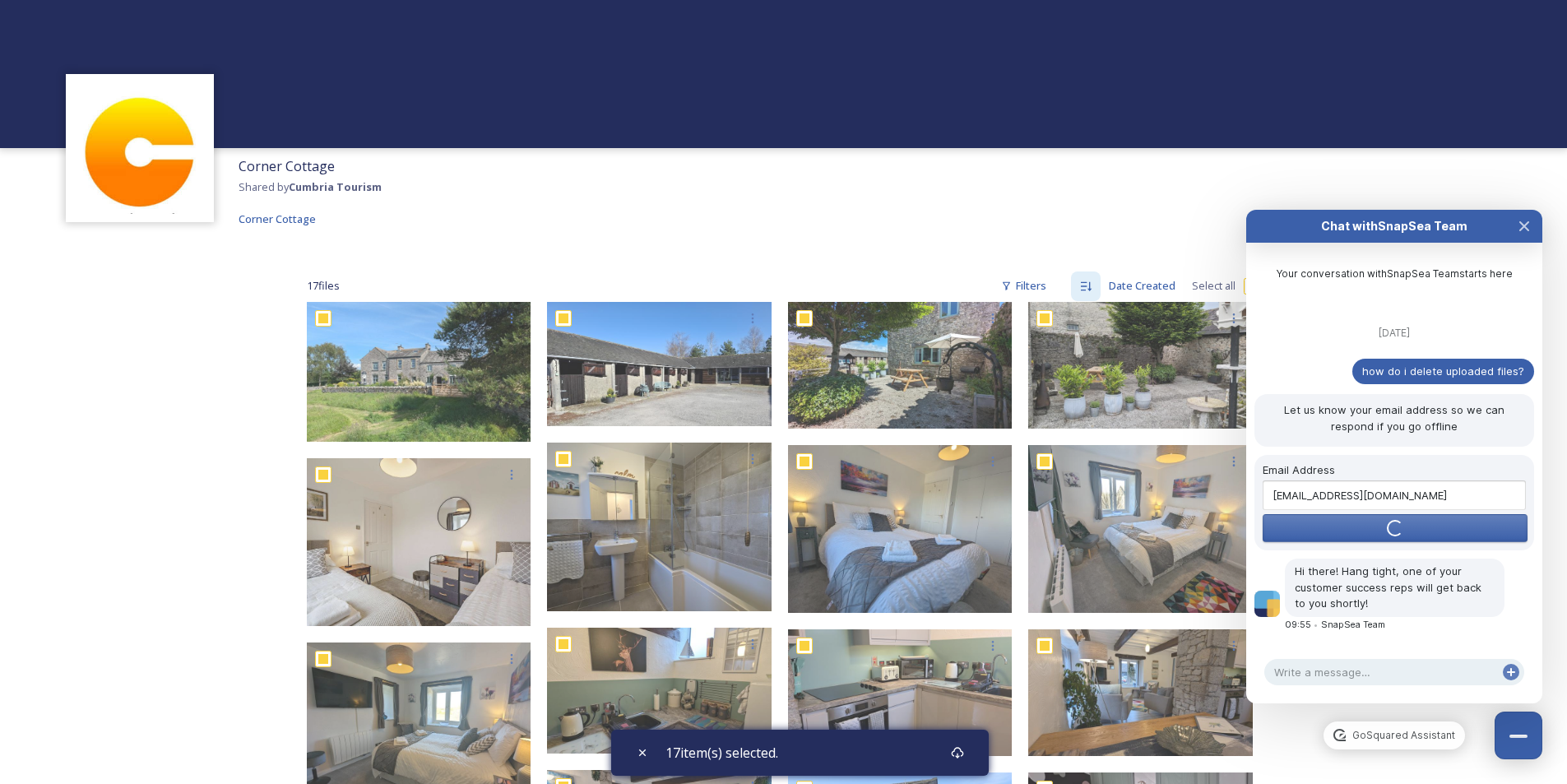
click at [1423, 369] on span "how do i delete uploaded files?" at bounding box center [1443, 371] width 162 height 13
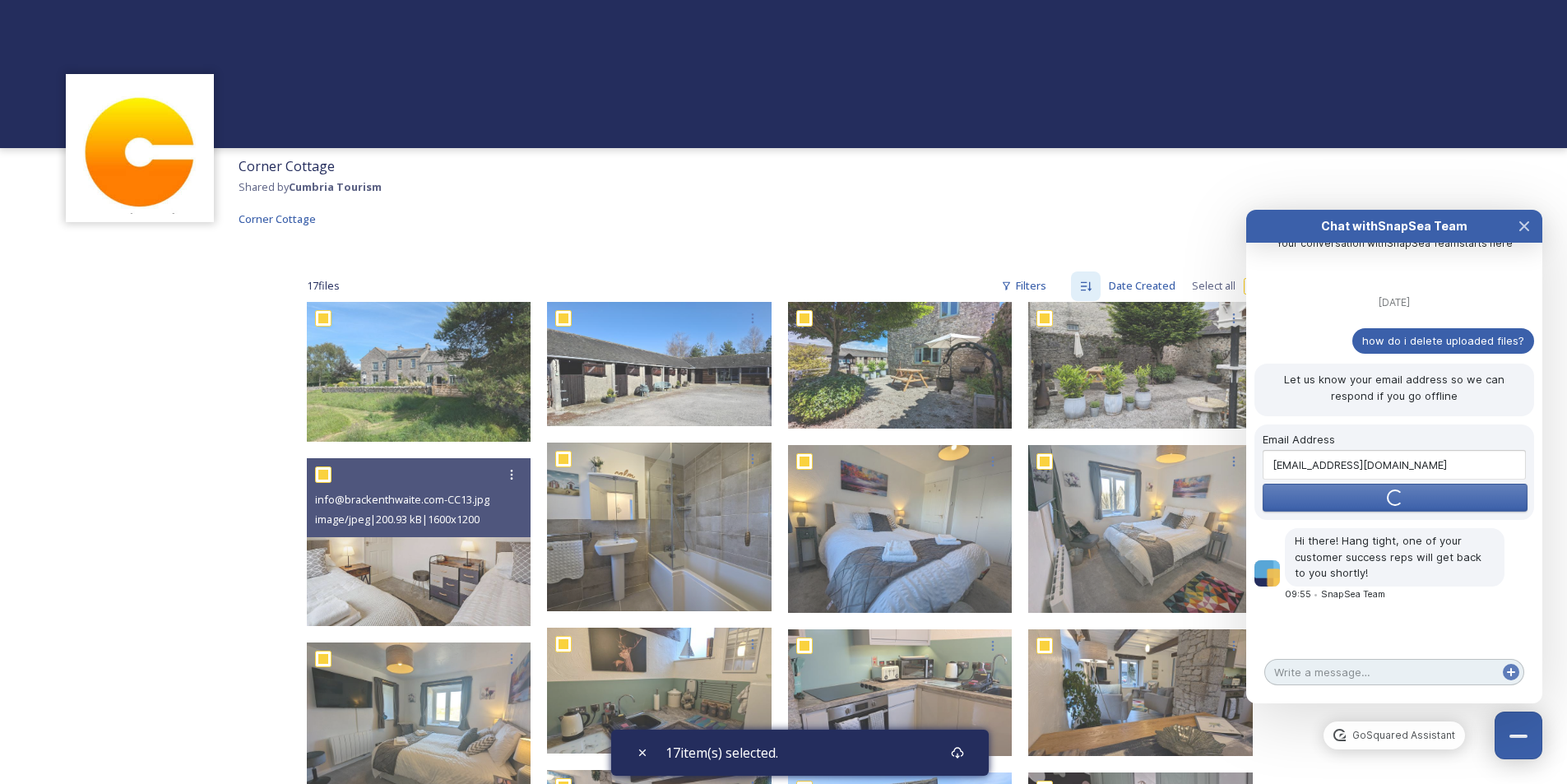
scroll to position [53, 0]
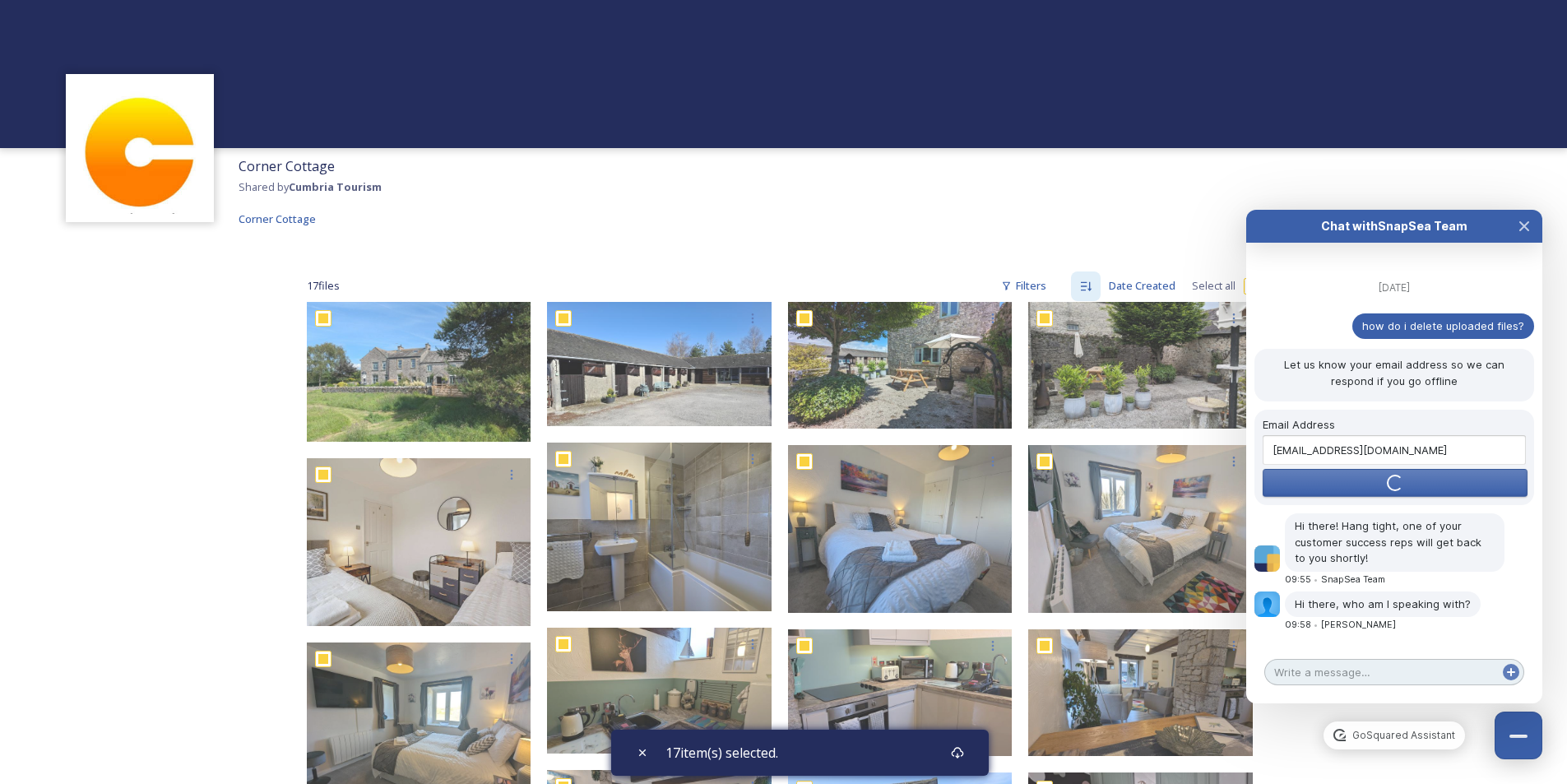
click at [1448, 677] on textarea at bounding box center [1394, 672] width 260 height 26
type textarea "mY NAME IS [PERSON_NAME]"
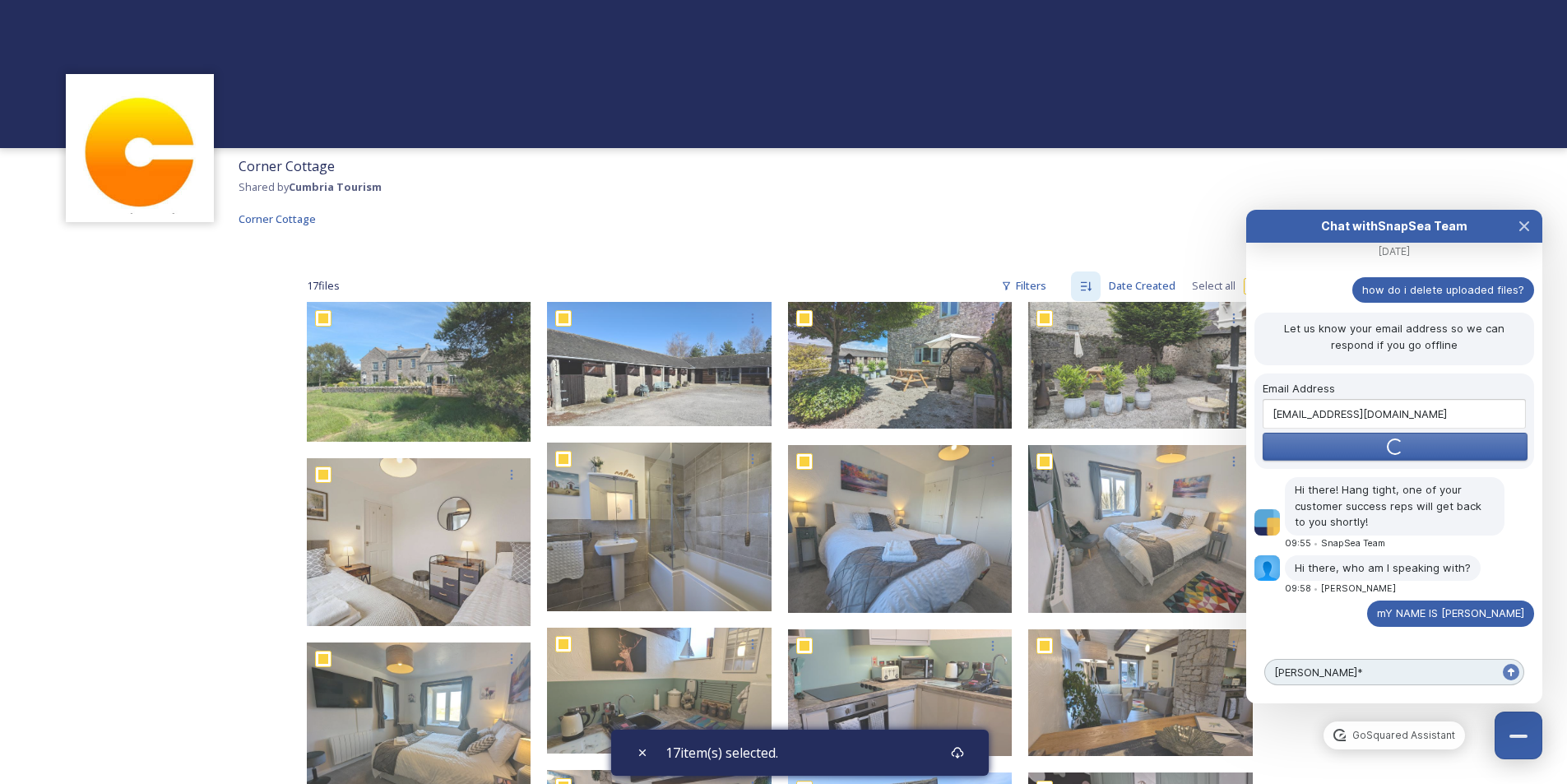
type textarea "[PERSON_NAME]*"
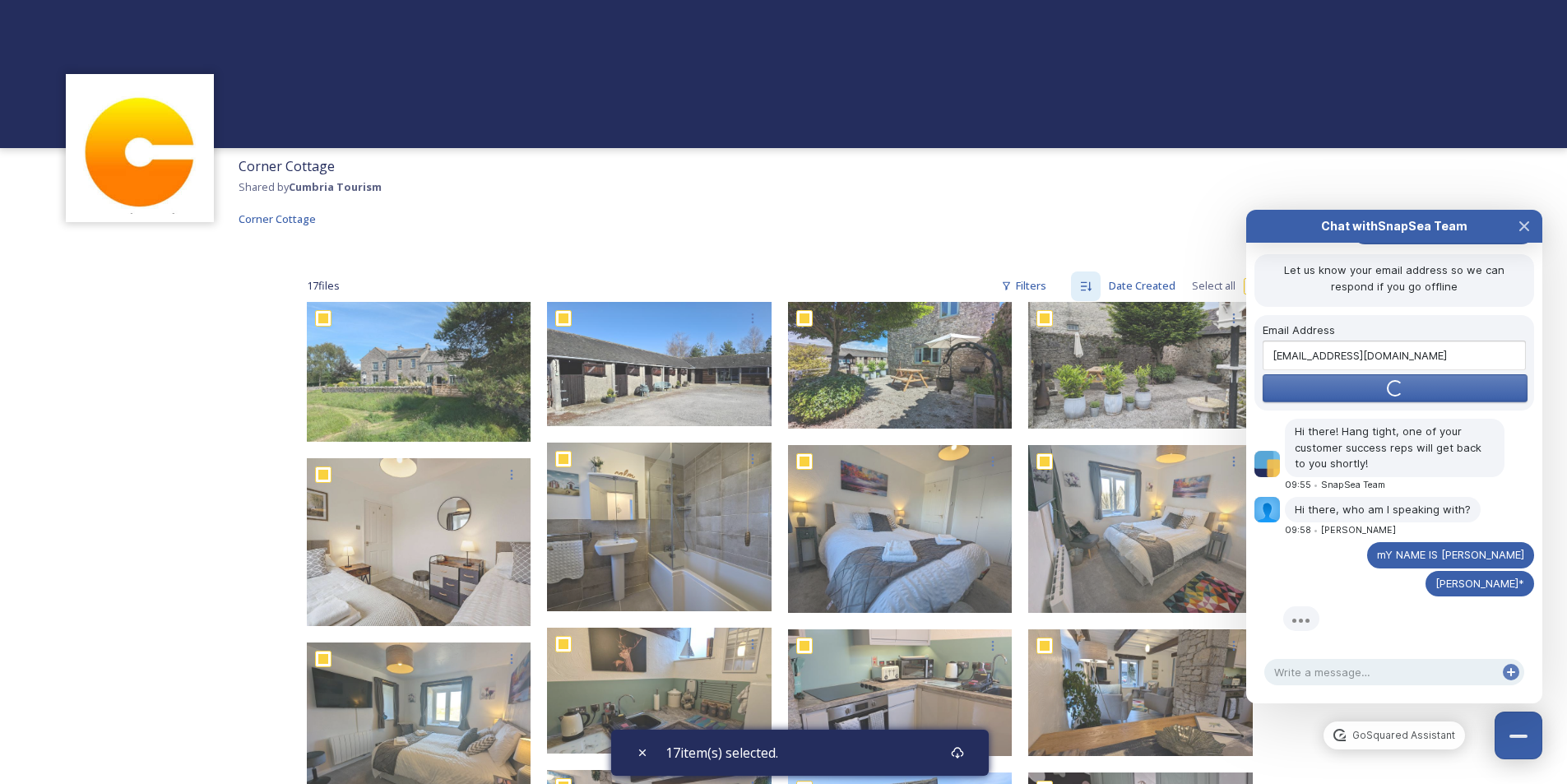
scroll to position [179, 0]
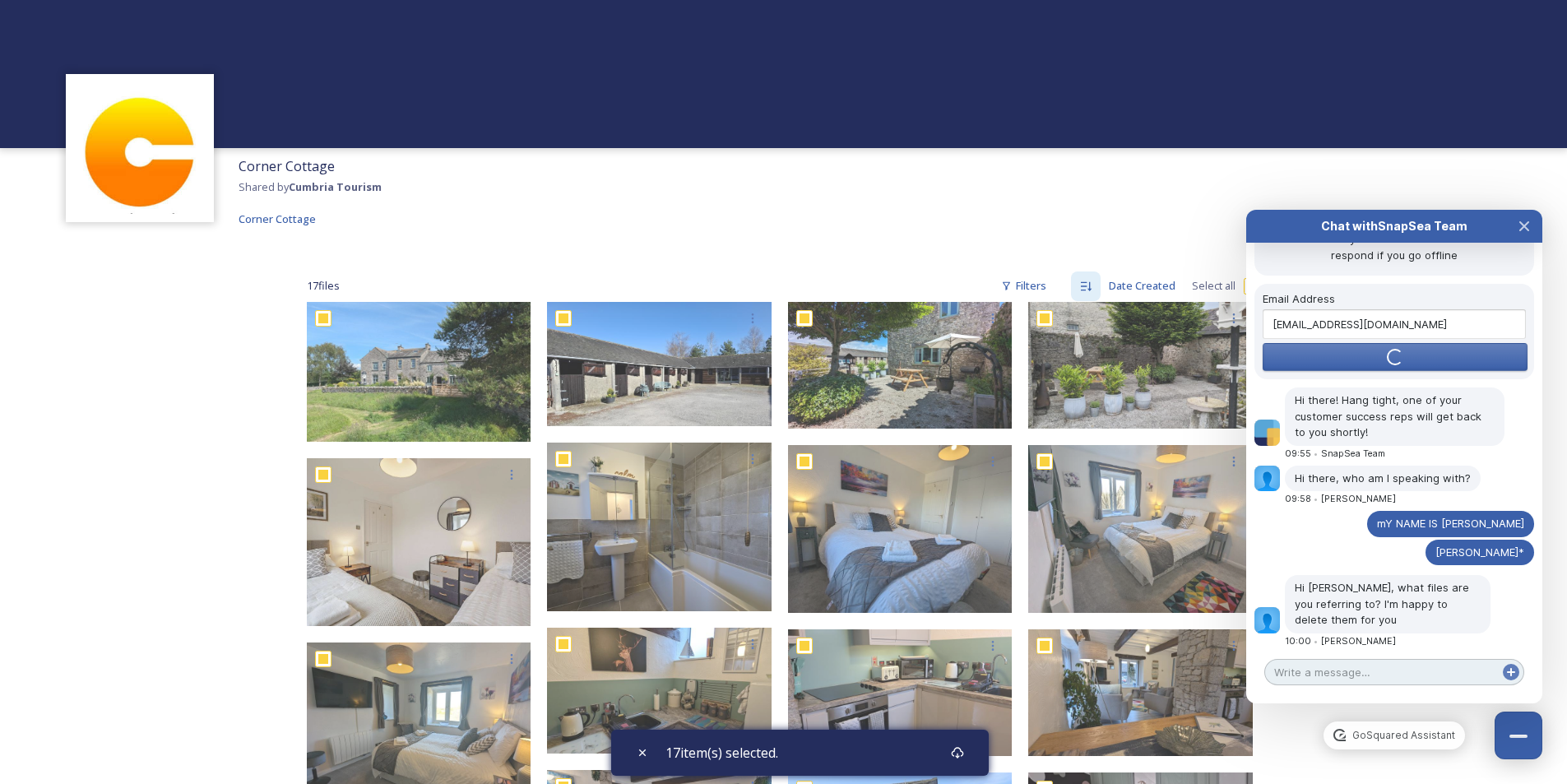
click at [1413, 681] on textarea at bounding box center [1394, 672] width 260 height 26
click at [1513, 674] on icon at bounding box center [1511, 672] width 13 height 13
click at [1321, 673] on textarea at bounding box center [1394, 672] width 260 height 26
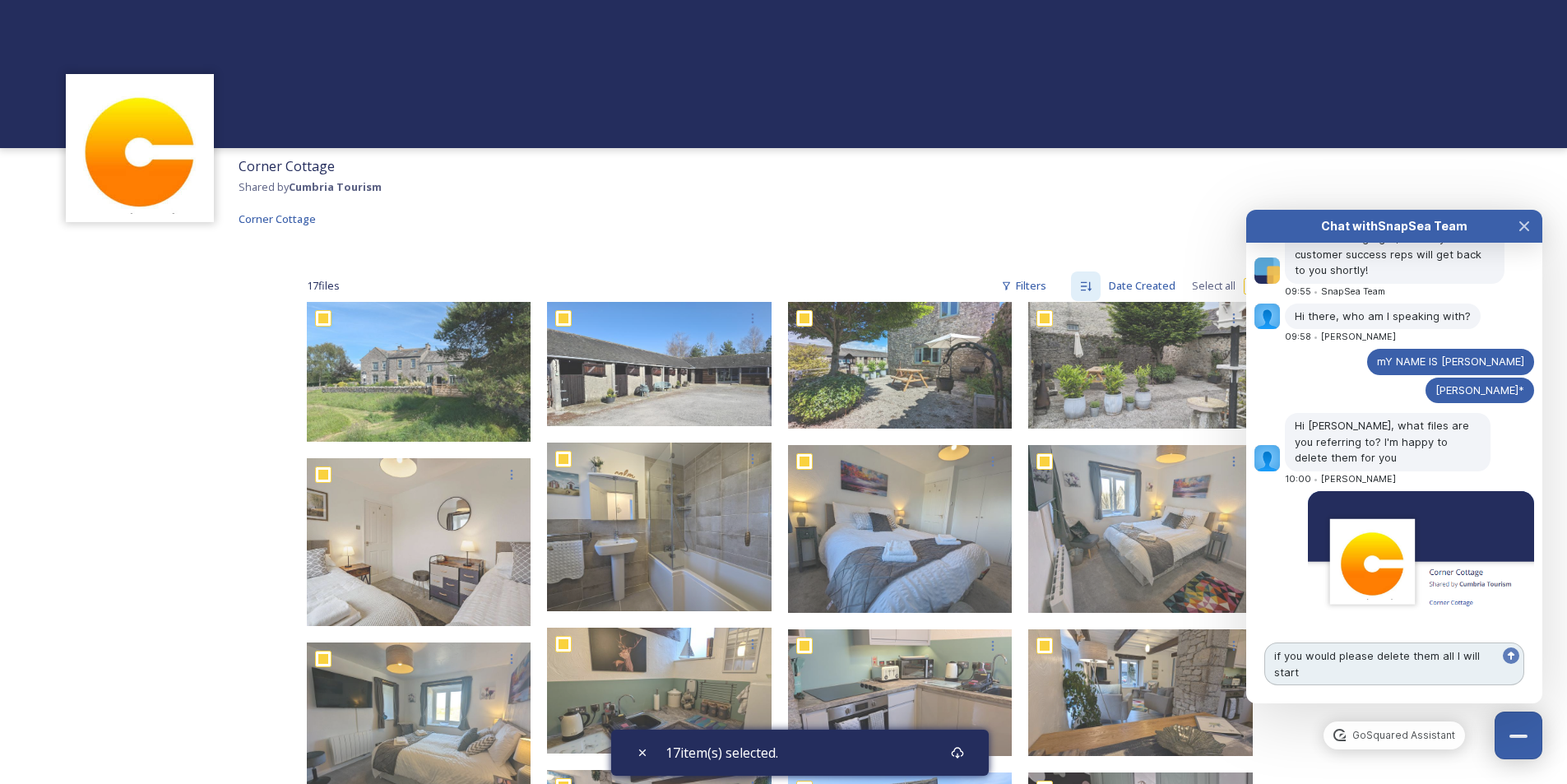
scroll to position [358, 0]
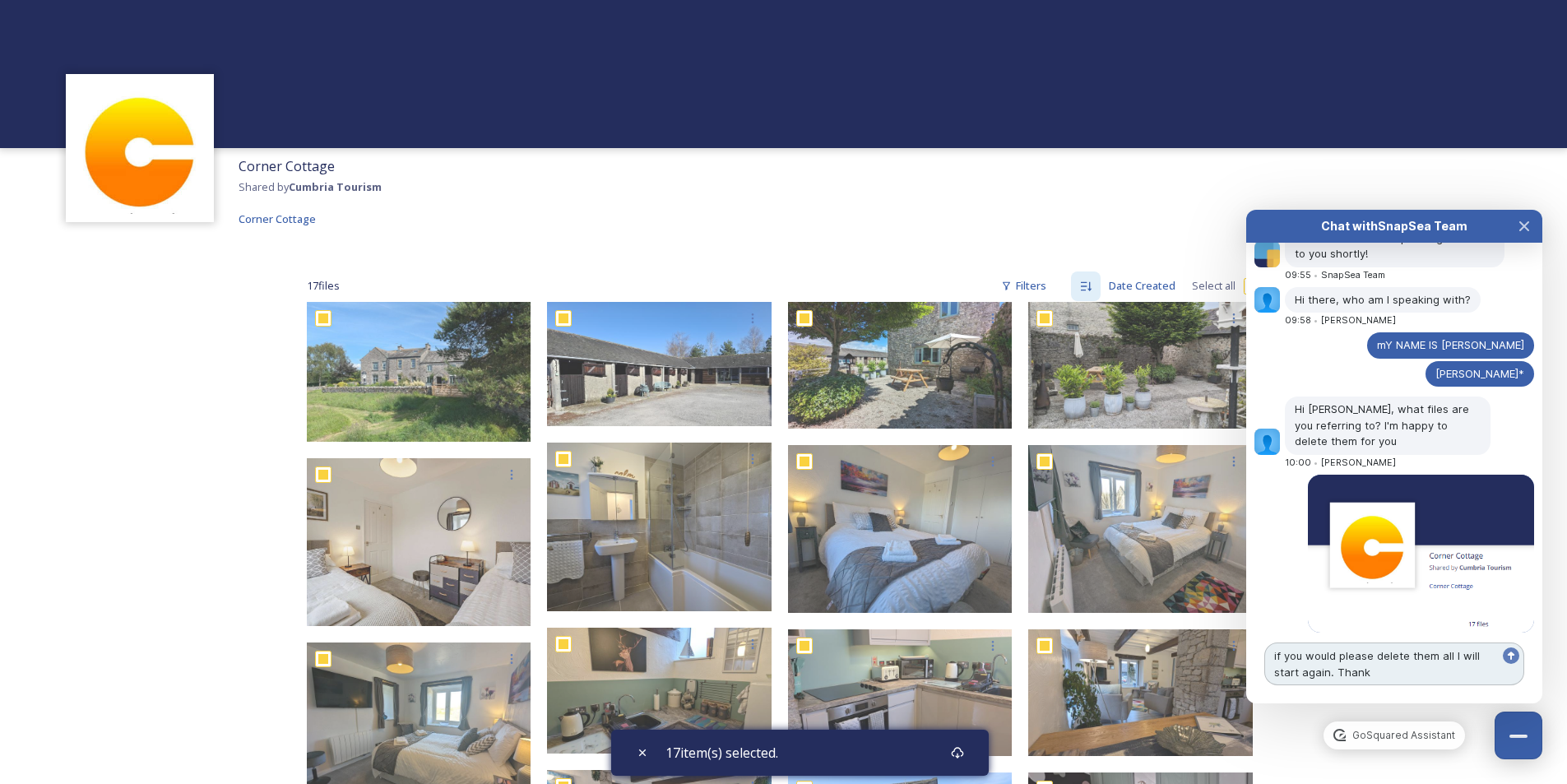
type textarea "if you would please delete them all I will start again. Thanks"
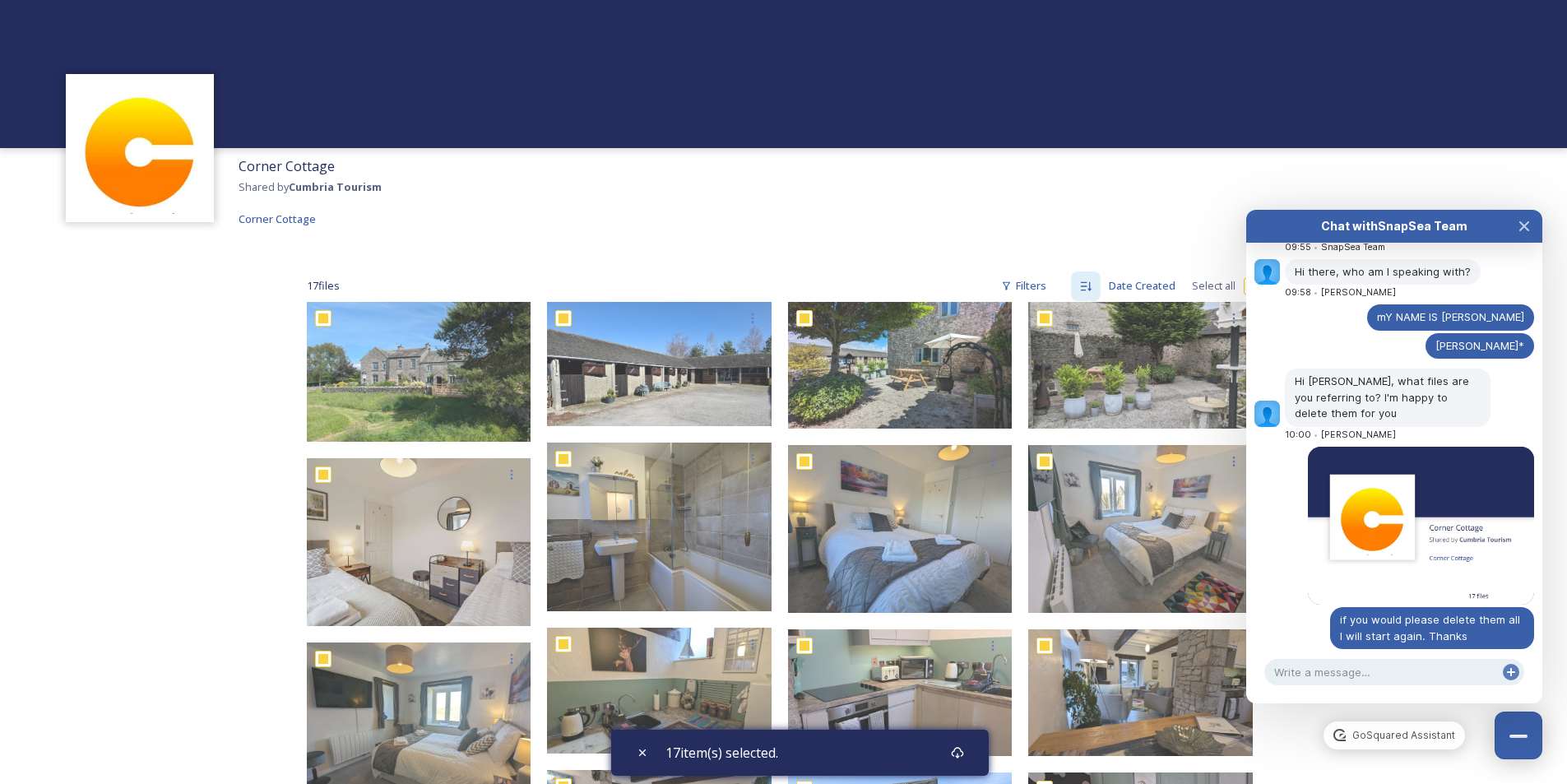
click at [753, 179] on div "Corner Cottage Shared by Cumbria Tourism Corner Cottage" at bounding box center [784, 193] width 1567 height 89
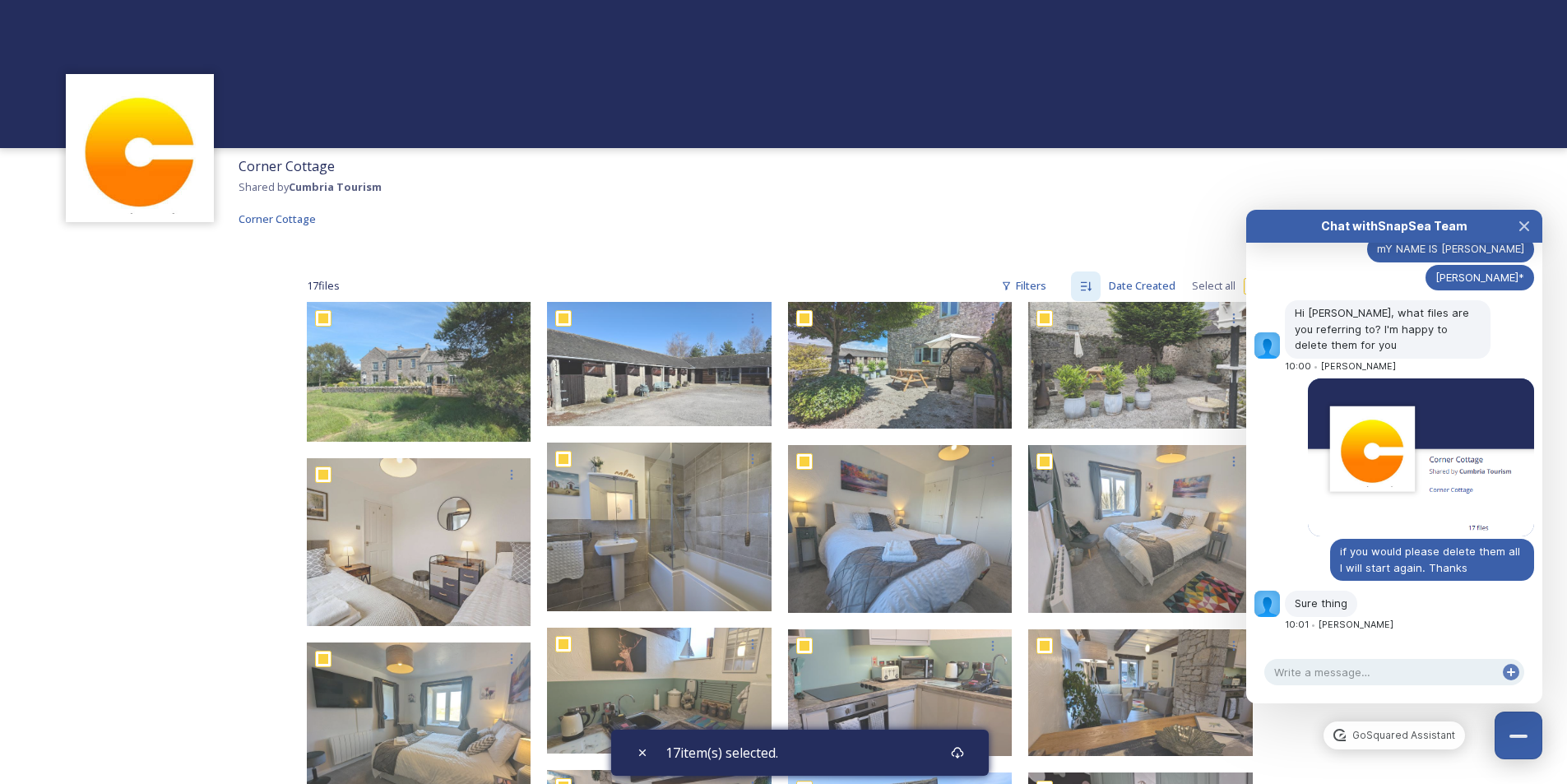
scroll to position [432, 0]
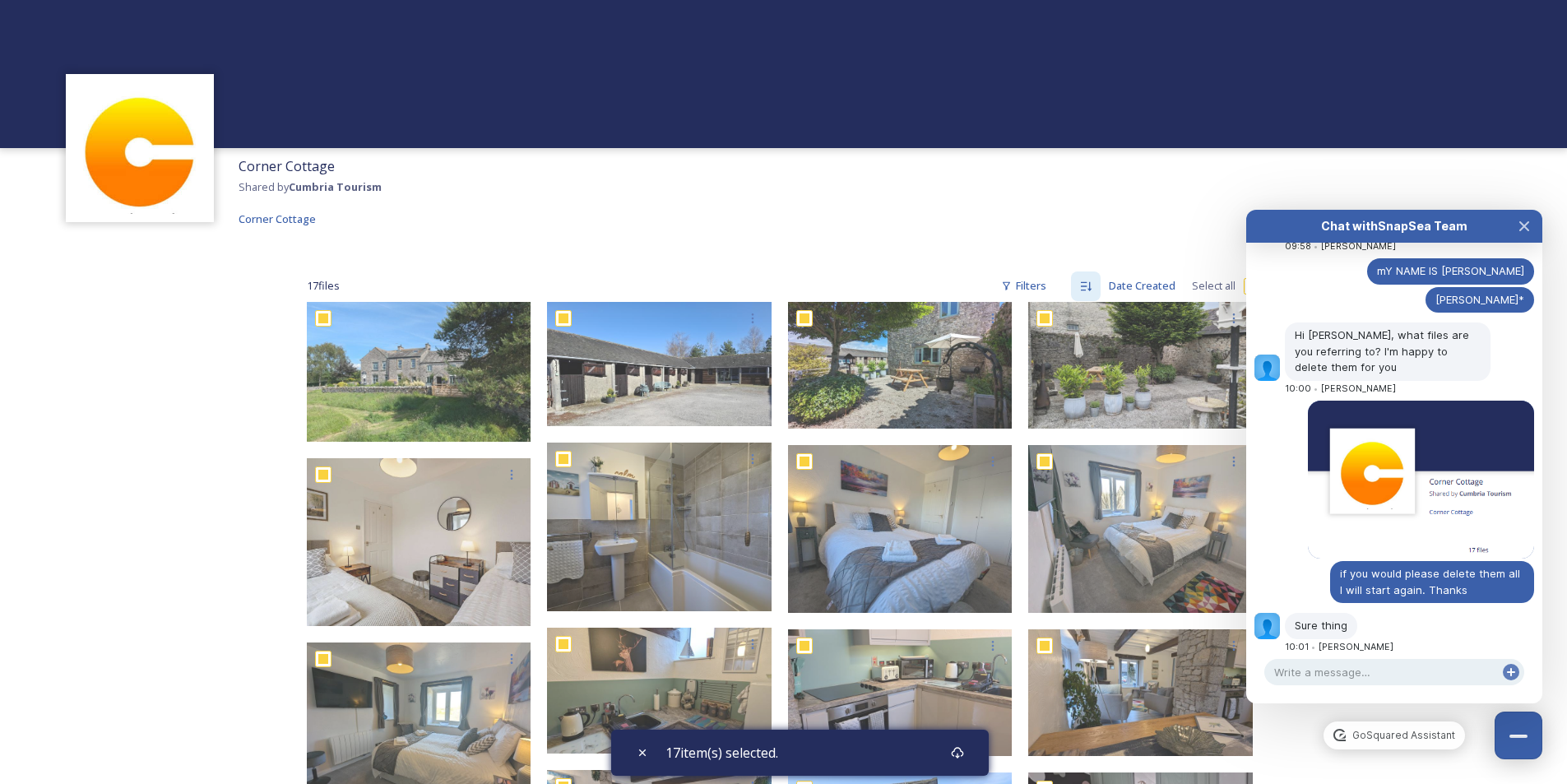
click at [1328, 619] on span "Sure thing" at bounding box center [1321, 625] width 53 height 13
click at [1346, 673] on textarea at bounding box center [1394, 672] width 260 height 26
type textarea "T"
type textarea "Cheers"
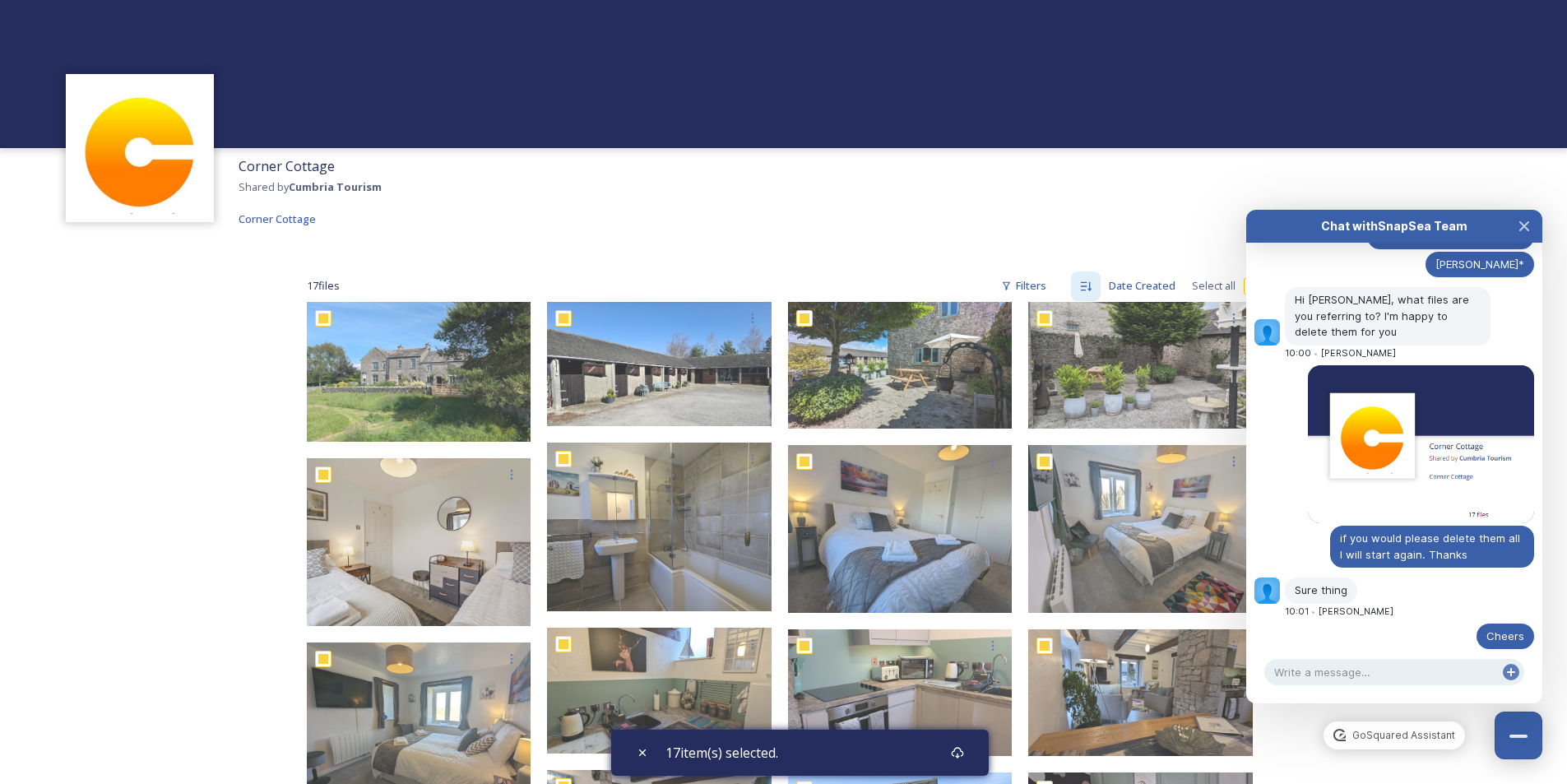
click at [226, 527] on div "Corner Cottage Shared by Cumbria Tourism Corner Cottage 17 file s Filters Date …" at bounding box center [784, 626] width 1567 height 1253
click at [1531, 221] on button "Close Chat" at bounding box center [1524, 226] width 36 height 33
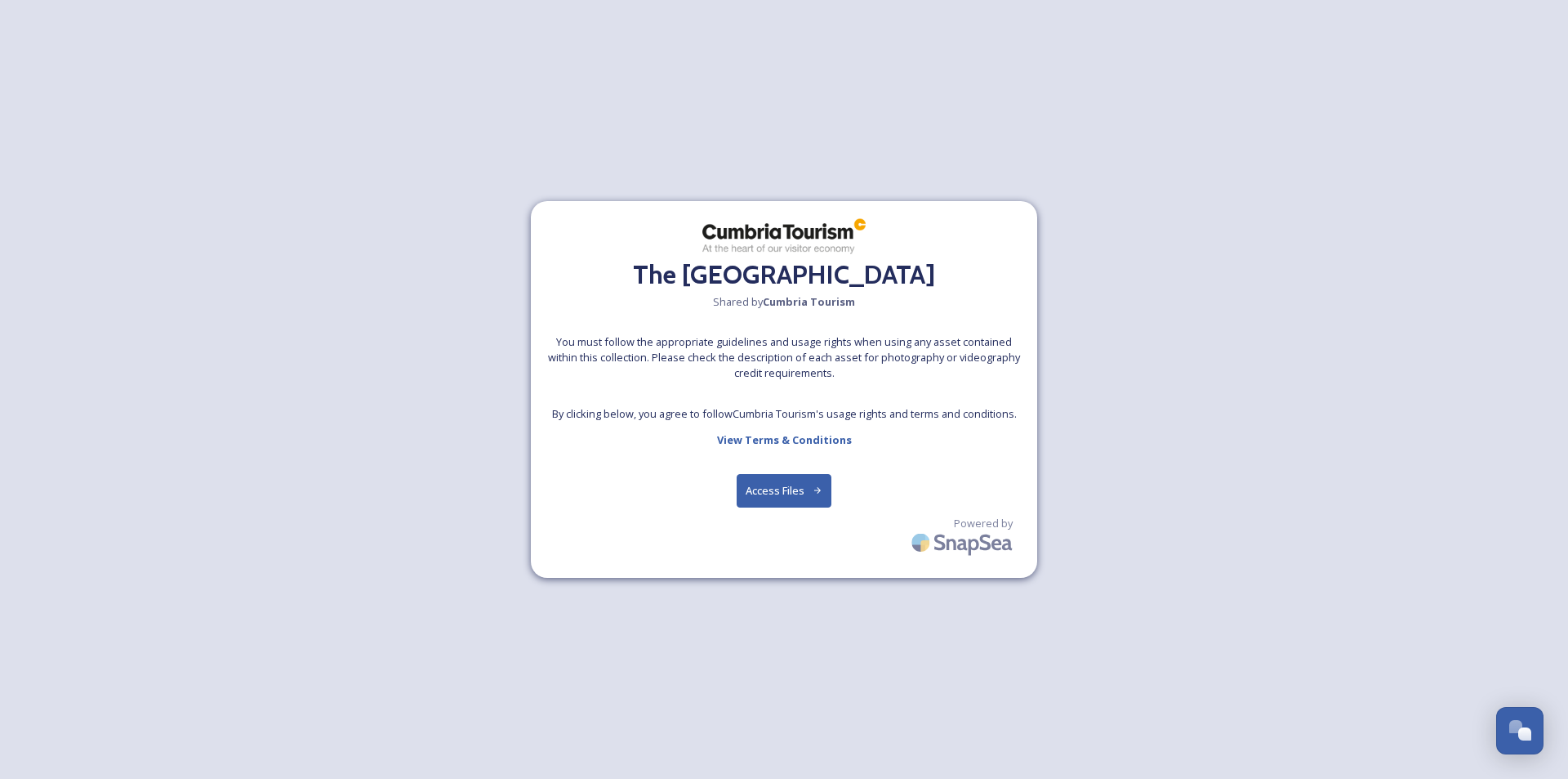
click at [785, 491] on button "Access Files" at bounding box center [784, 490] width 96 height 34
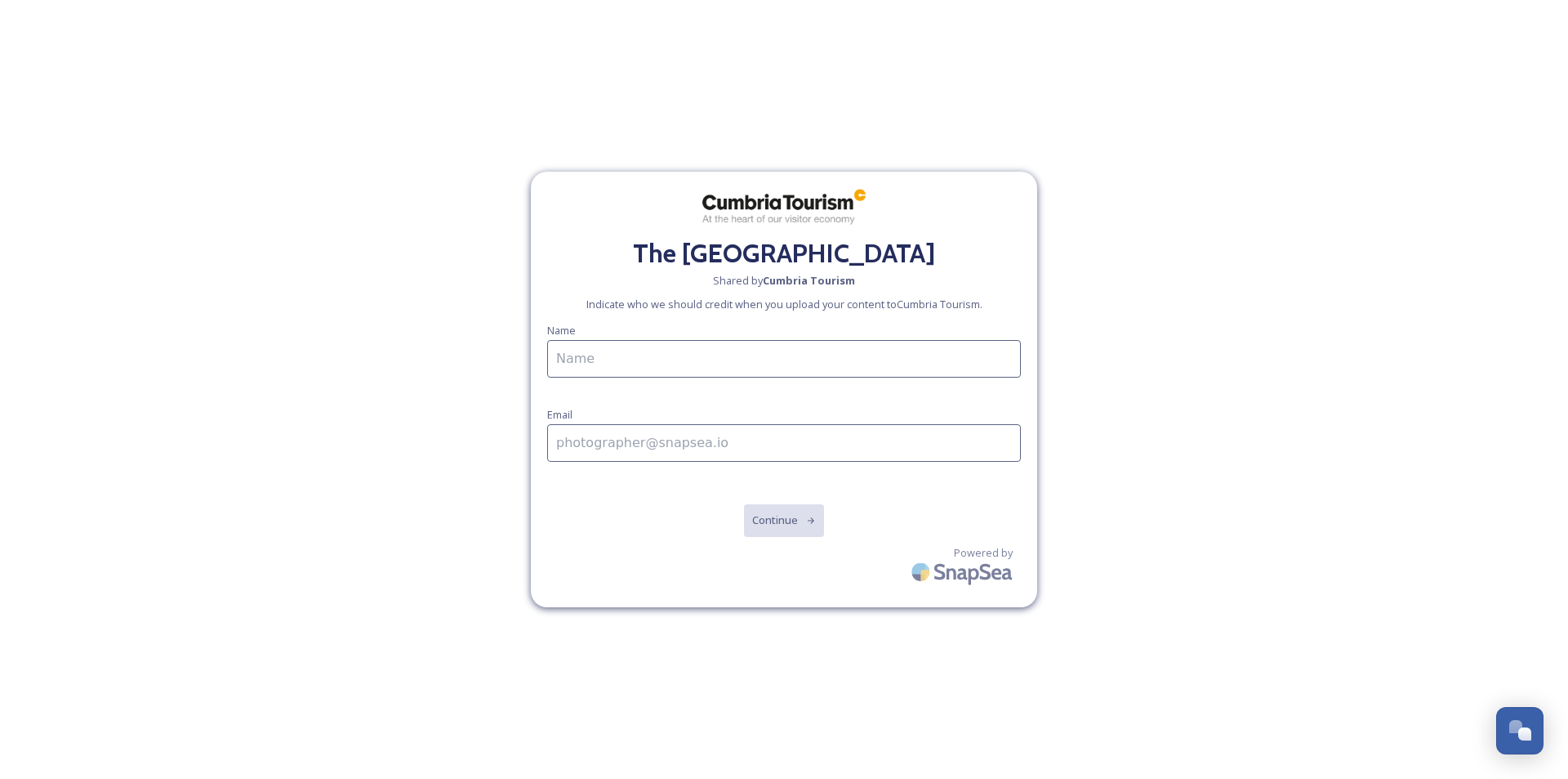
click at [671, 362] on input at bounding box center [784, 359] width 474 height 38
type input "[PERSON_NAME]"
click at [650, 451] on input at bounding box center [784, 443] width 474 height 38
type input "[EMAIL_ADDRESS][DOMAIN_NAME]"
click at [786, 515] on button "Continue" at bounding box center [784, 520] width 83 height 34
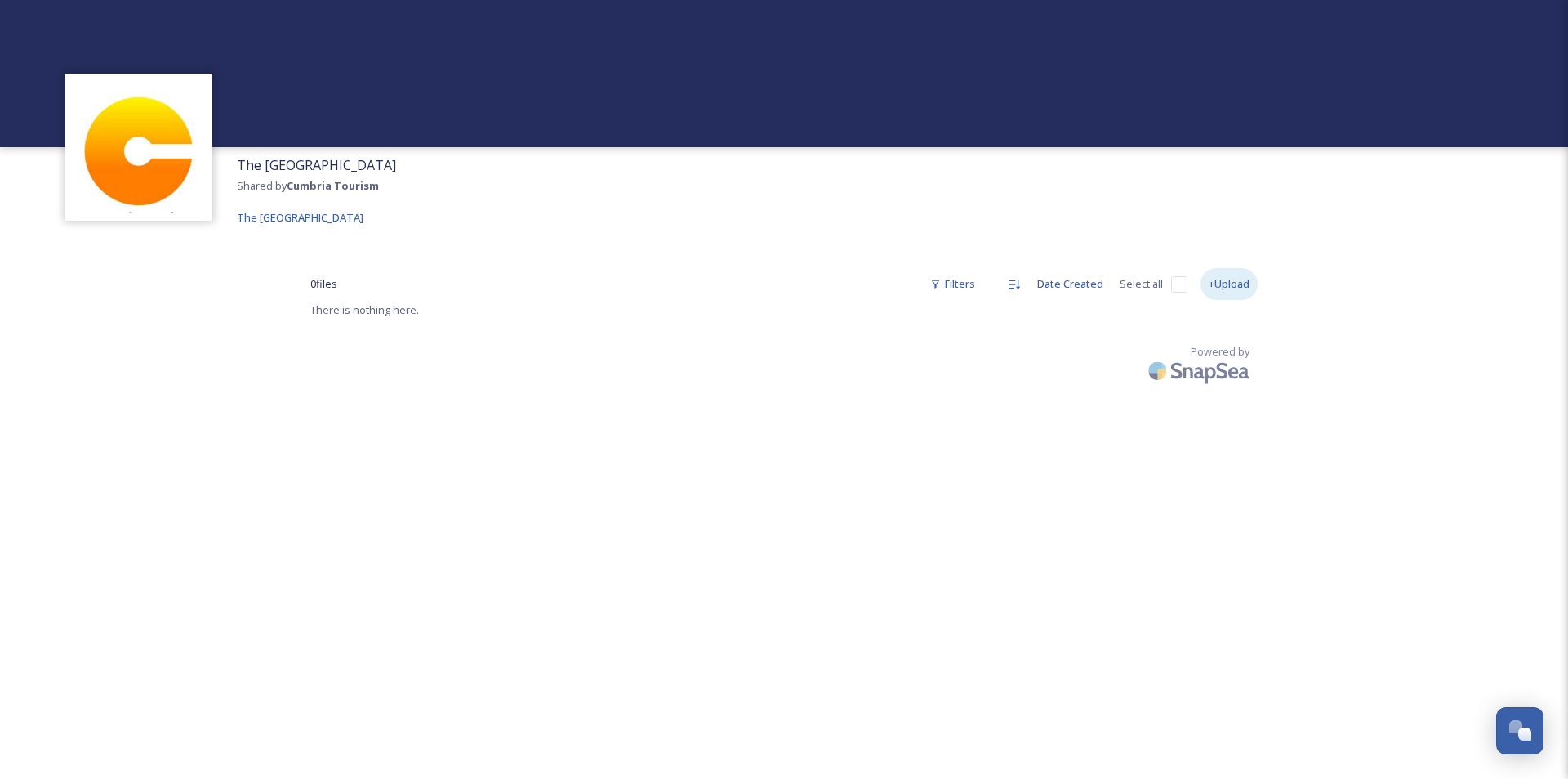
click at [1229, 286] on div "+Upload" at bounding box center [1229, 284] width 57 height 32
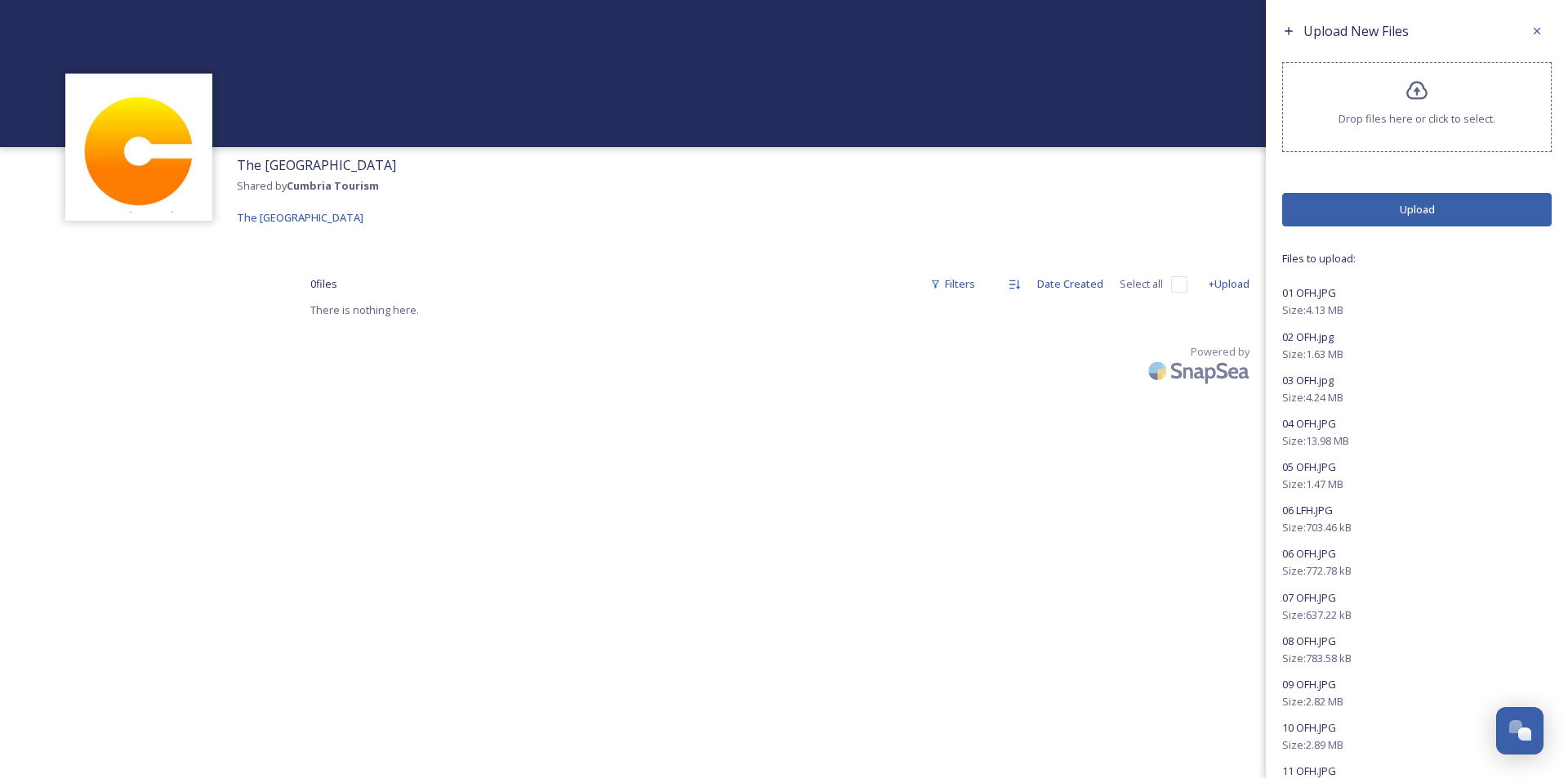
click at [1456, 211] on button "Upload" at bounding box center [1417, 209] width 270 height 34
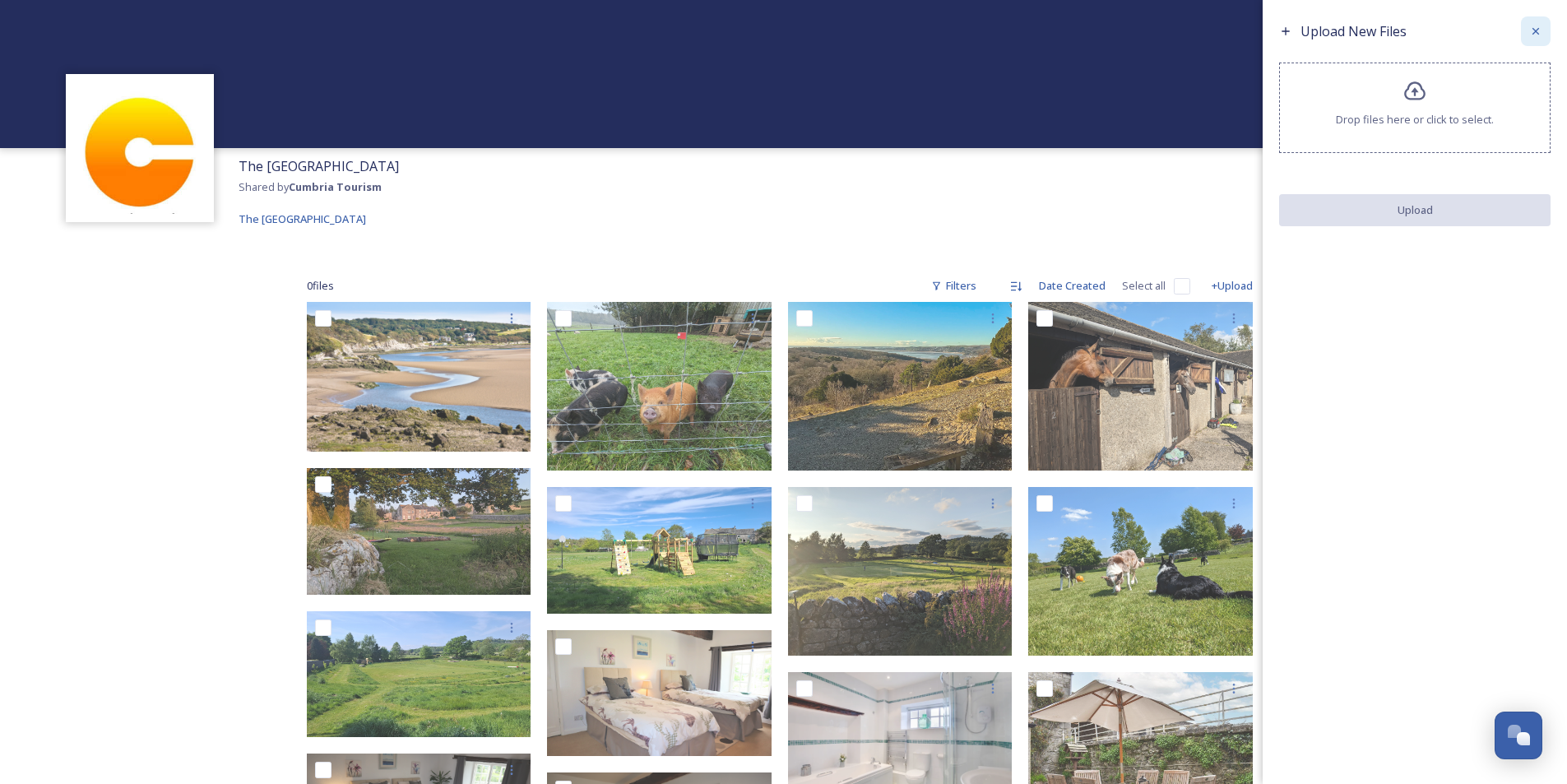
click at [1537, 30] on icon at bounding box center [1536, 31] width 13 height 13
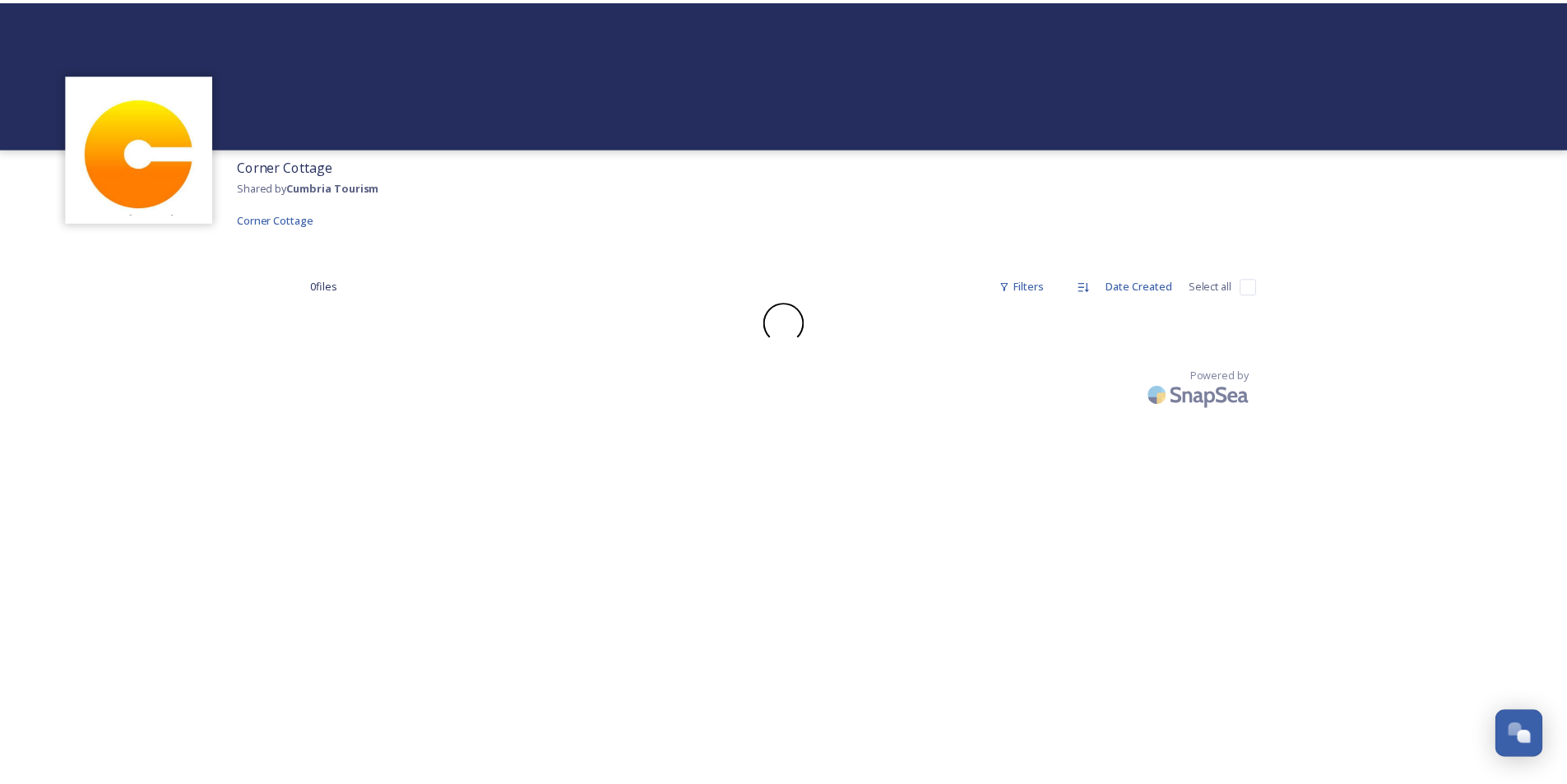
scroll to position [399, 0]
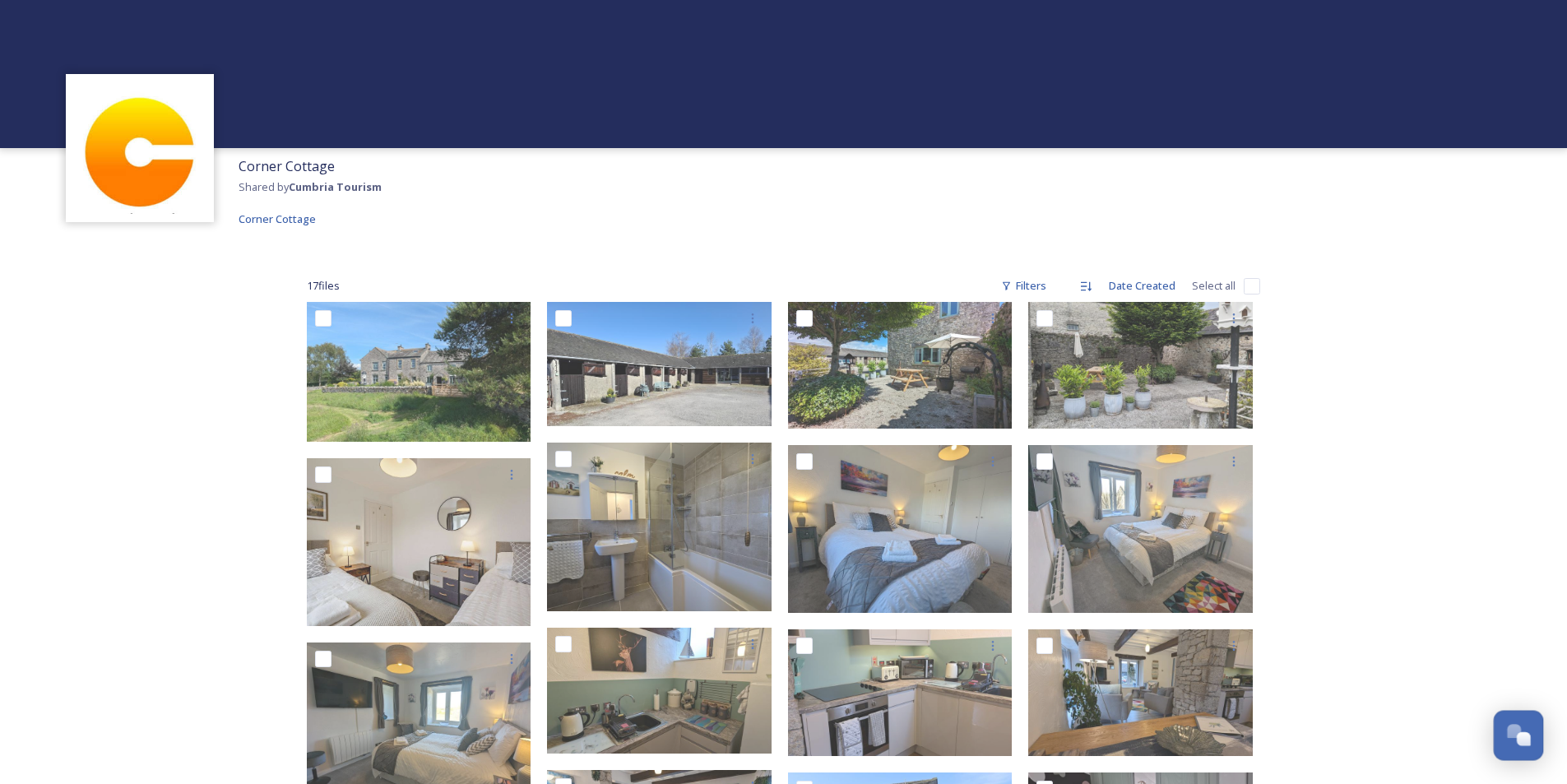
click at [1512, 731] on div "Open Chat" at bounding box center [1514, 731] width 14 height 14
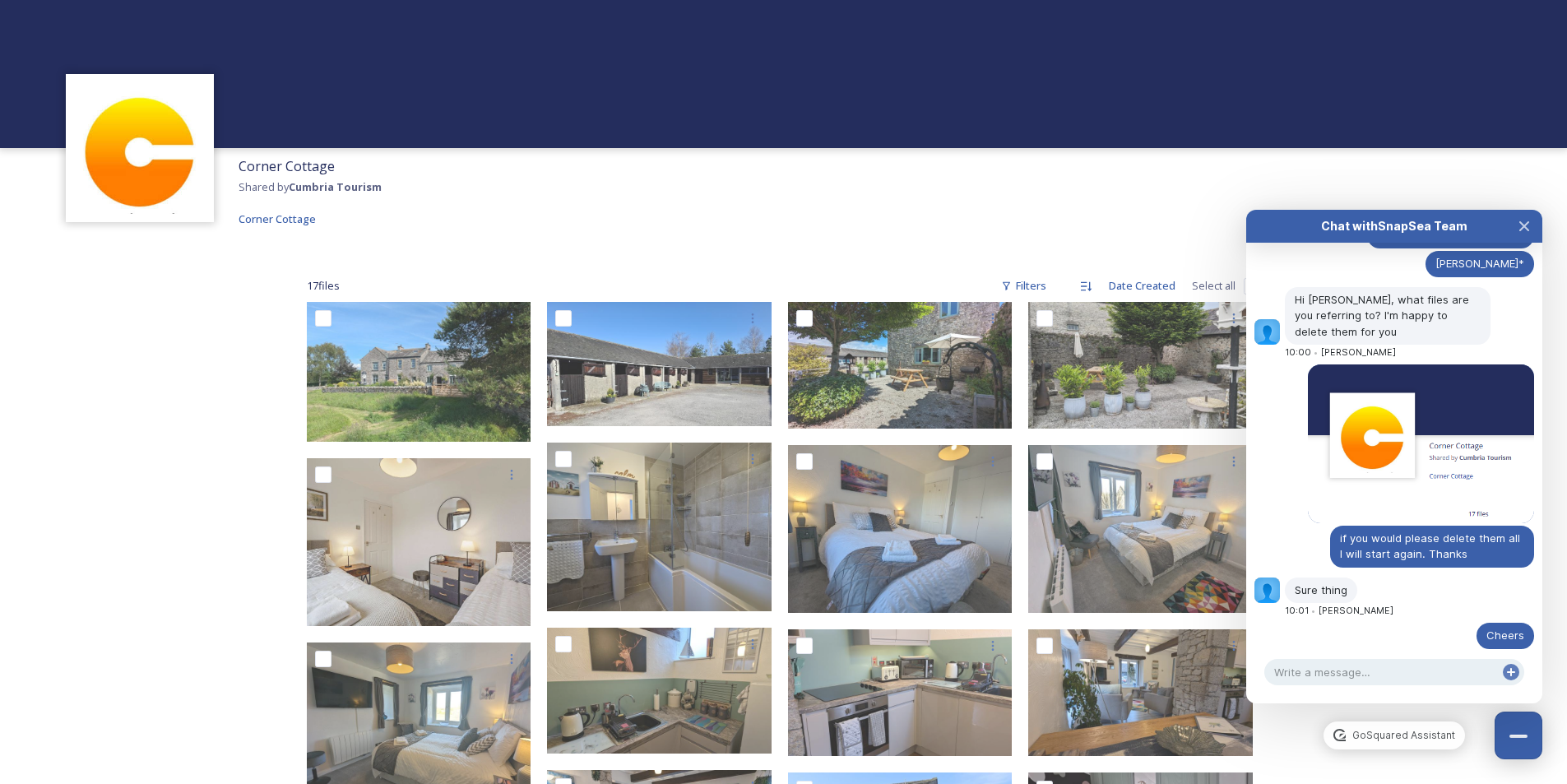
click at [1328, 73] on div at bounding box center [784, 74] width 1567 height 148
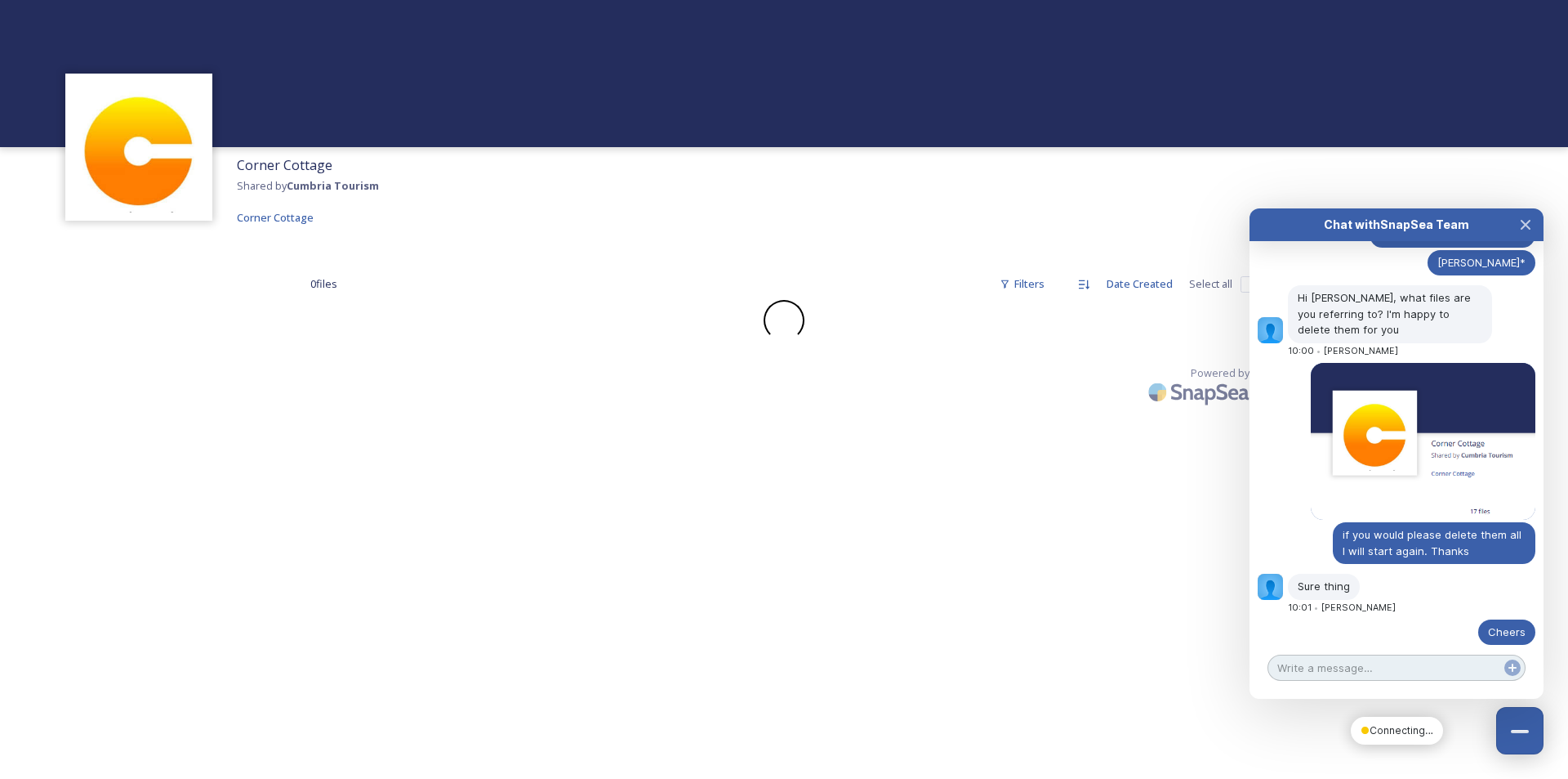
scroll to position [396, 0]
click at [1530, 226] on icon "Close Chat" at bounding box center [1526, 225] width 13 height 13
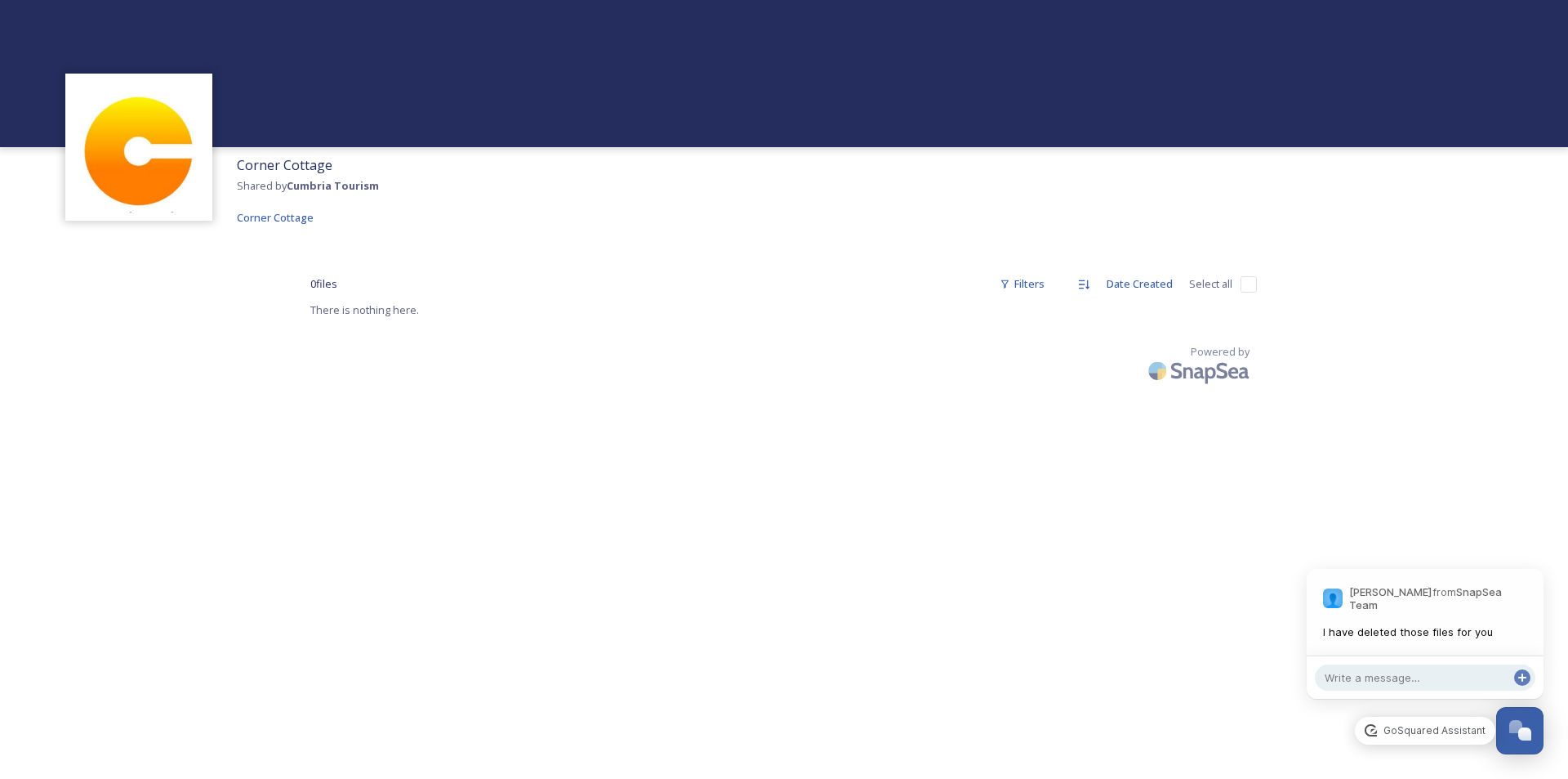
scroll to position [441, 0]
click at [1429, 677] on textarea at bounding box center [1425, 678] width 221 height 26
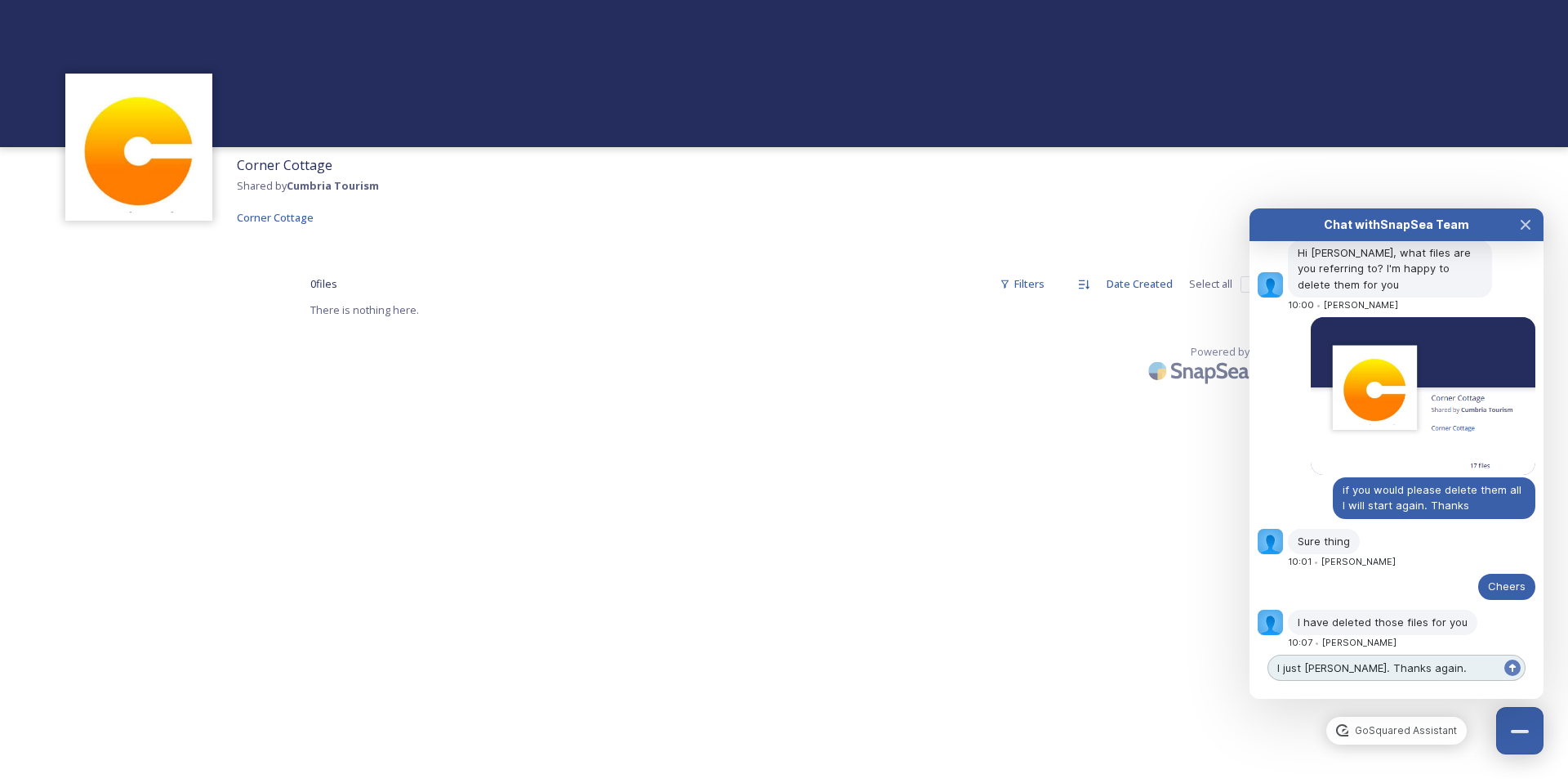
type textarea "I just senn. Thanks again."
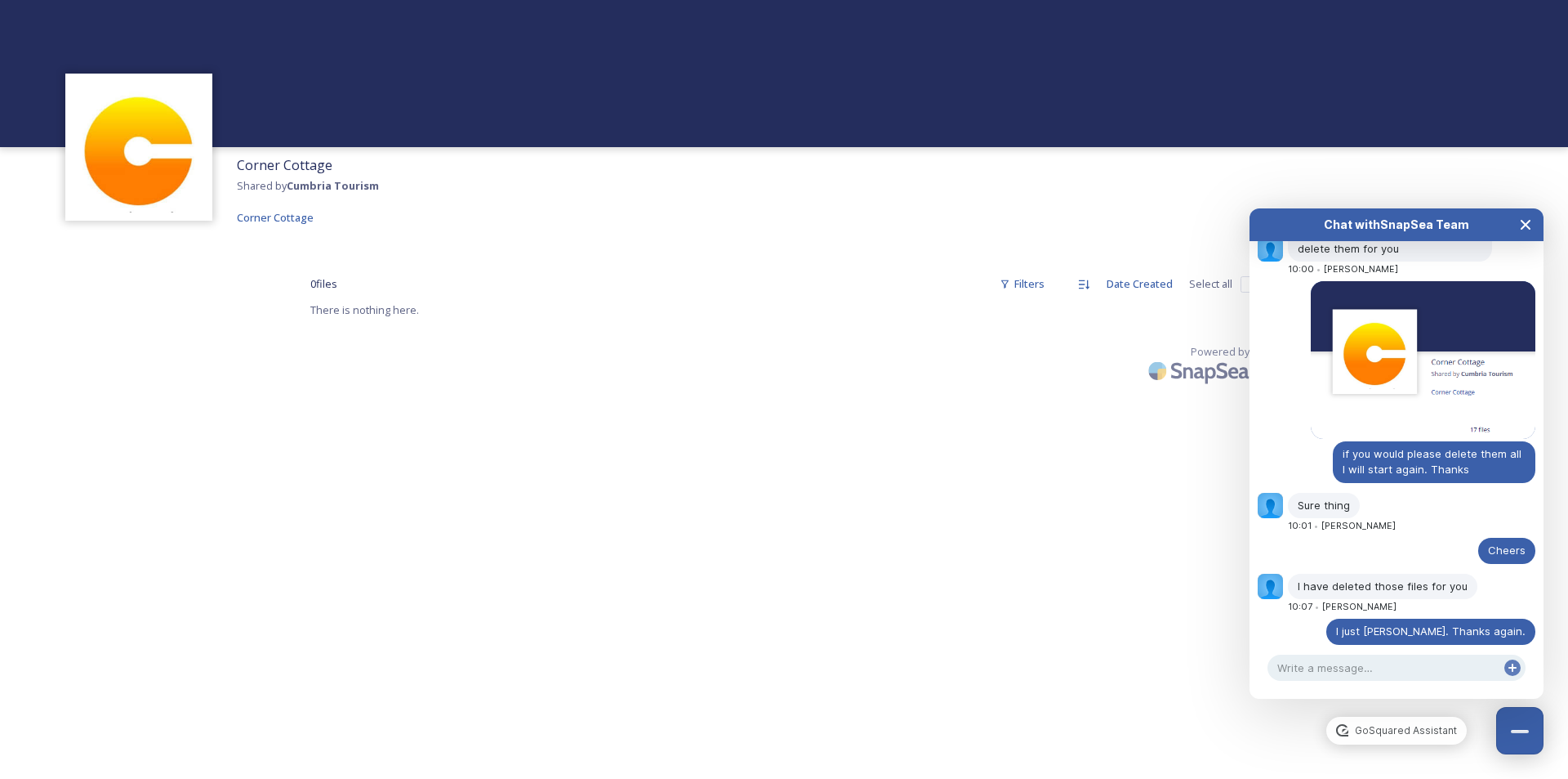
drag, startPoint x: 1527, startPoint y: 218, endPoint x: 1531, endPoint y: 211, distance: 8.1
click at [1528, 218] on icon "Close Chat" at bounding box center [1526, 225] width 13 height 13
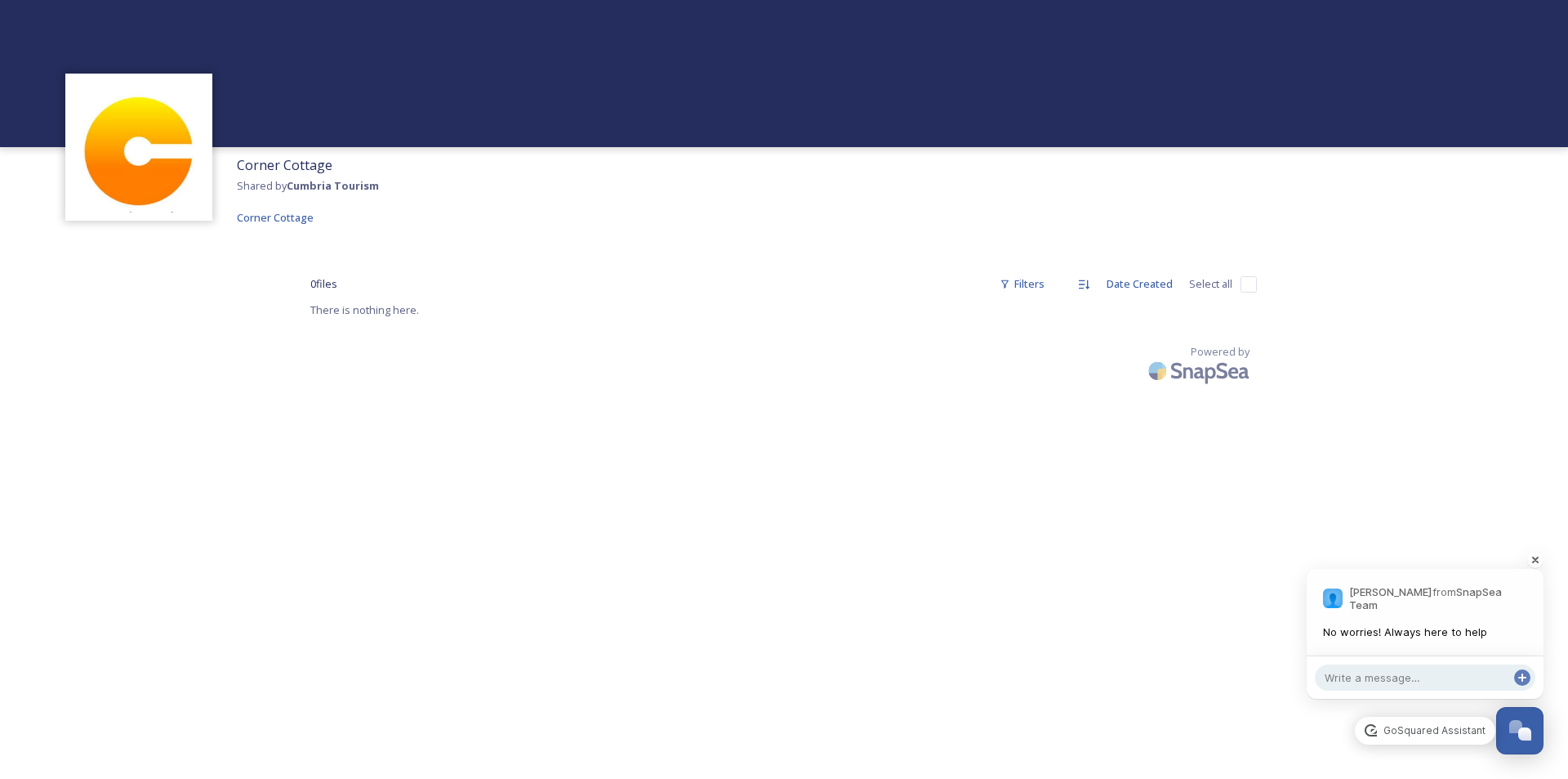
scroll to position [522, 0]
click at [1452, 680] on textarea at bounding box center [1425, 678] width 221 height 26
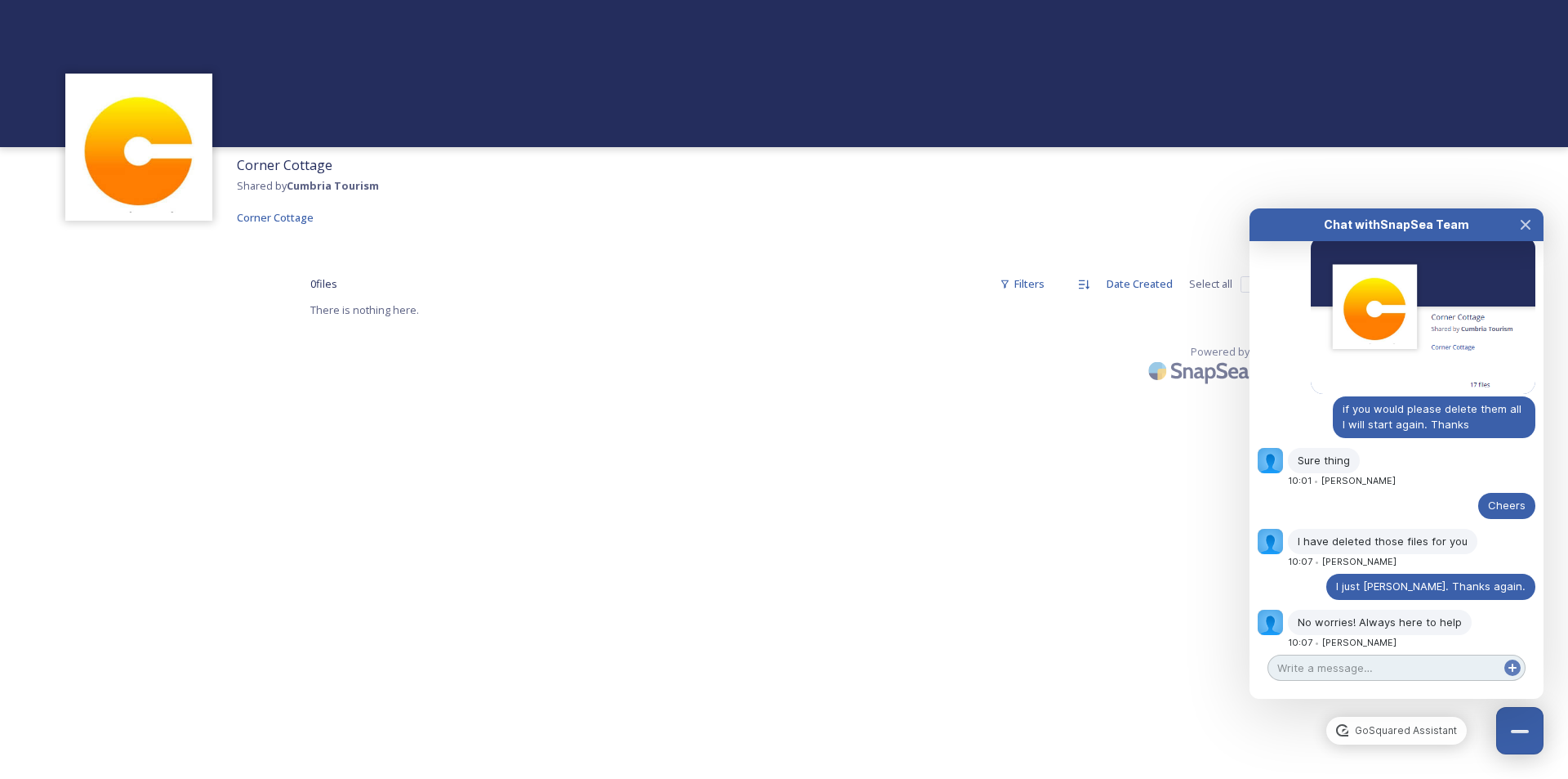
click at [1409, 668] on textarea at bounding box center [1396, 668] width 258 height 26
type textarea "what a nice man. :-)"
click at [1517, 668] on icon at bounding box center [1512, 668] width 13 height 13
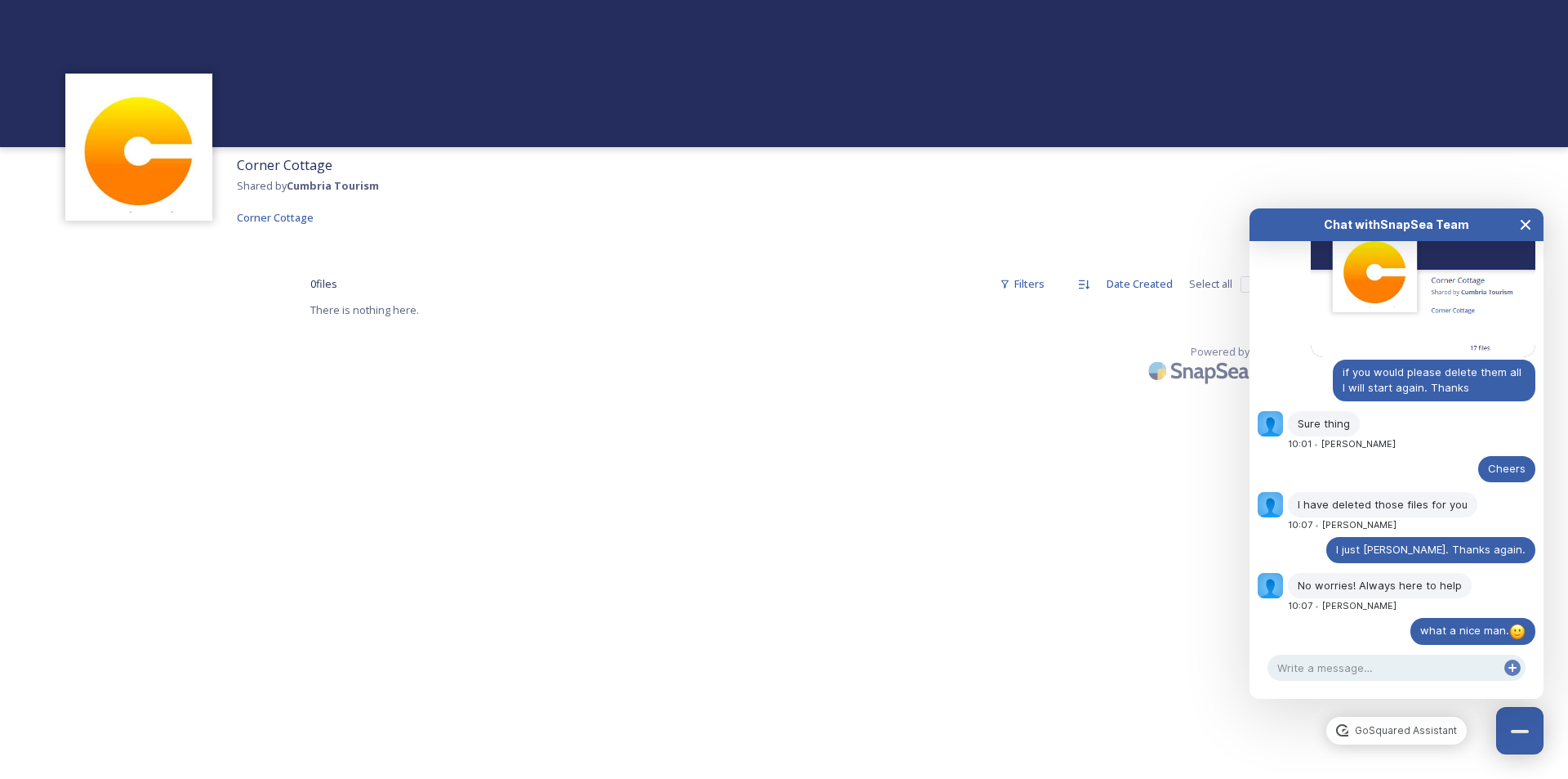
click at [1526, 223] on icon "Close Chat" at bounding box center [1526, 225] width 13 height 13
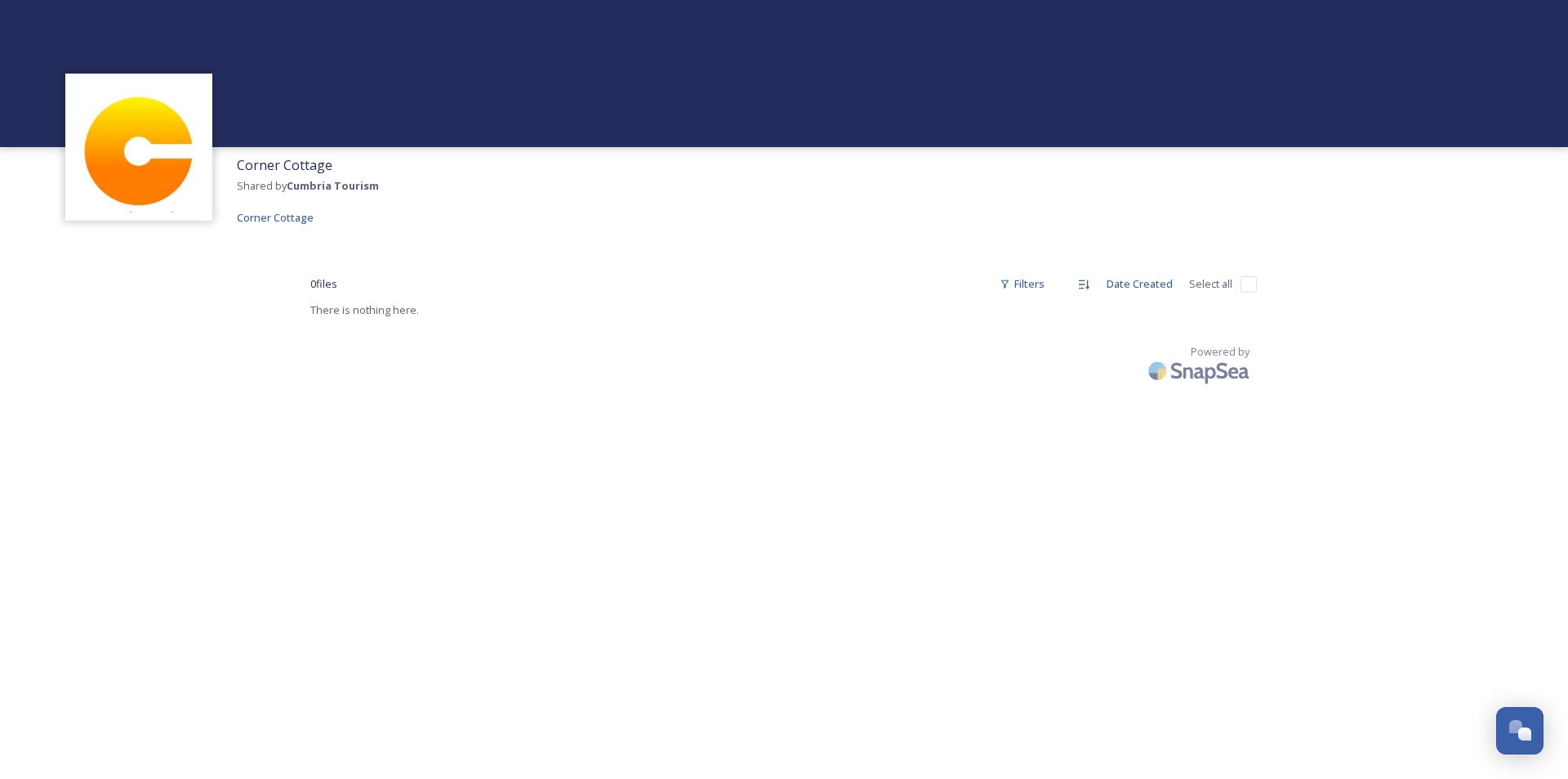
click at [122, 31] on div at bounding box center [784, 74] width 1568 height 147
drag, startPoint x: 373, startPoint y: 312, endPoint x: 293, endPoint y: 255, distance: 98.2
click at [371, 312] on span "There is nothing here." at bounding box center [364, 310] width 109 height 15
click at [280, 216] on span "Corner Cottage" at bounding box center [275, 217] width 77 height 15
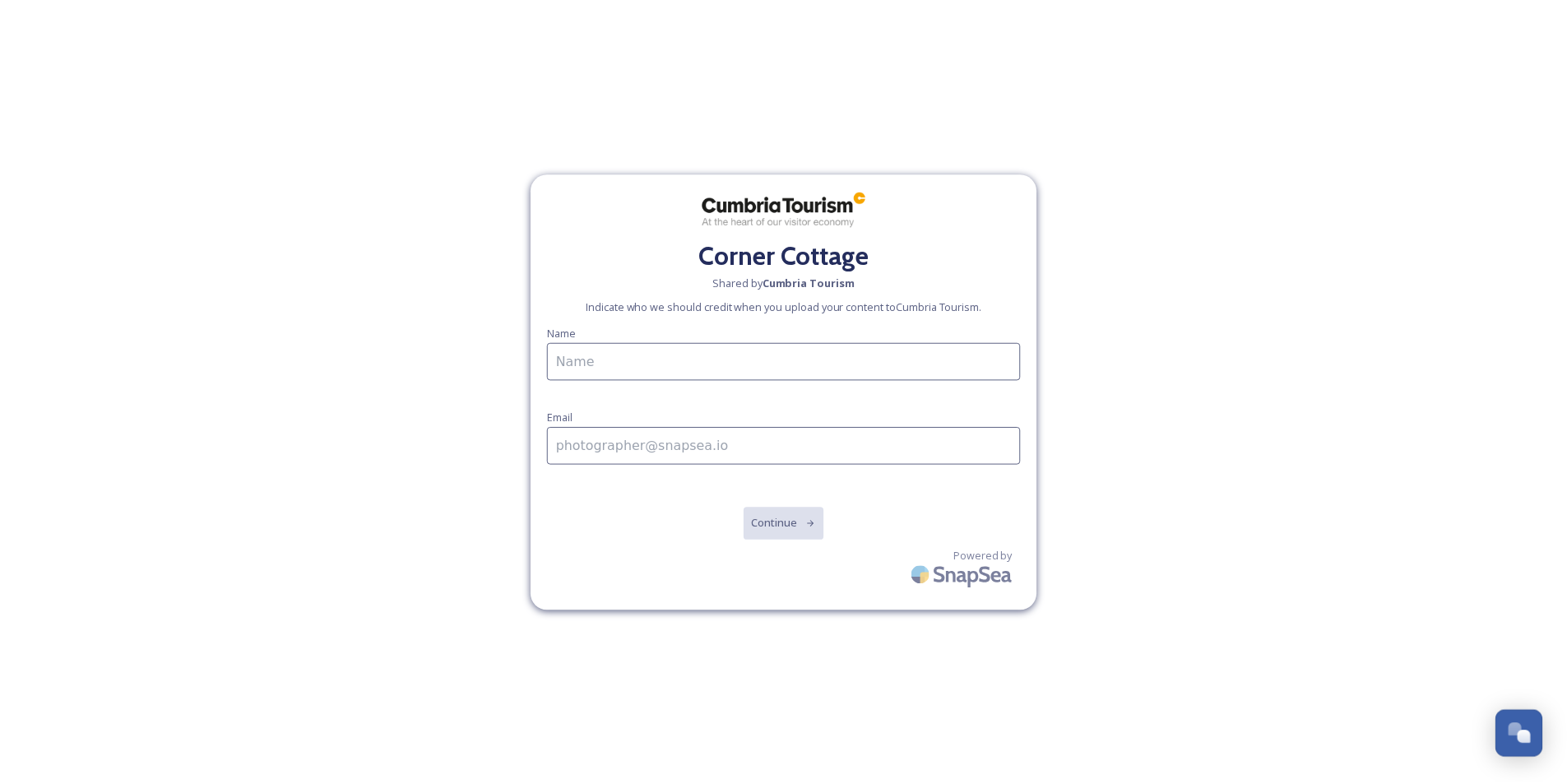
scroll to position [562, 0]
click at [666, 359] on input at bounding box center [790, 361] width 477 height 38
type input "[PERSON_NAME]"
click at [684, 443] on input at bounding box center [790, 446] width 477 height 38
type input "[EMAIL_ADDRESS][DOMAIN_NAME]"
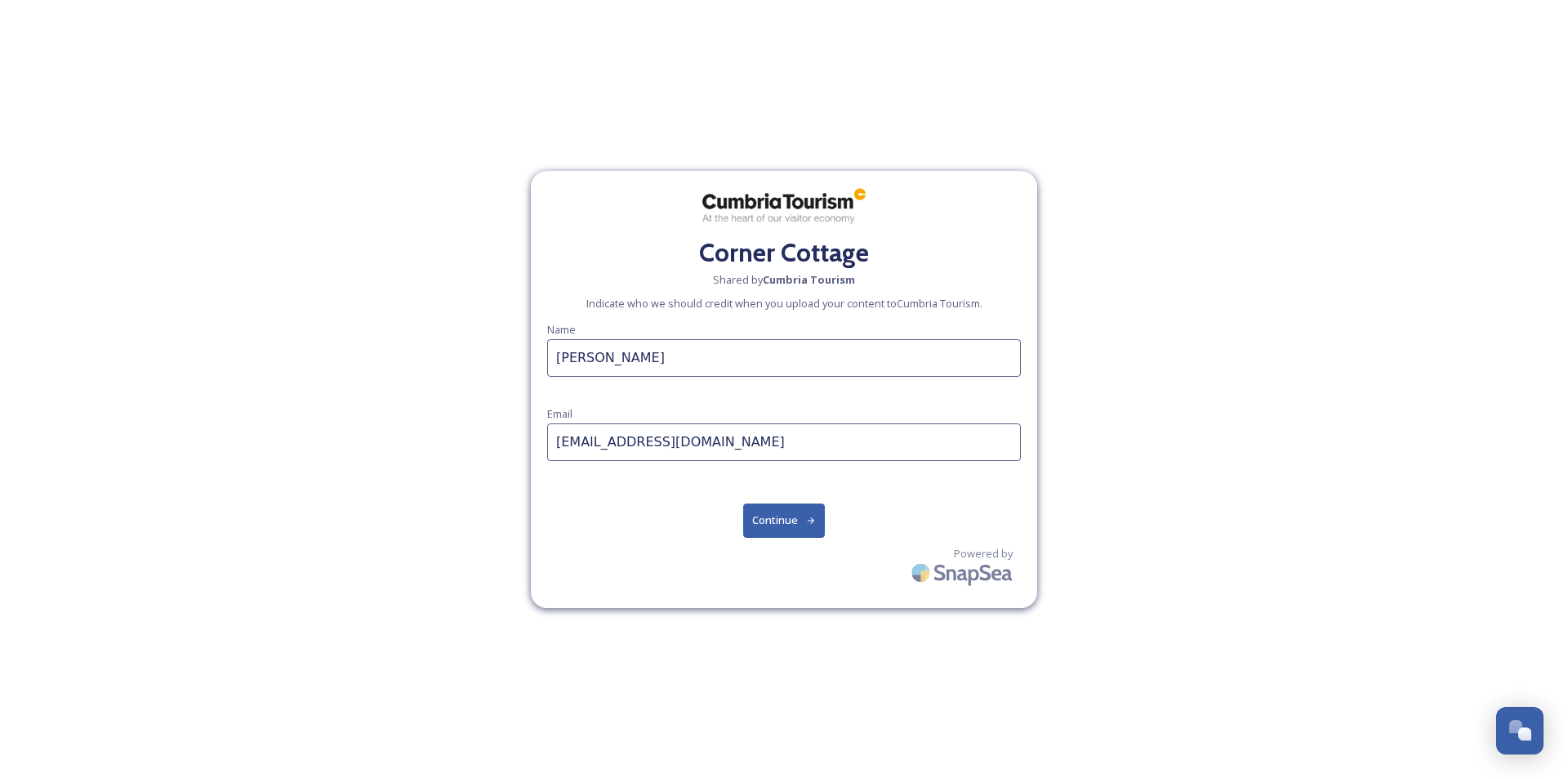
click at [788, 524] on button "Continue" at bounding box center [784, 520] width 83 height 34
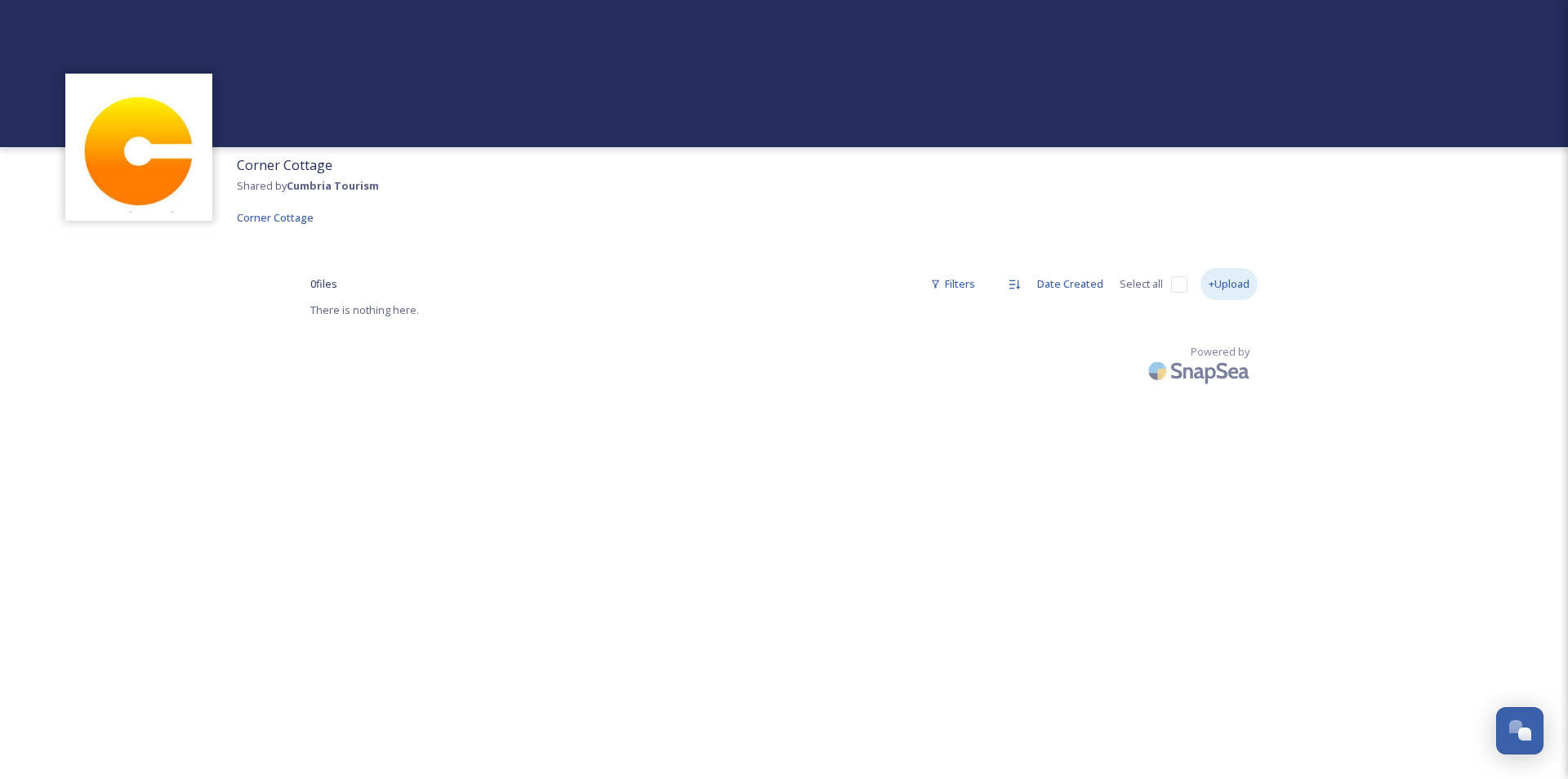
click at [1240, 283] on div "+Upload" at bounding box center [1229, 284] width 57 height 32
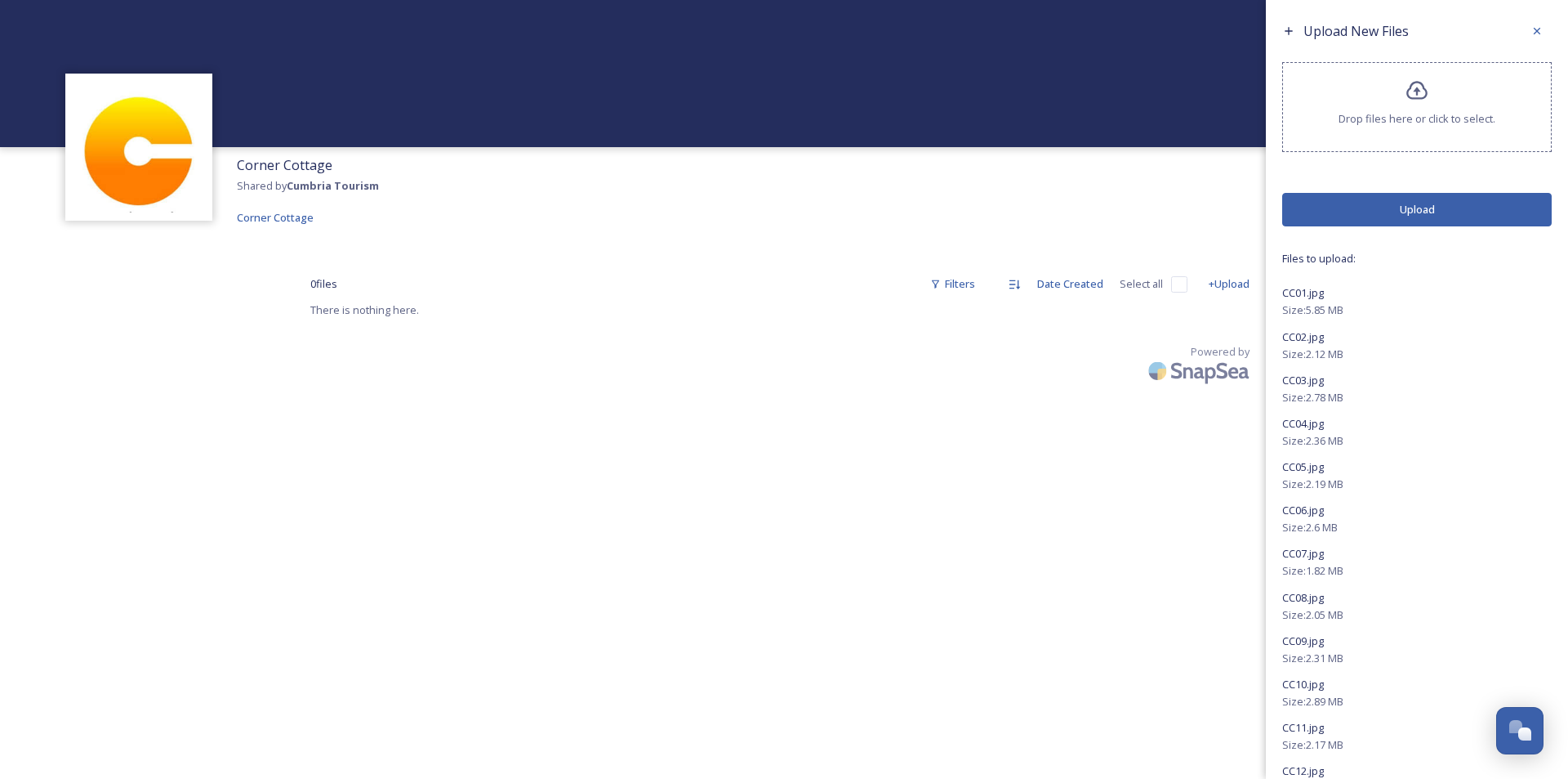
click at [1427, 212] on button "Upload" at bounding box center [1417, 209] width 270 height 34
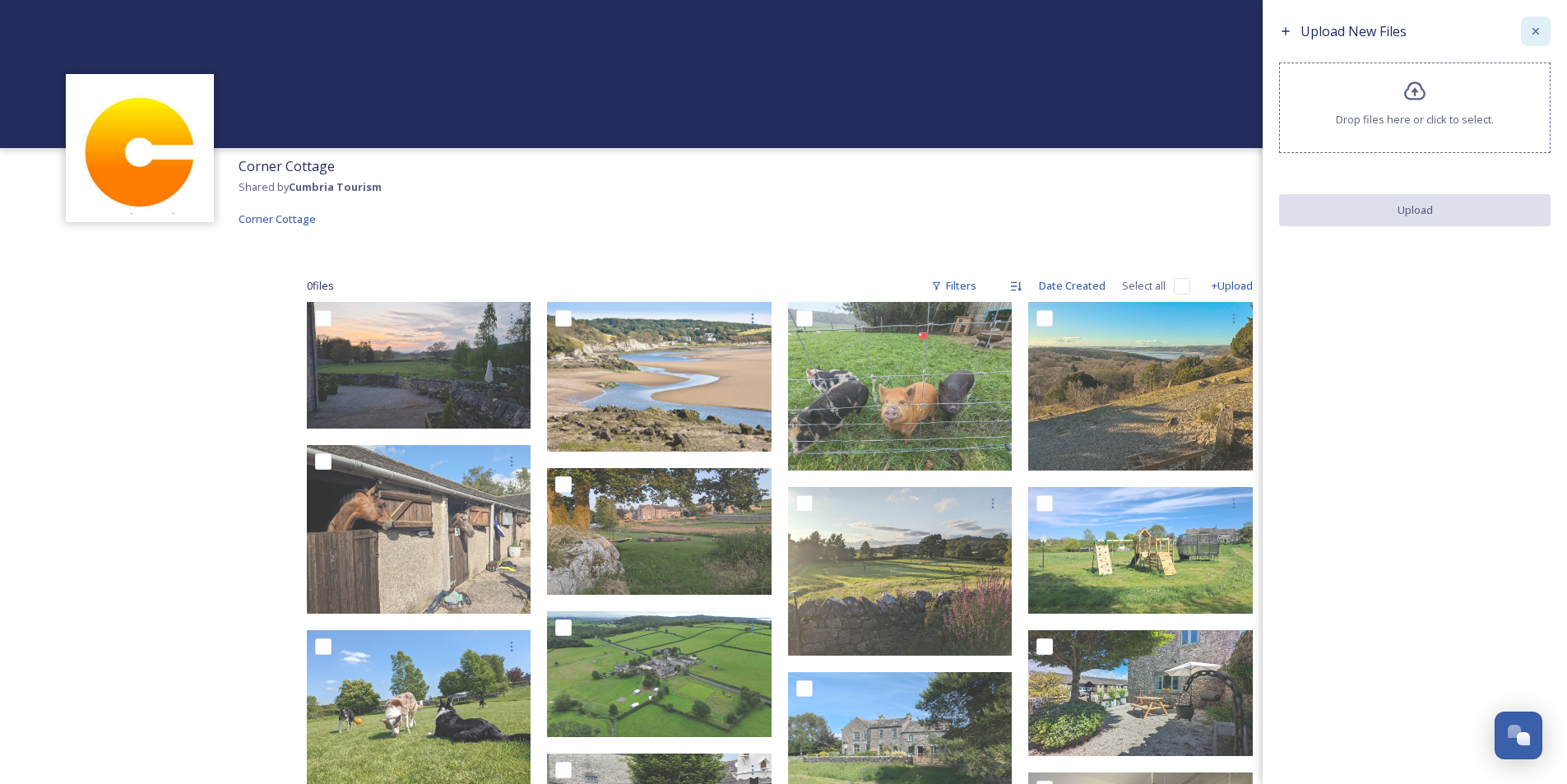
click at [1538, 32] on icon at bounding box center [1536, 31] width 13 height 13
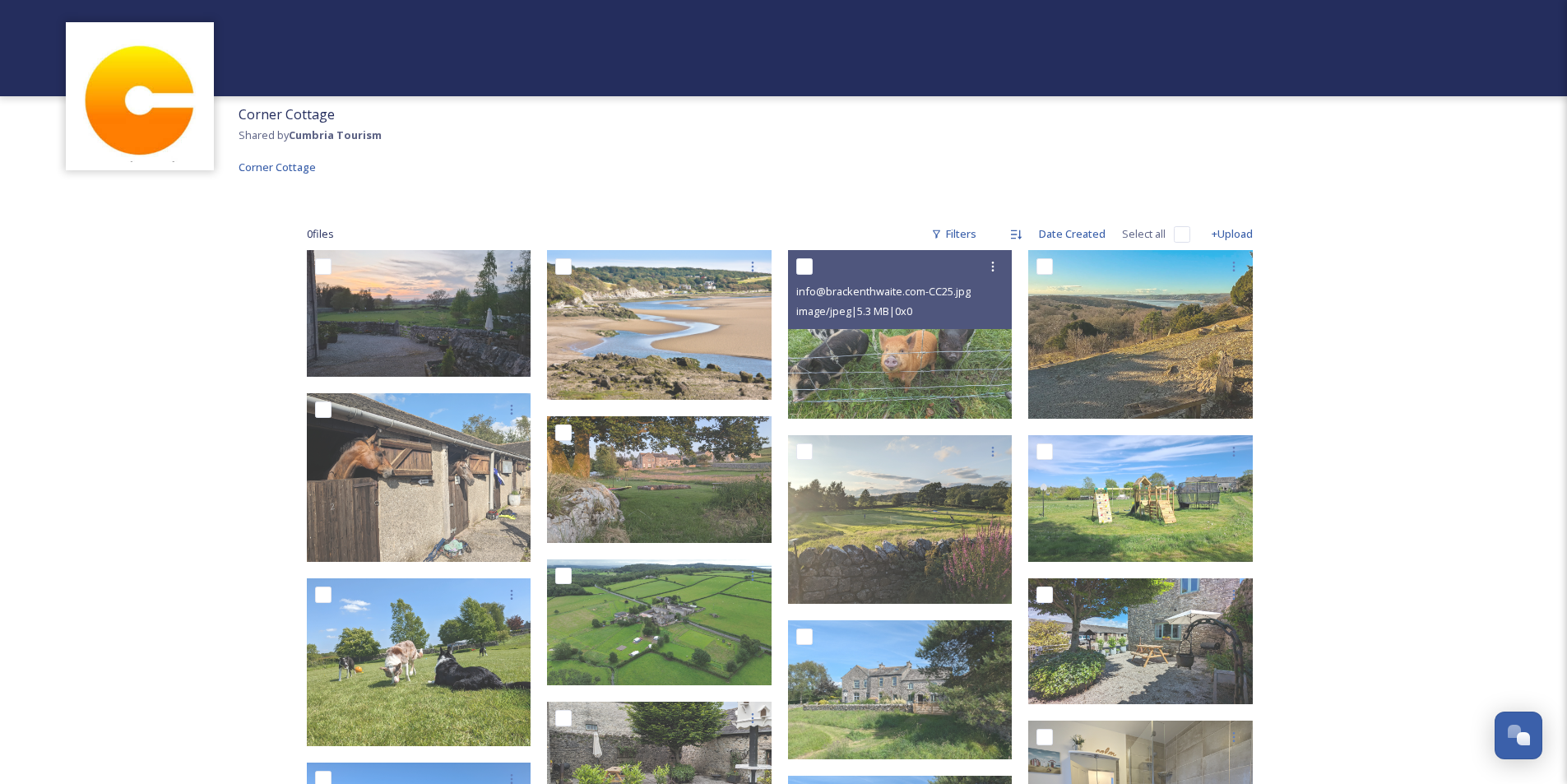
scroll to position [0, 0]
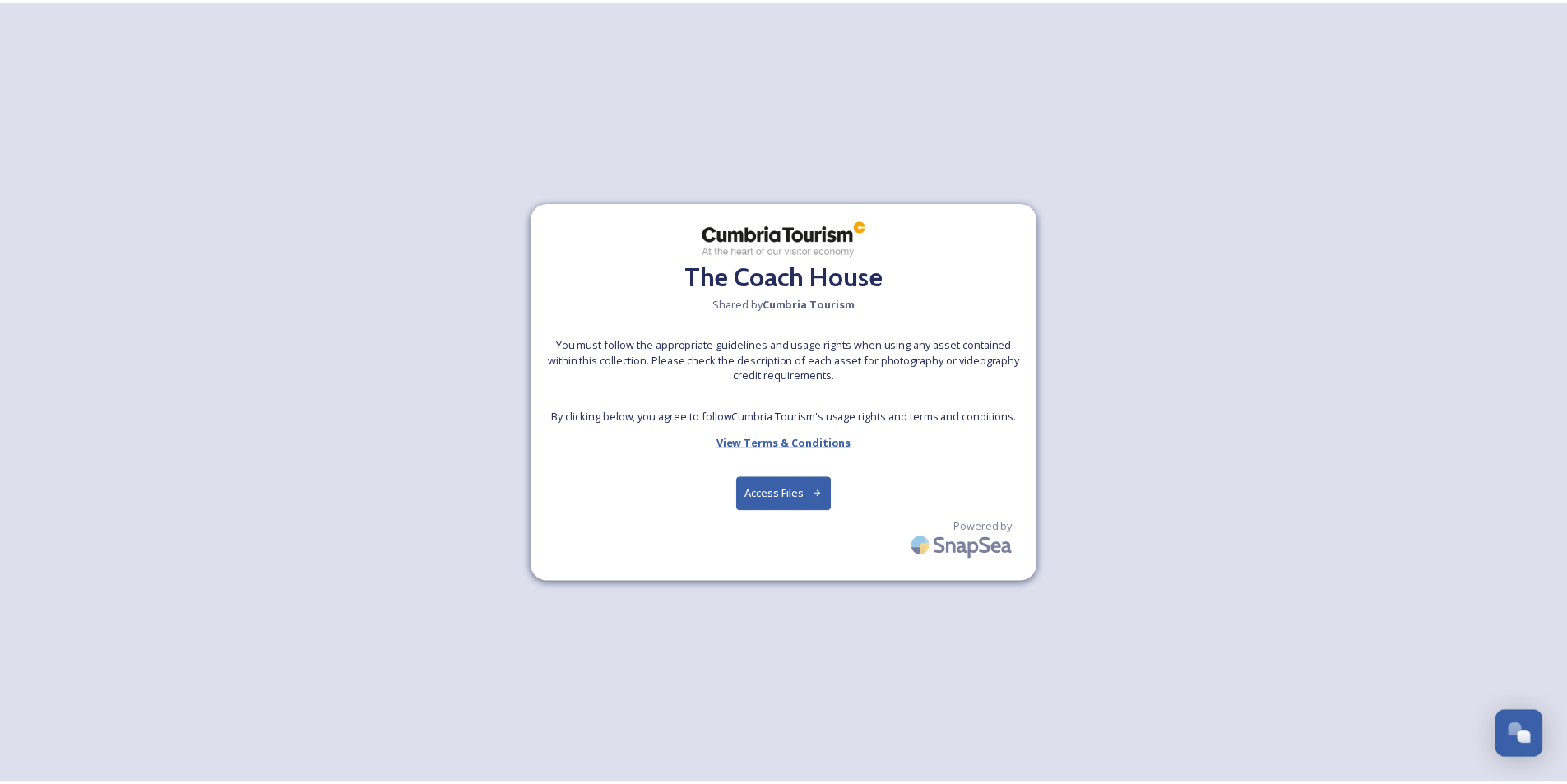
scroll to position [562, 0]
click at [814, 495] on button "Access Files" at bounding box center [790, 494] width 96 height 34
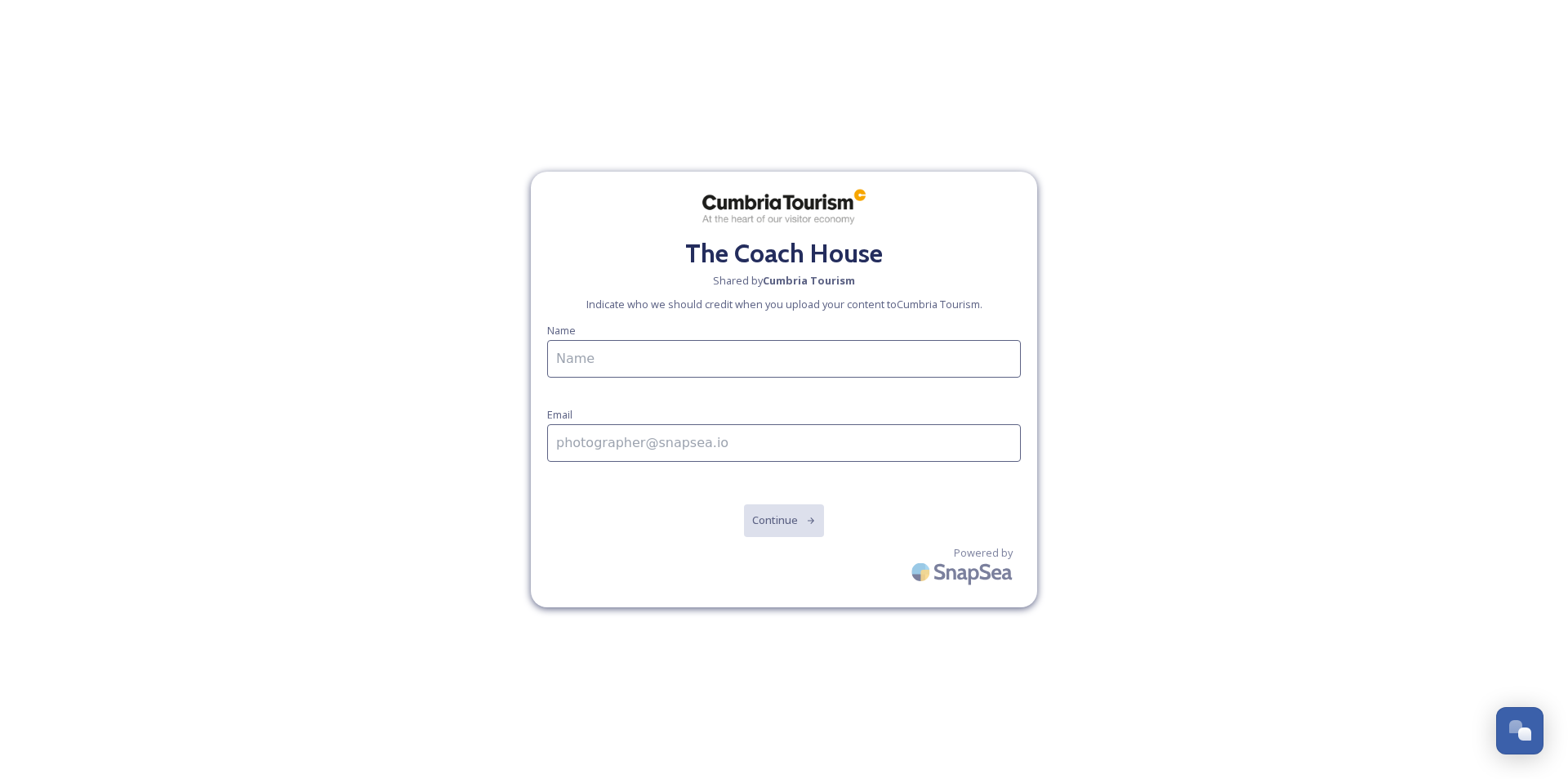
click at [724, 360] on input at bounding box center [784, 359] width 474 height 38
type input "[PERSON_NAME]"
click at [653, 443] on input at bounding box center [784, 443] width 474 height 38
type input "[EMAIL_ADDRESS][DOMAIN_NAME]"
click at [767, 517] on button "Continue" at bounding box center [784, 520] width 83 height 34
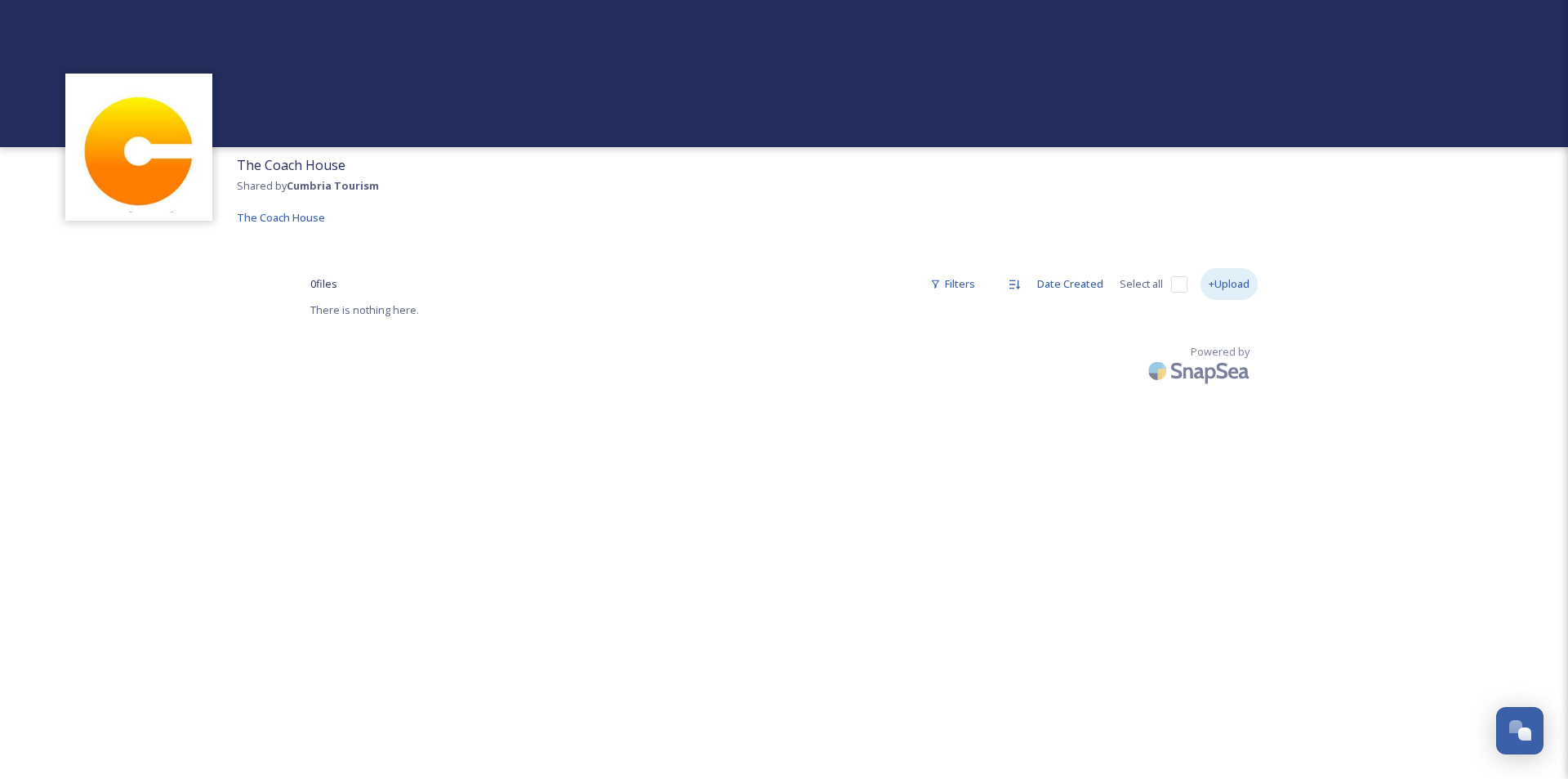
click at [1233, 287] on div "+Upload" at bounding box center [1229, 284] width 57 height 32
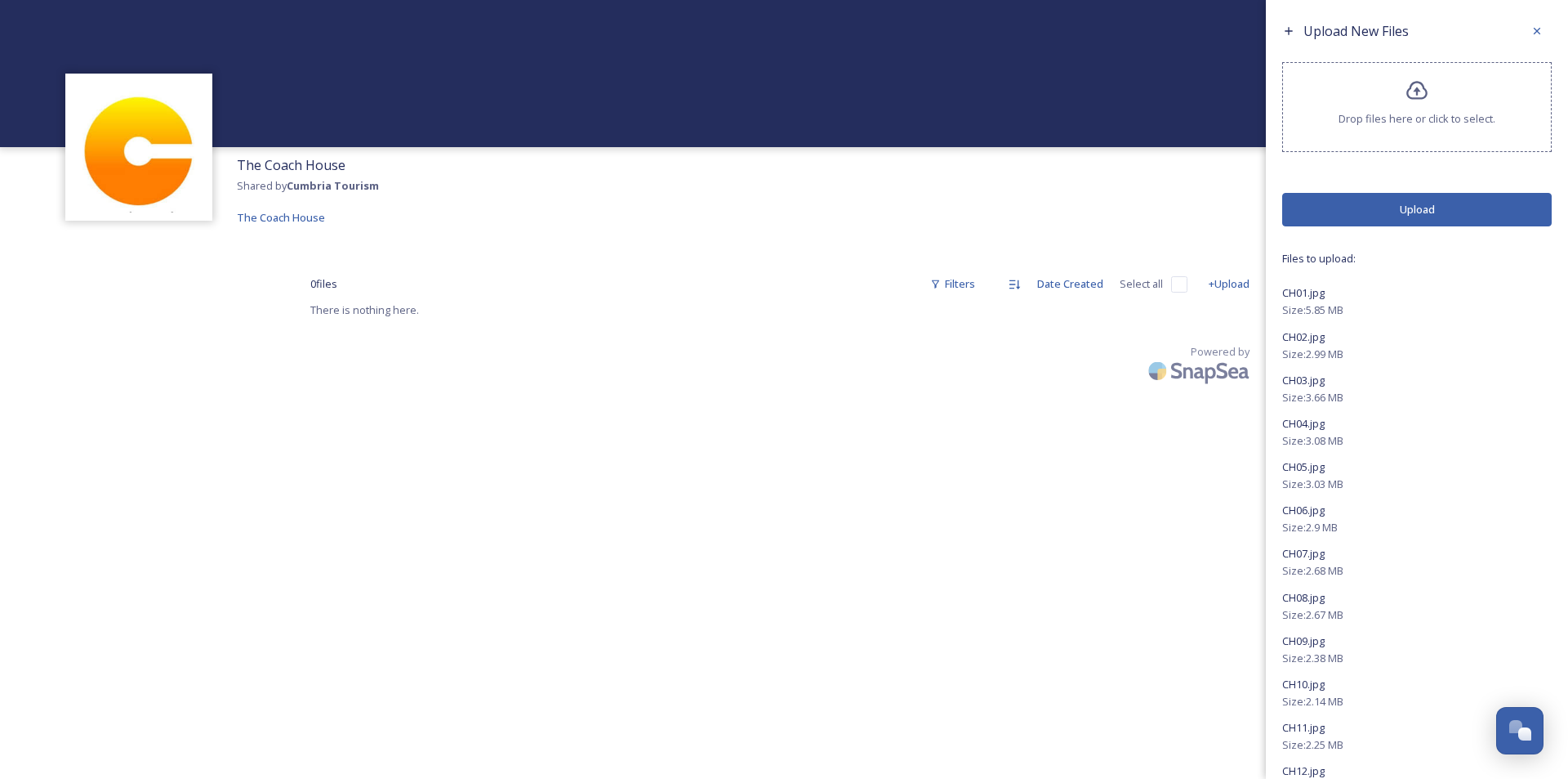
click at [1443, 208] on button "Upload" at bounding box center [1417, 209] width 270 height 34
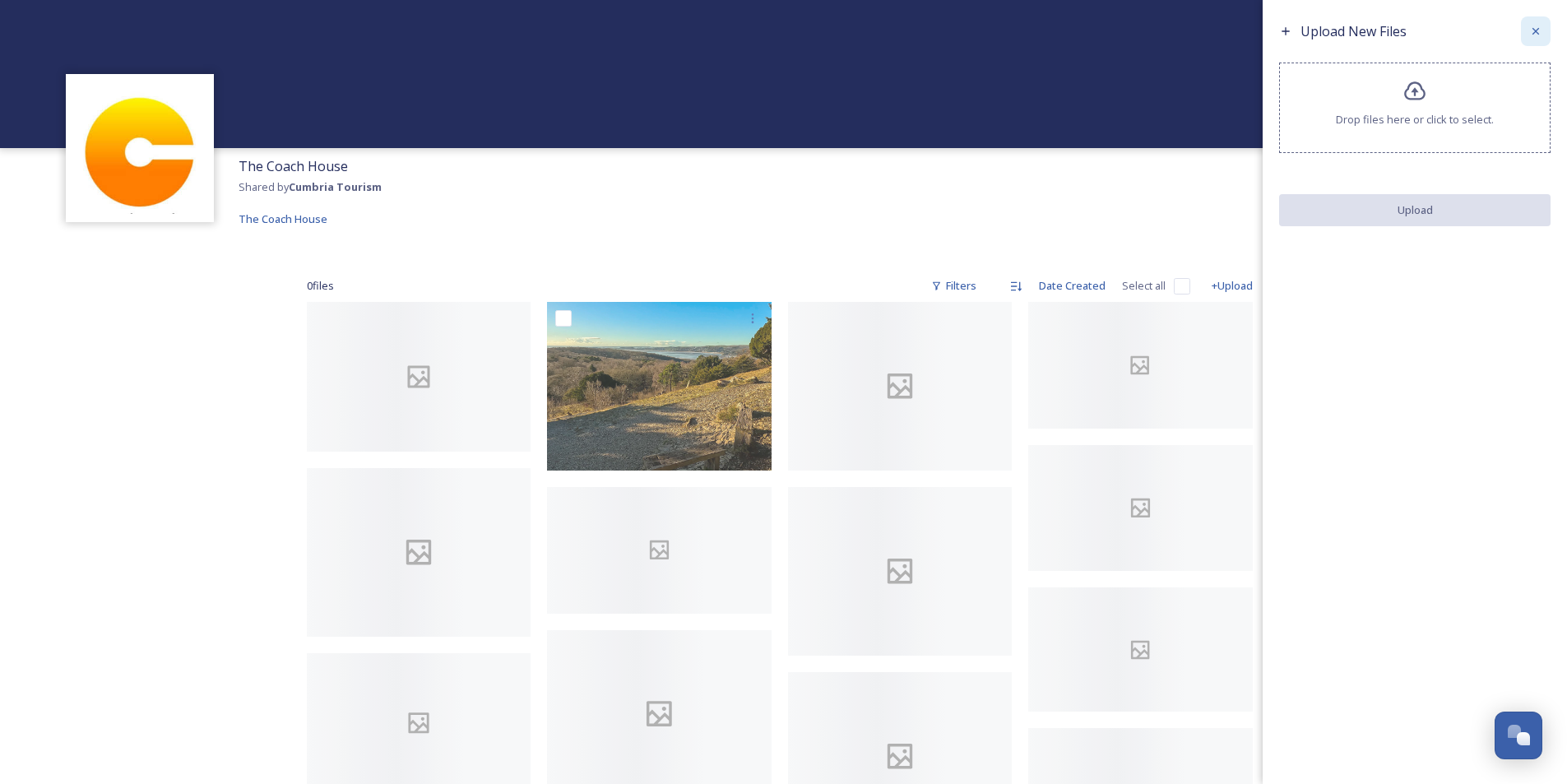
click at [1538, 35] on icon at bounding box center [1536, 31] width 13 height 13
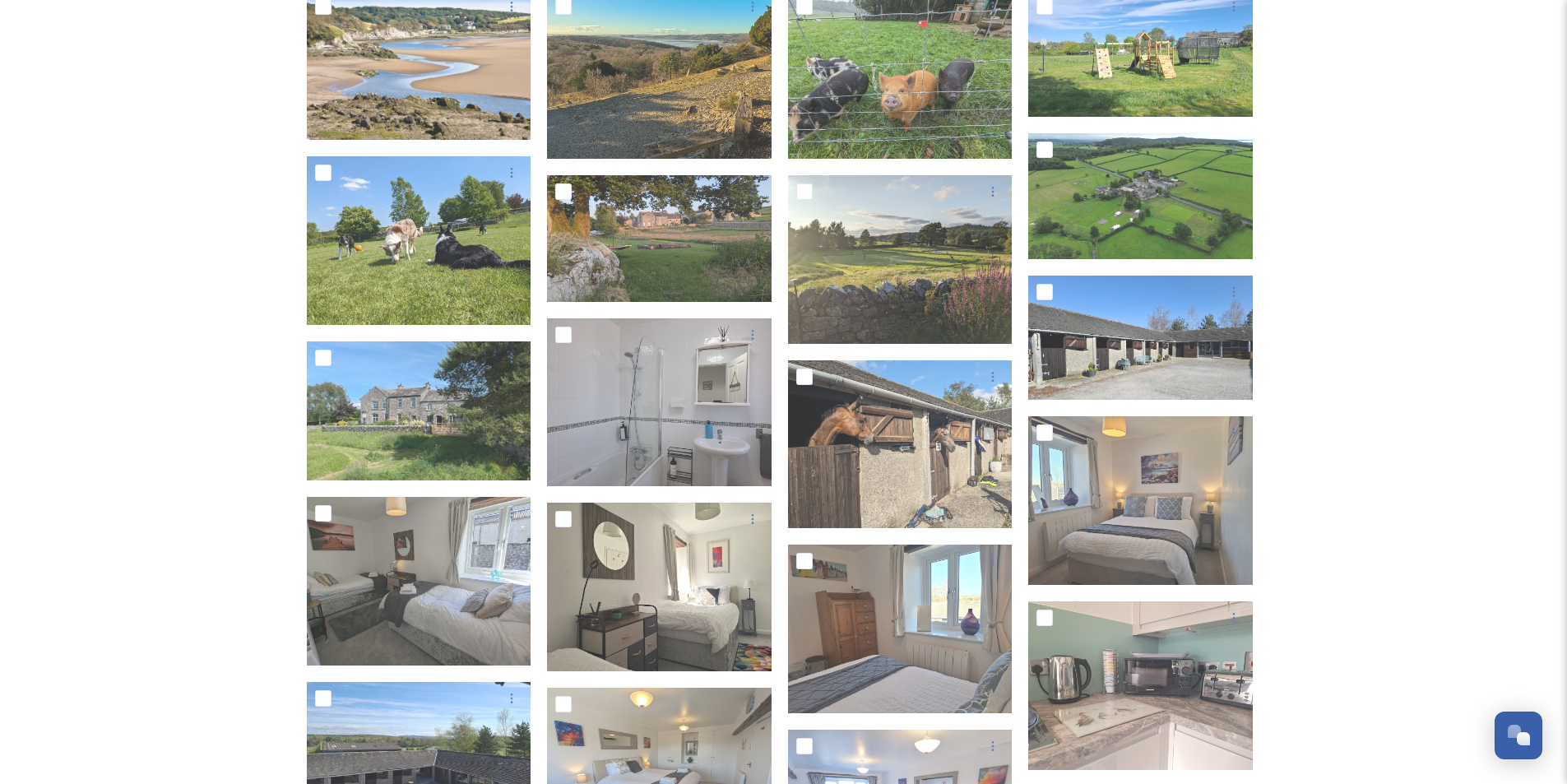
scroll to position [0, 0]
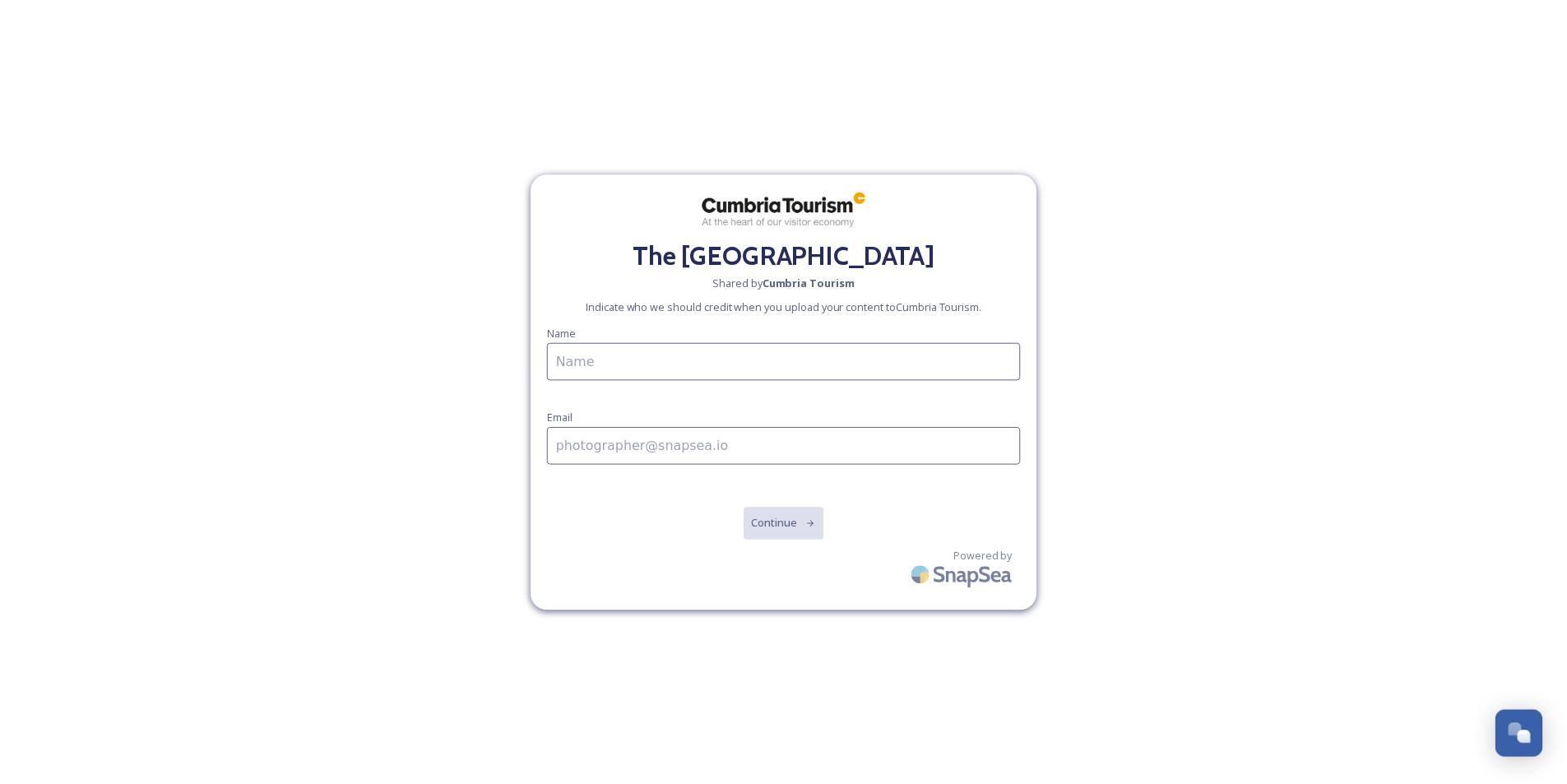
scroll to position [562, 0]
click at [635, 364] on input at bounding box center [790, 361] width 477 height 38
type input "[PERSON_NAME]"
click at [649, 456] on input at bounding box center [790, 446] width 477 height 38
type input "[EMAIL_ADDRESS][DOMAIN_NAME]"
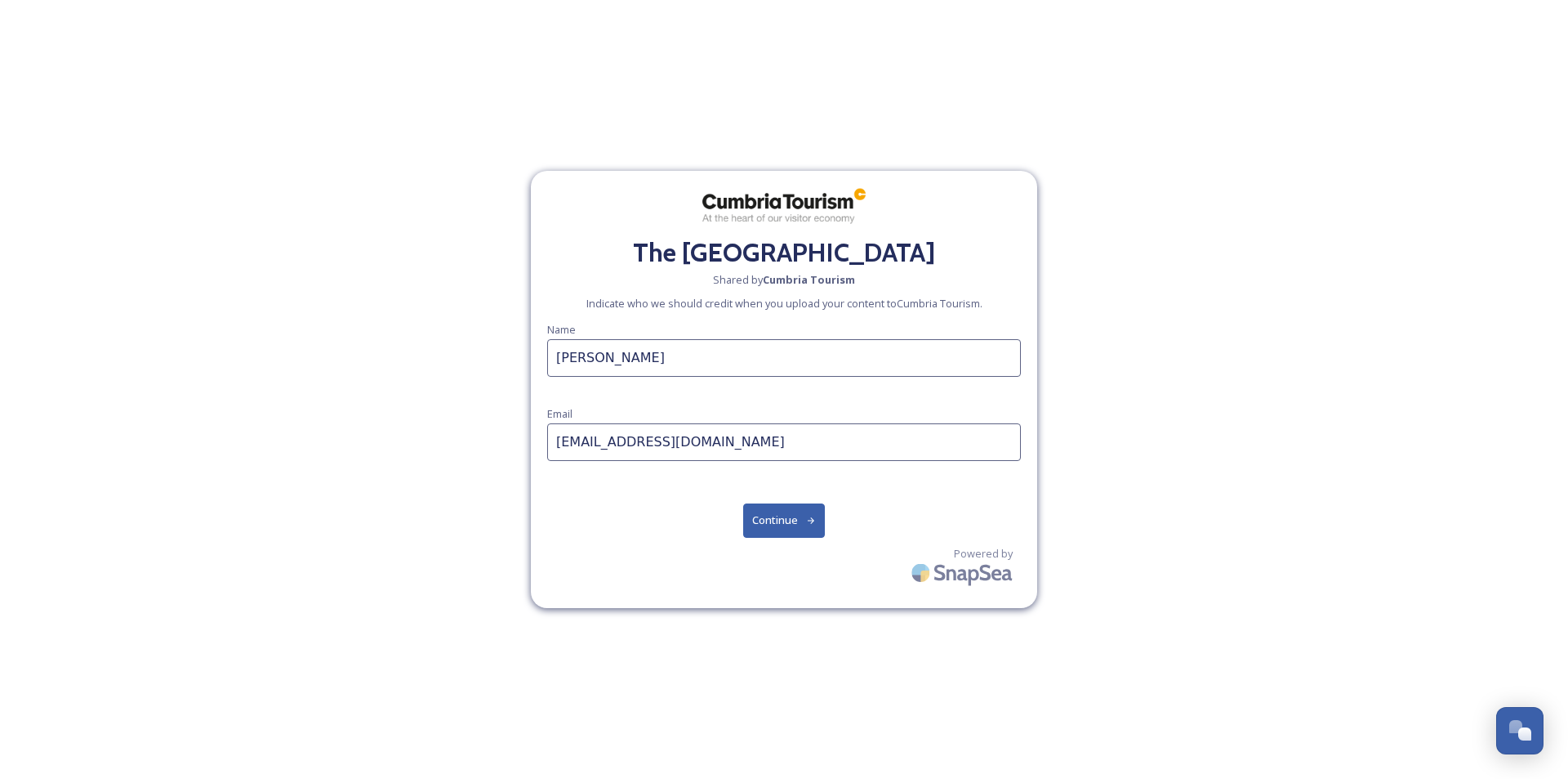
click at [797, 517] on button "Continue" at bounding box center [784, 520] width 83 height 34
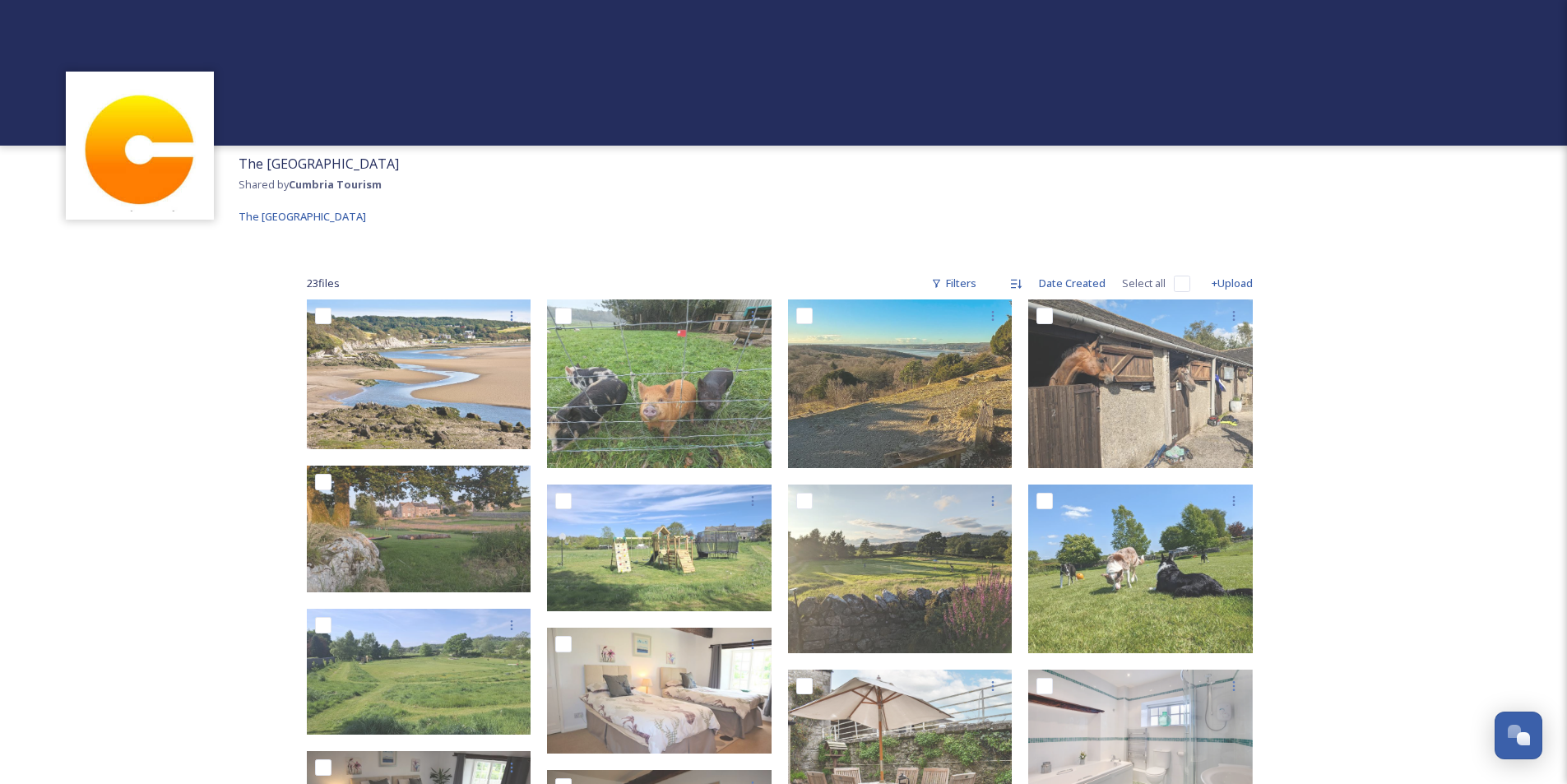
scroll to position [0, 0]
